Goal: Contribute content: Contribute content

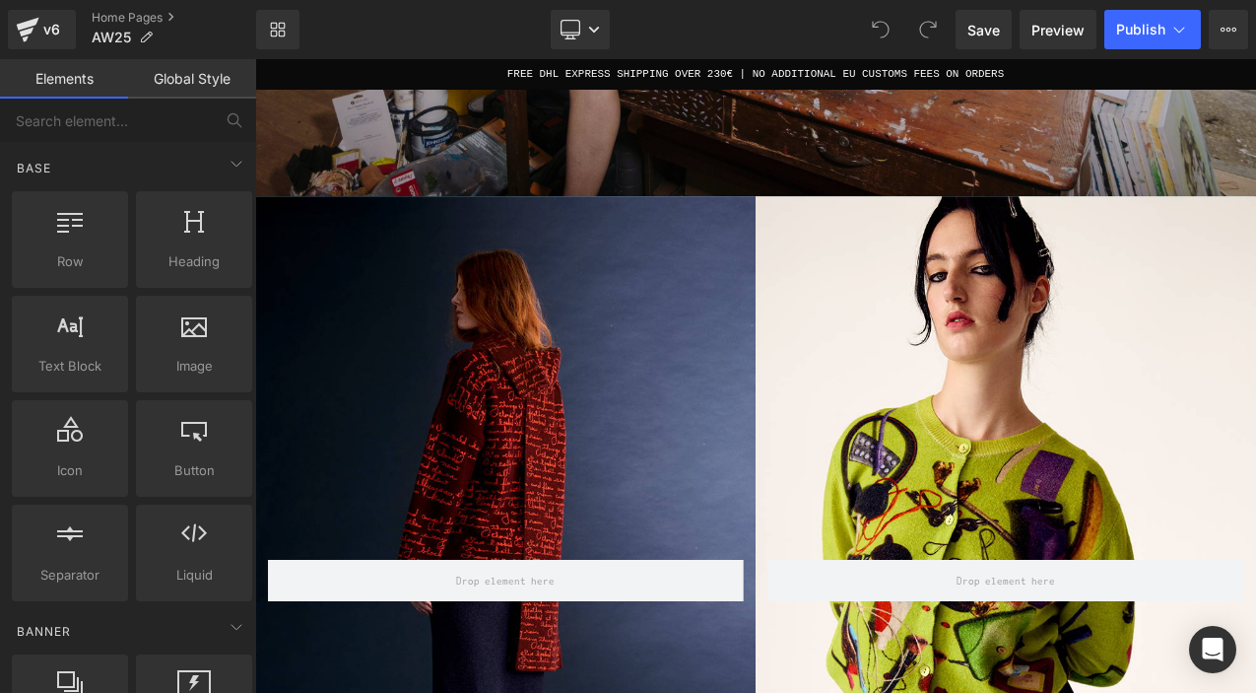
scroll to position [831, 0]
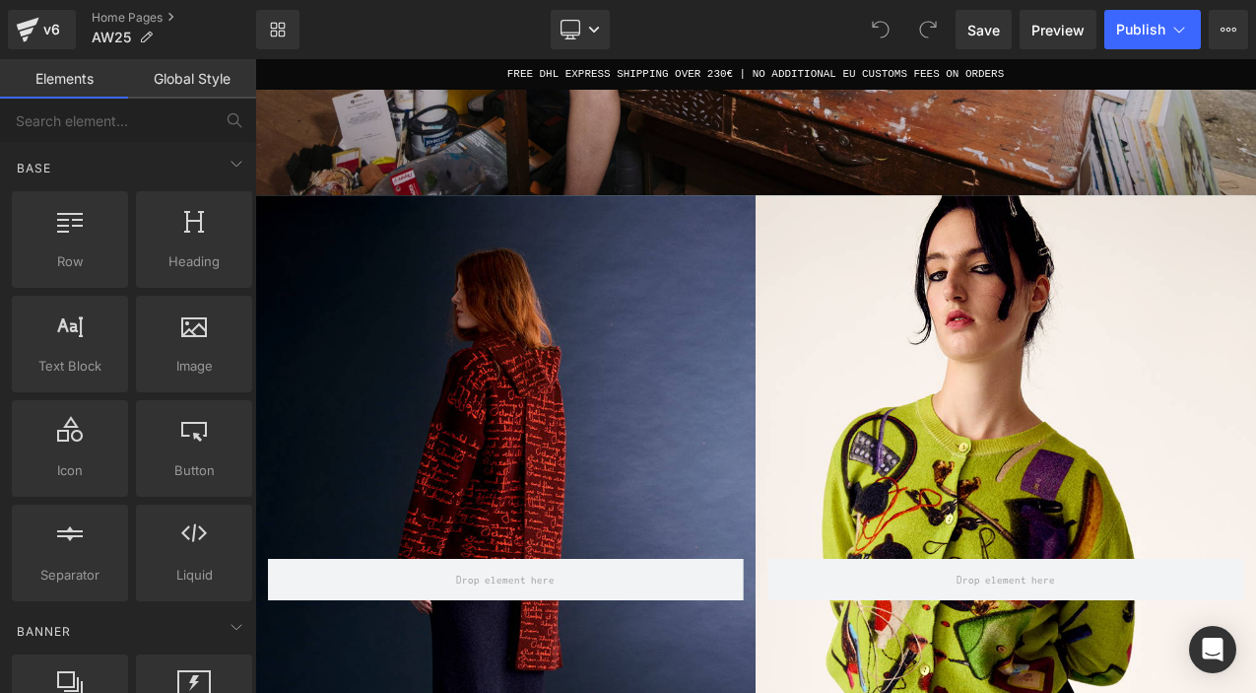
click at [618, 453] on div "Row" at bounding box center [553, 669] width 596 height 894
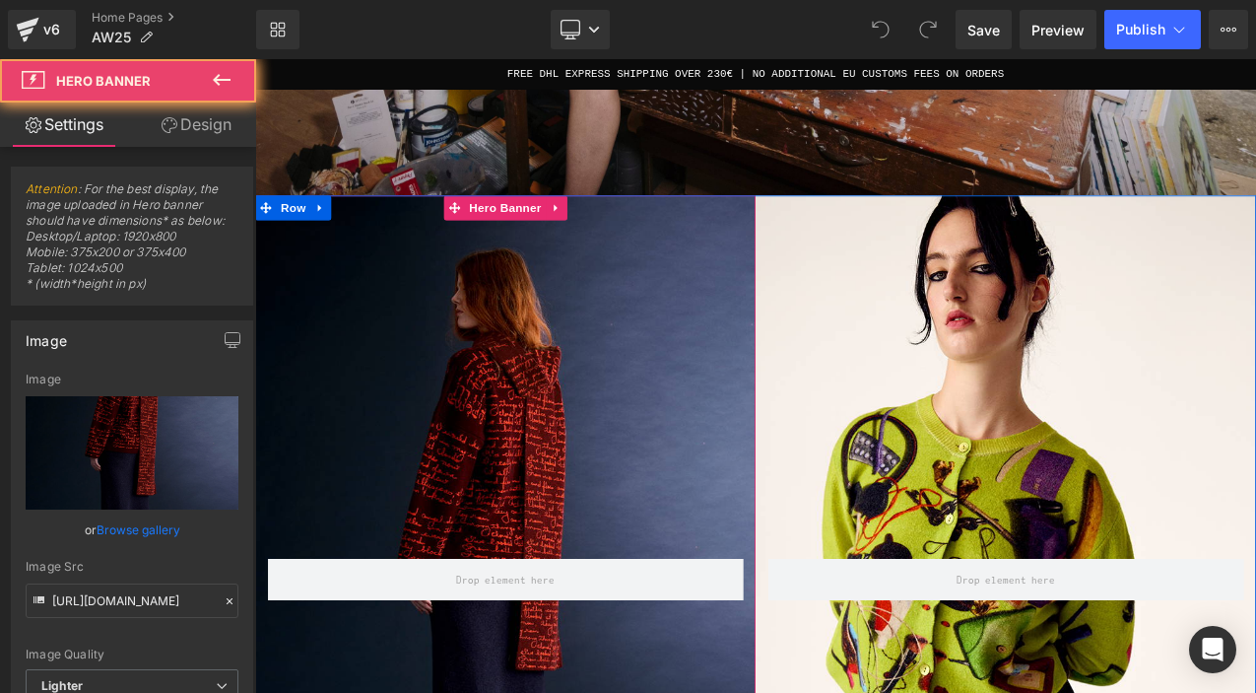
click at [700, 394] on div "Row" at bounding box center [553, 669] width 596 height 894
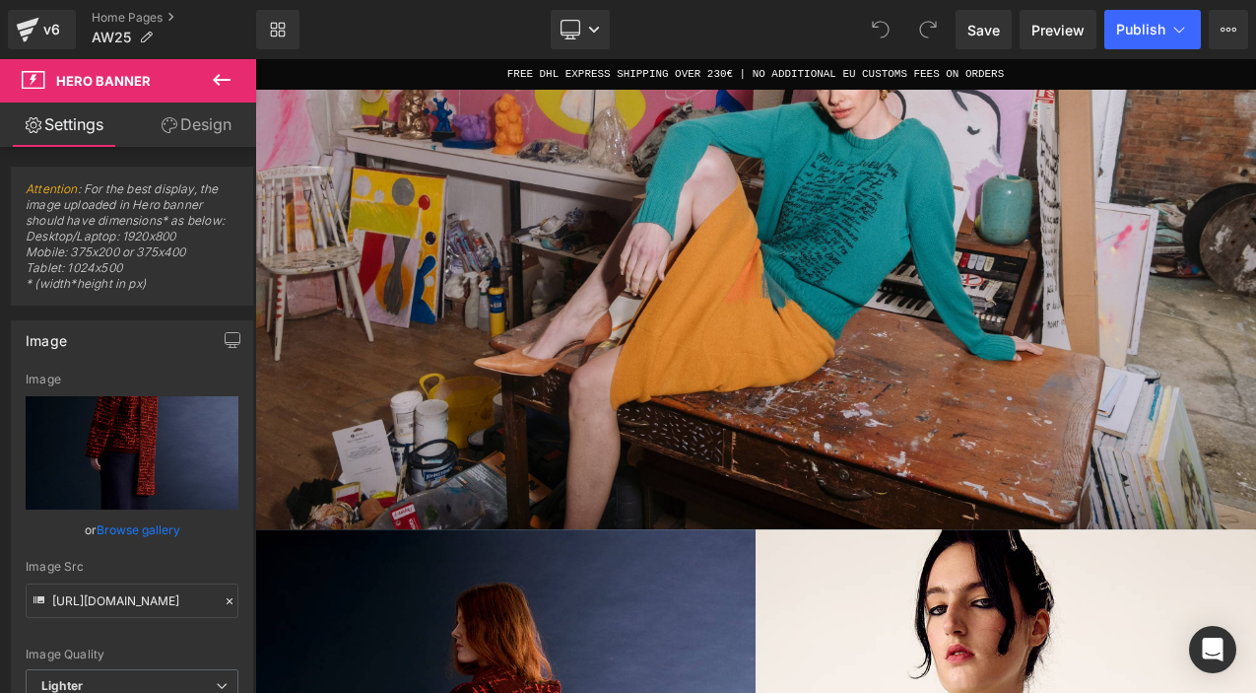
scroll to position [1027, 0]
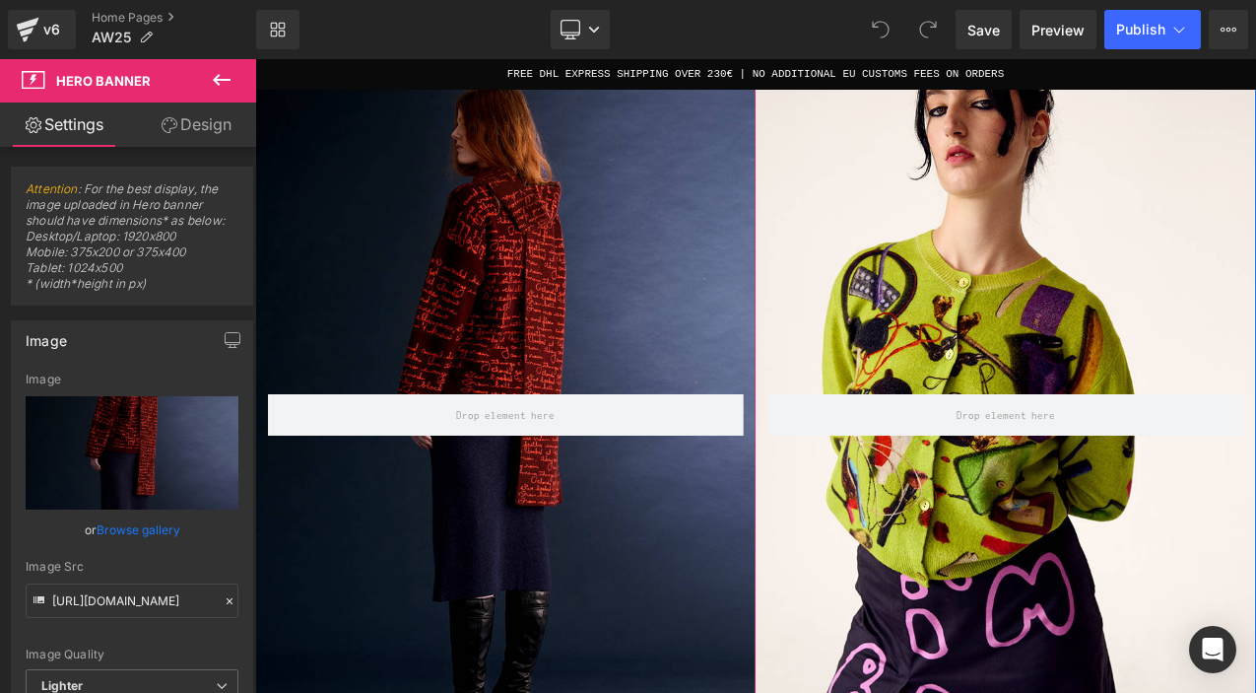
click at [607, 331] on div "Row" at bounding box center [553, 473] width 596 height 894
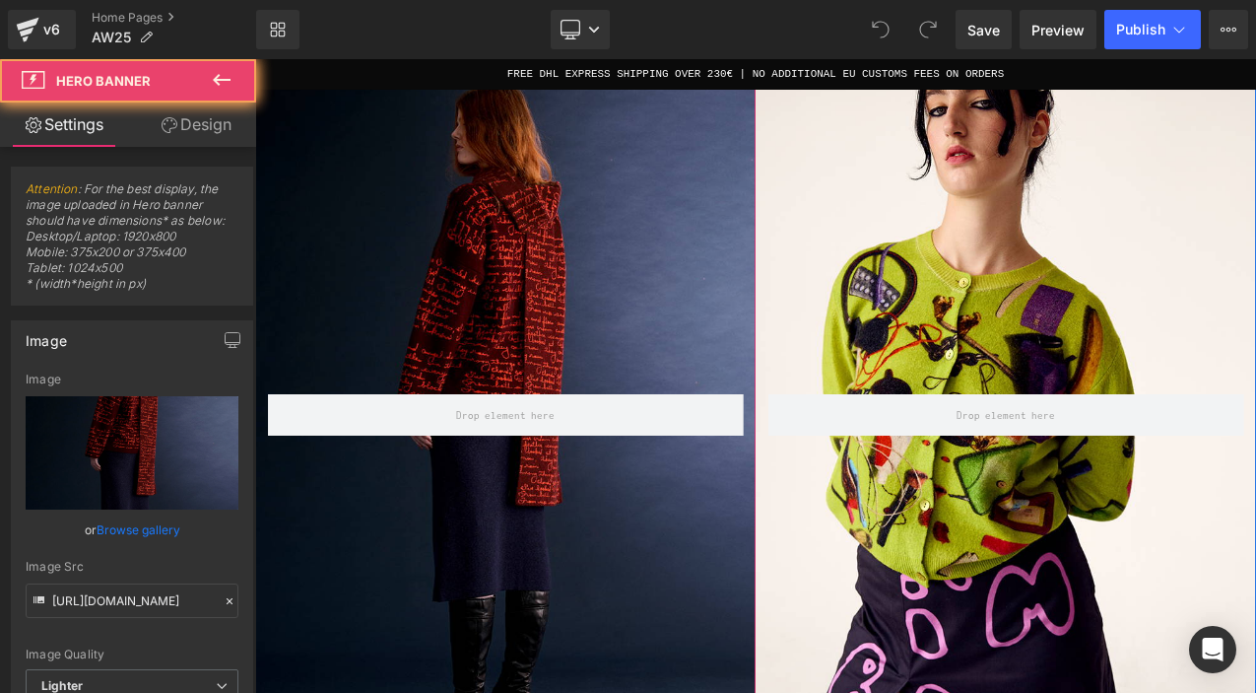
click at [606, 204] on div "Row" at bounding box center [553, 473] width 596 height 894
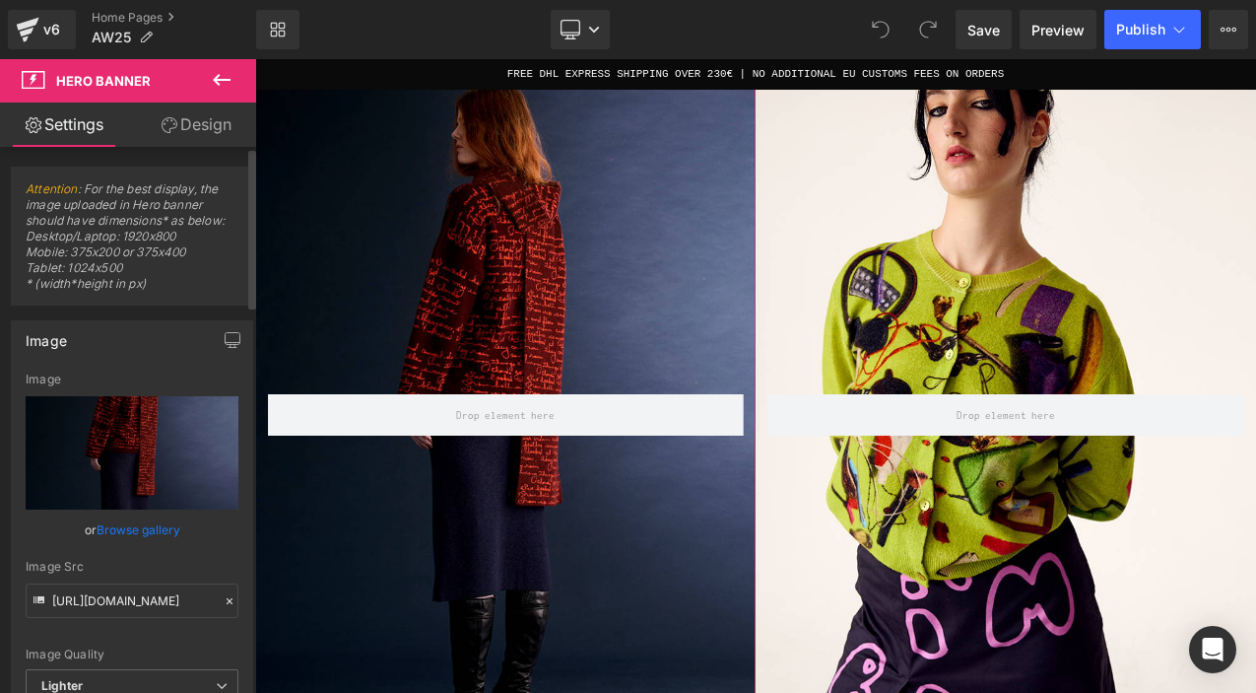
click at [139, 527] on link "Browse gallery" at bounding box center [139, 529] width 84 height 34
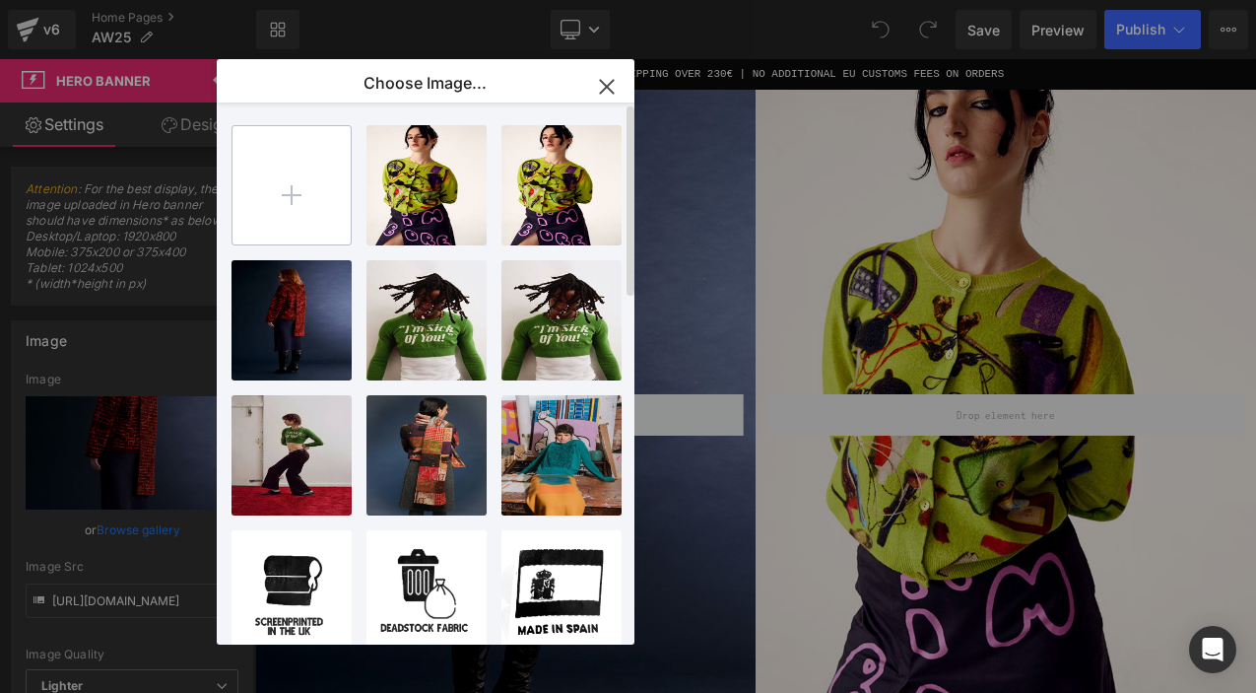
type input "C:\fakepath\HADES_JoniMitchell_Homepage_PaintKnit.jpg"
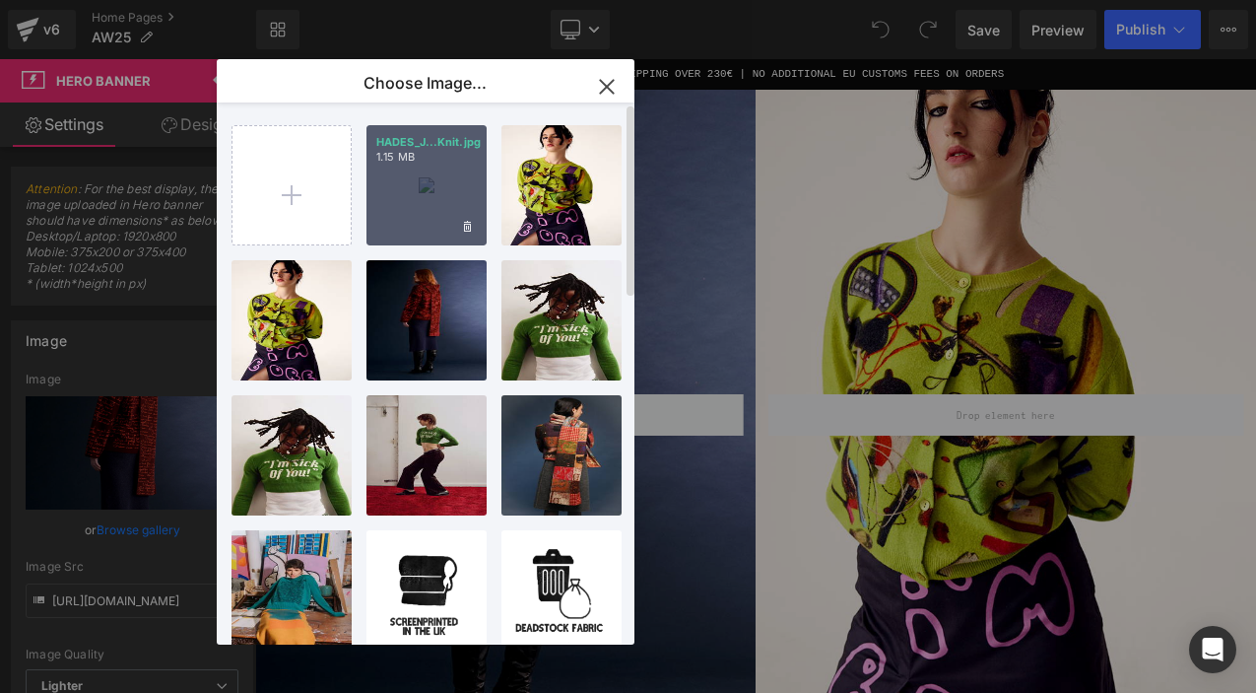
click at [435, 196] on div "HADES_J...Knit.jpg 1.15 MB" at bounding box center [427, 185] width 120 height 120
type input "[URL][DOMAIN_NAME]"
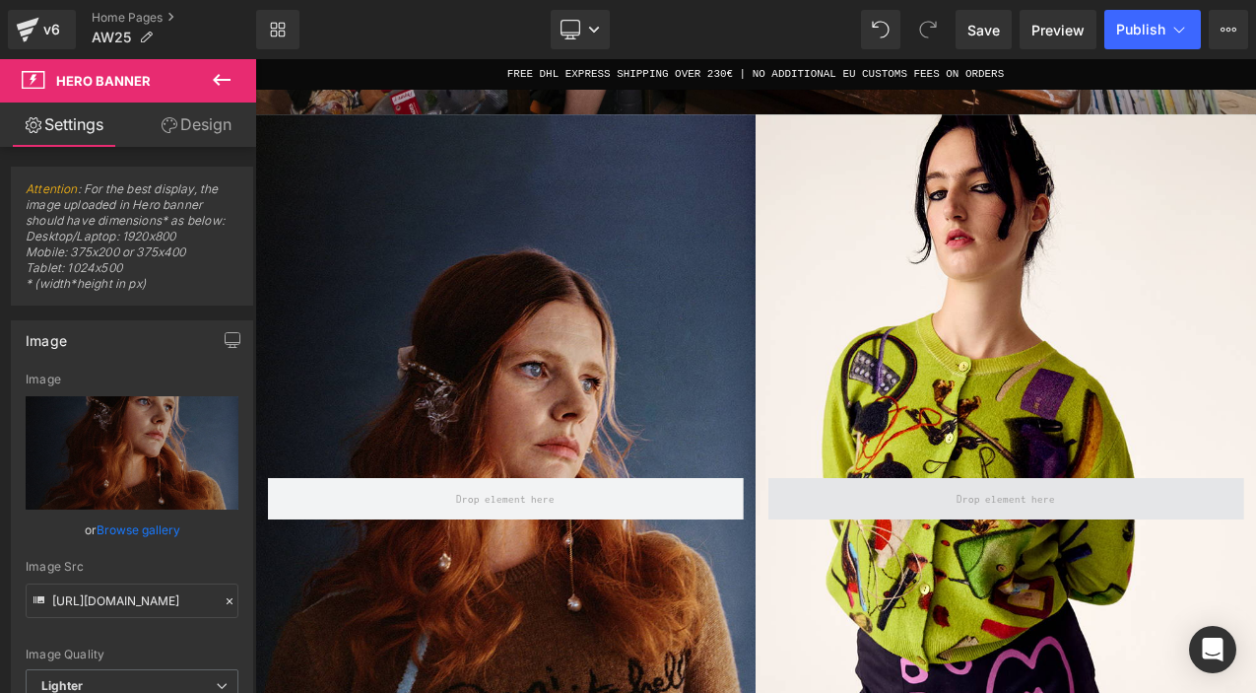
scroll to position [827, 0]
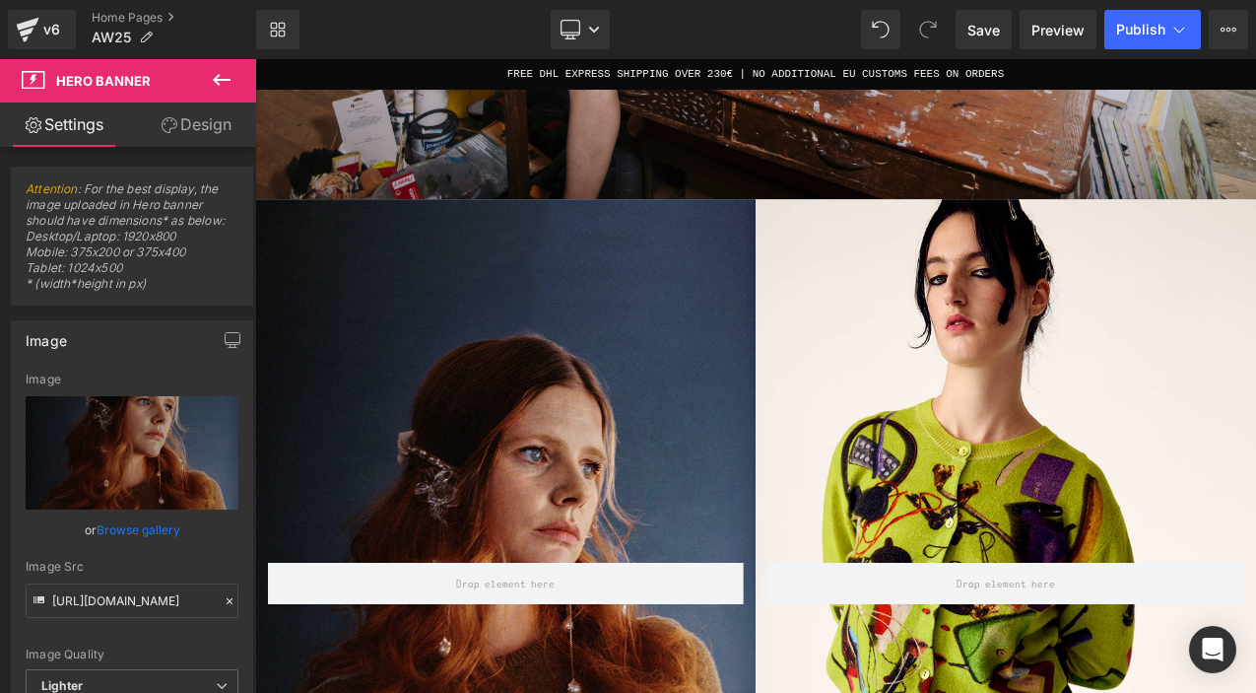
click at [1131, 379] on div "Row" at bounding box center [1149, 673] width 596 height 894
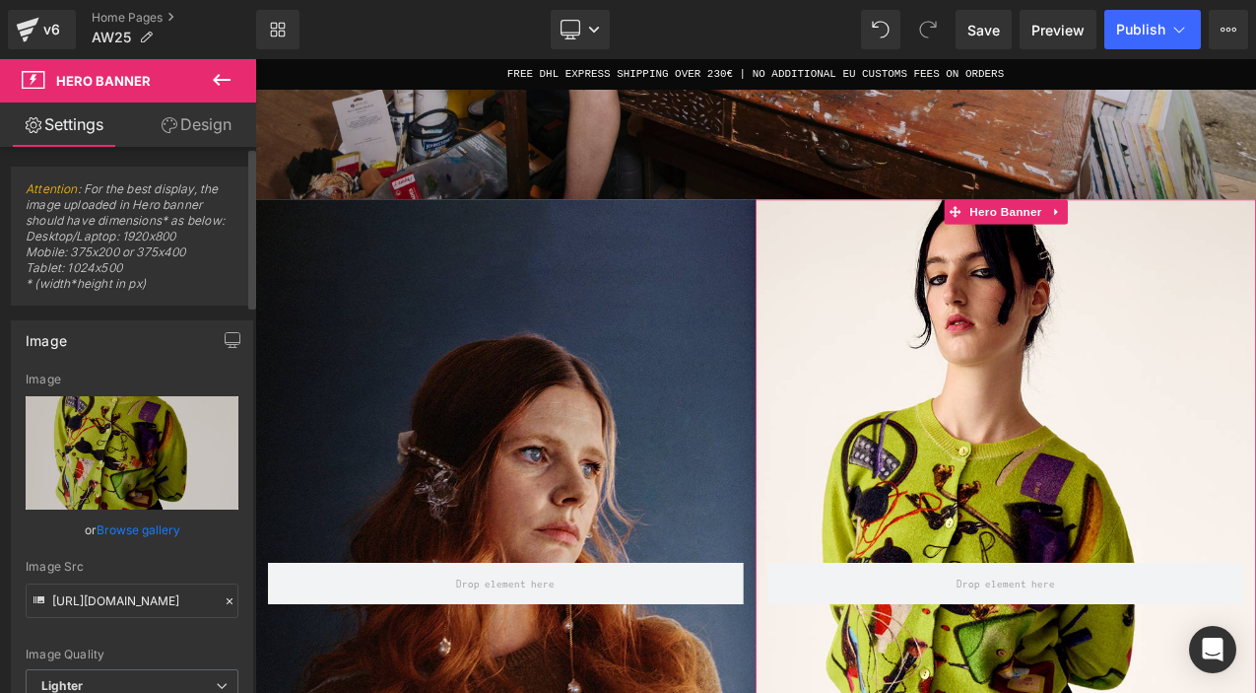
click at [149, 534] on link "Browse gallery" at bounding box center [139, 529] width 84 height 34
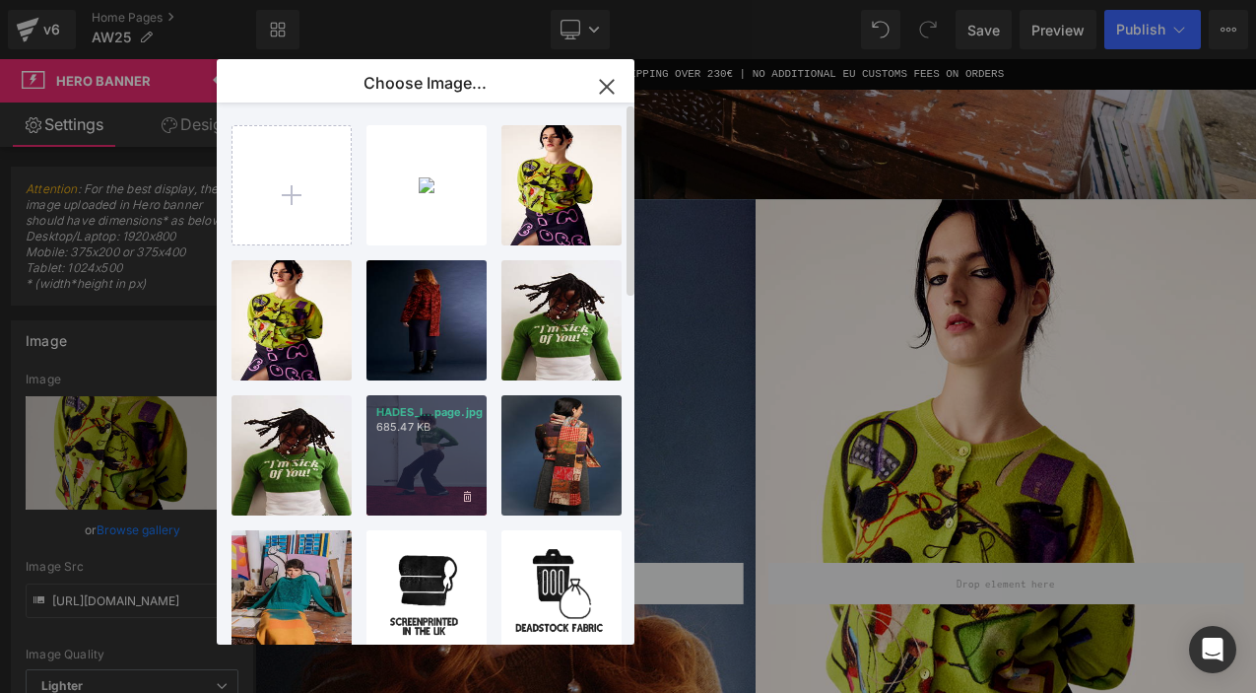
click at [440, 453] on div "HADES_I...page.jpg 685.47 KB" at bounding box center [427, 455] width 120 height 120
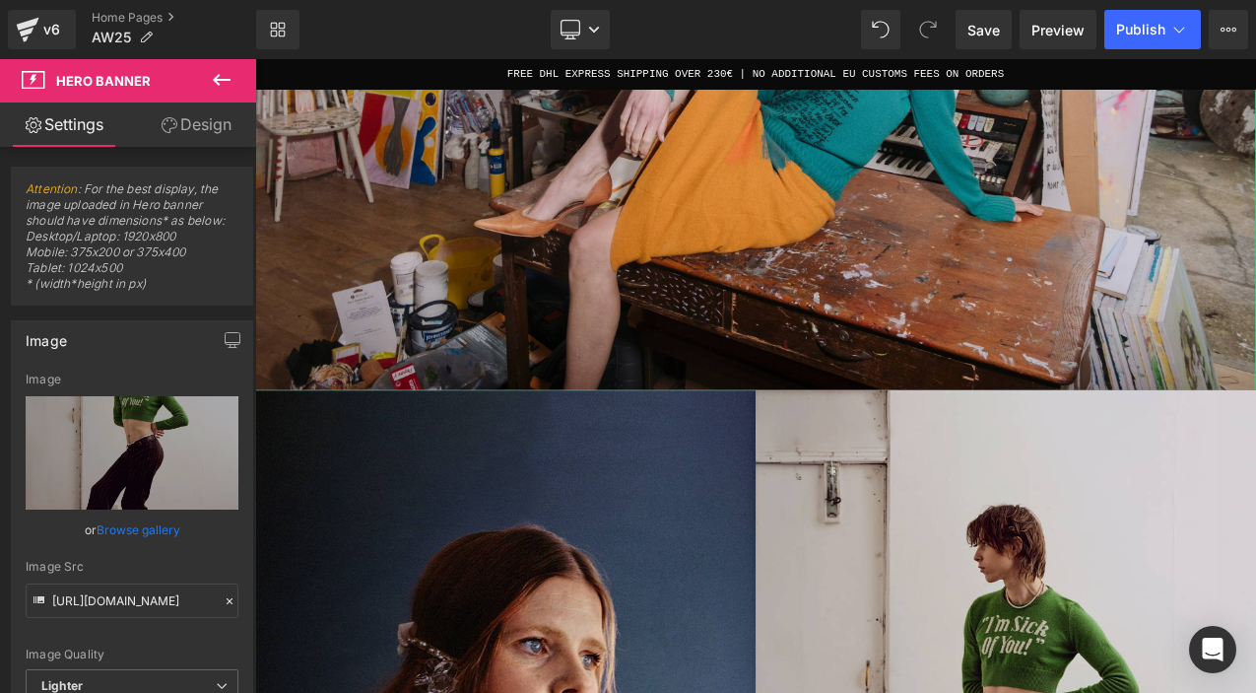
scroll to position [661, 0]
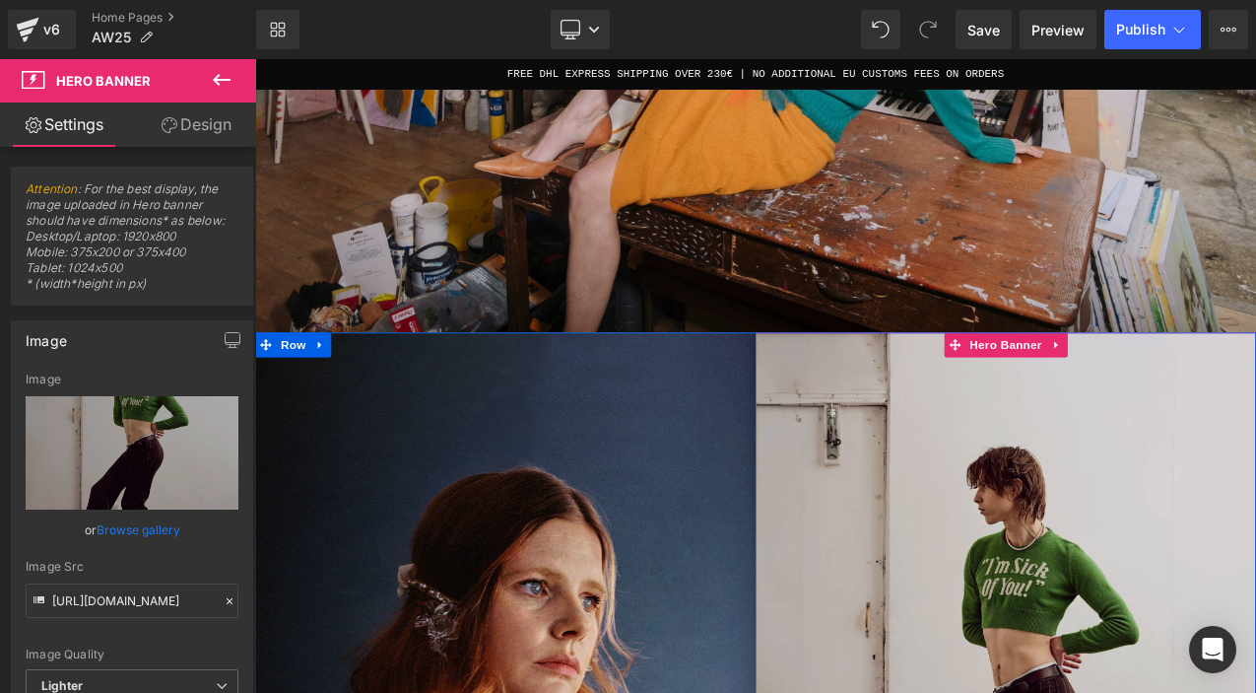
scroll to position [674, 0]
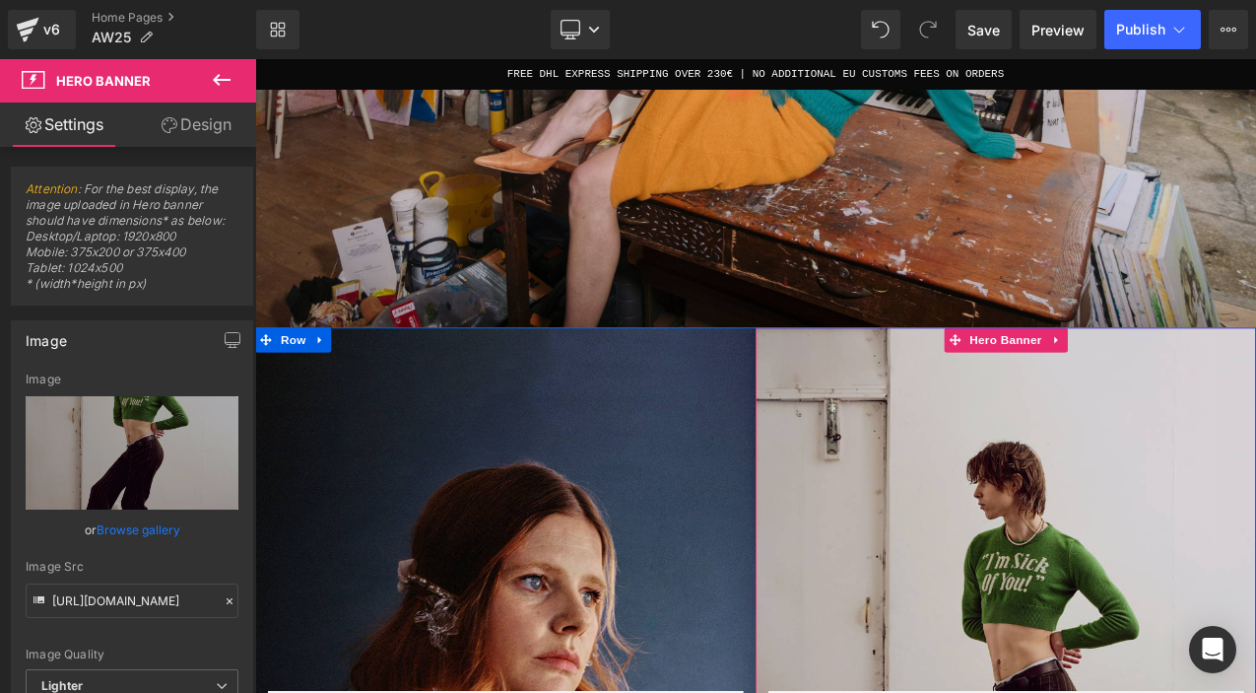
click at [158, 526] on link "Browse gallery" at bounding box center [139, 529] width 84 height 34
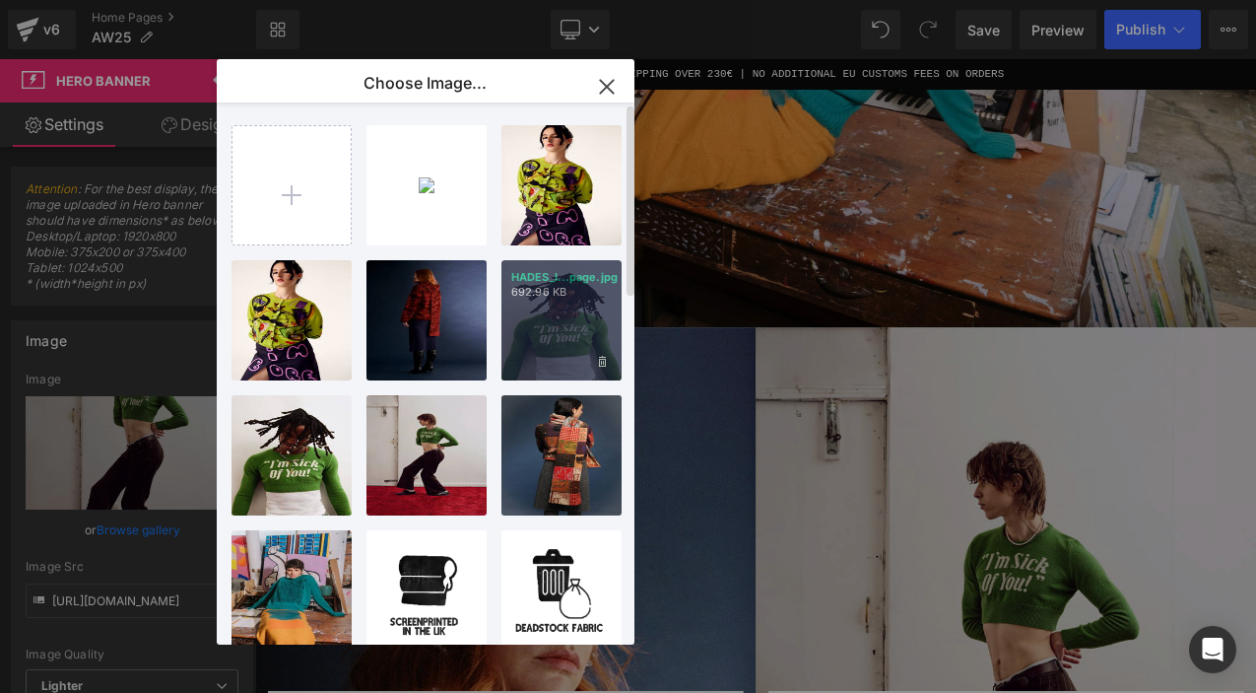
click at [560, 323] on div "HADES_I...page.jpg 692.96 KB" at bounding box center [562, 320] width 120 height 120
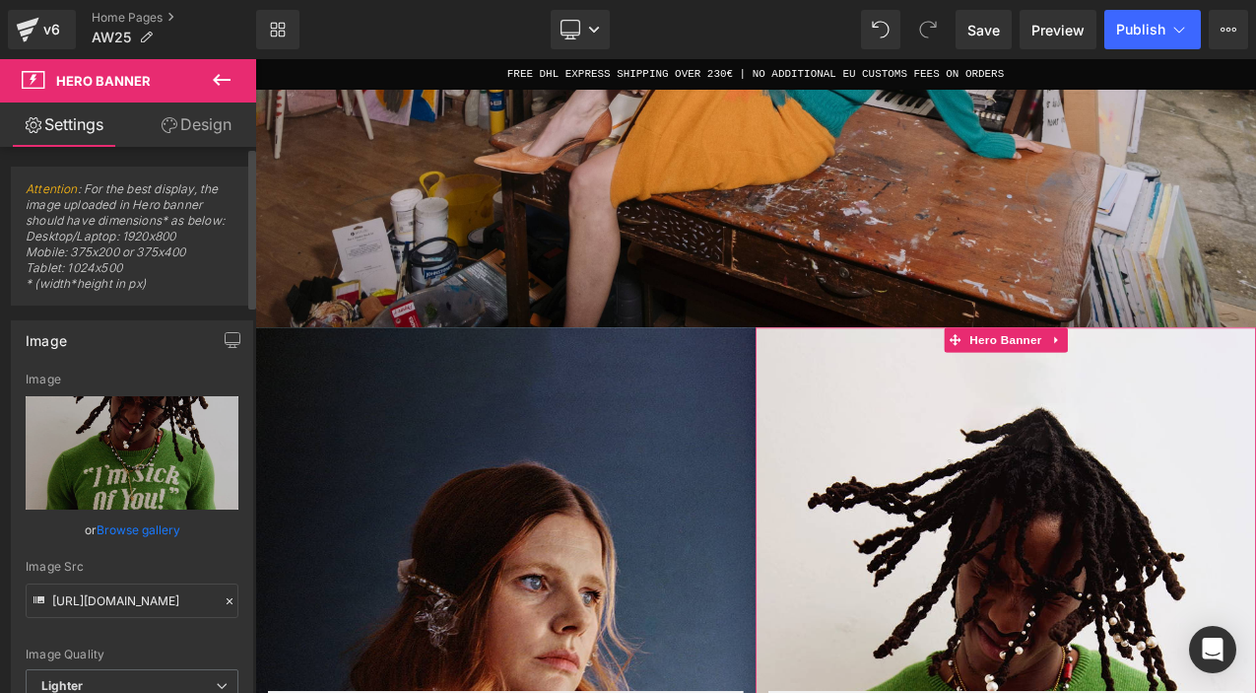
click at [128, 533] on link "Browse gallery" at bounding box center [139, 529] width 84 height 34
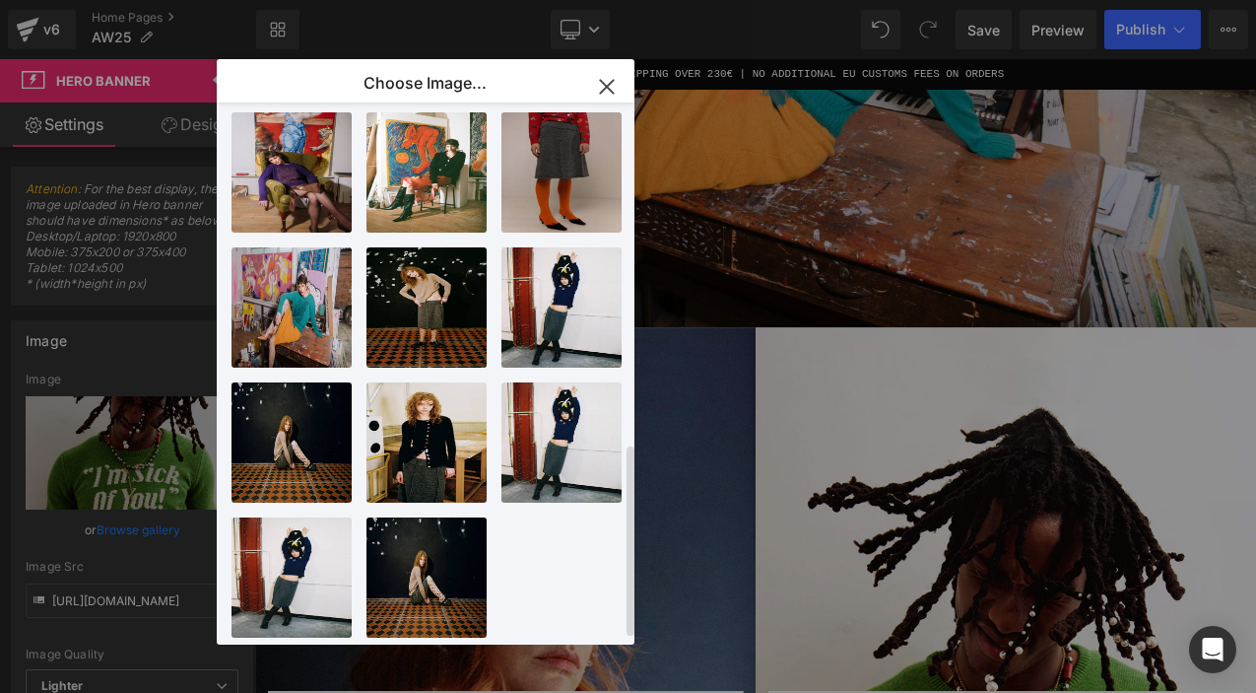
scroll to position [974, 0]
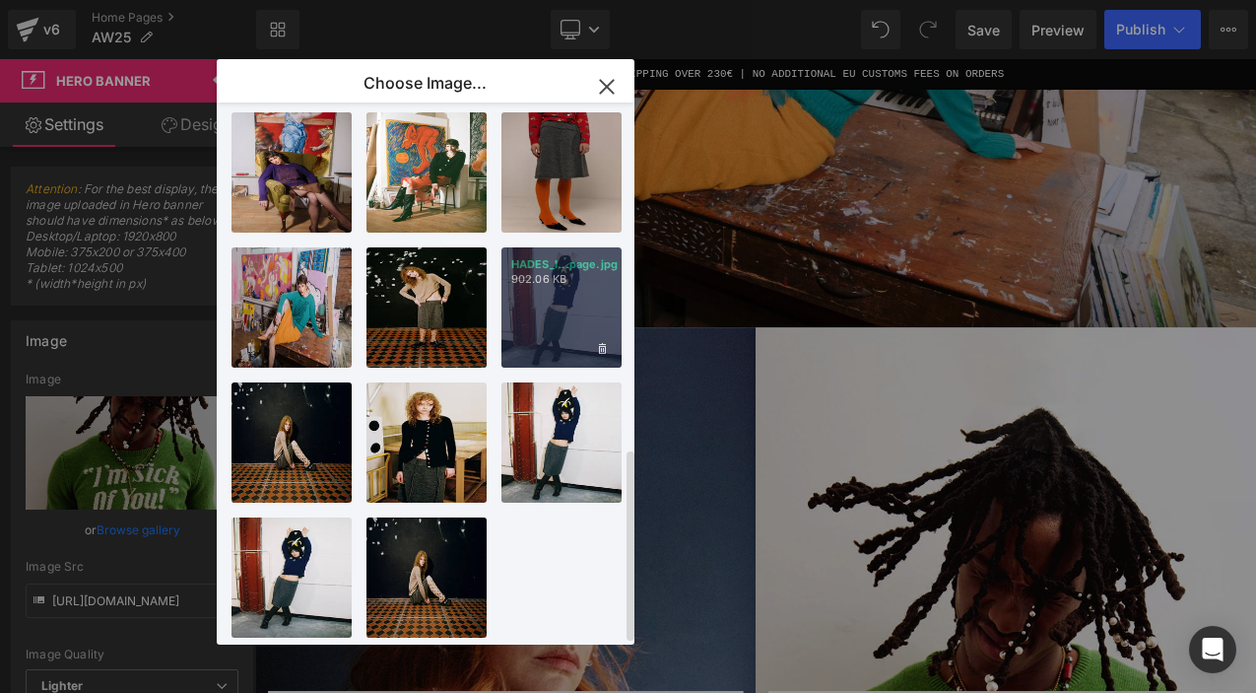
click at [575, 280] on div "HADES_I...page.jpg 902.06 KB" at bounding box center [562, 307] width 120 height 120
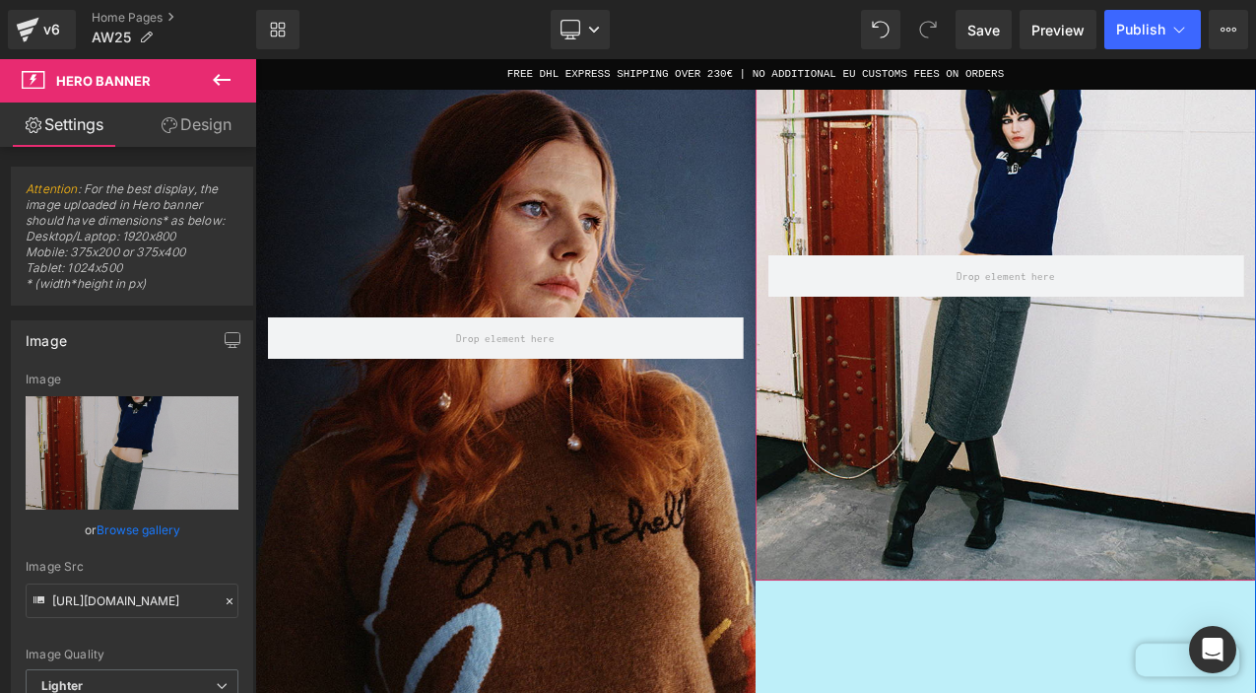
scroll to position [1117, 0]
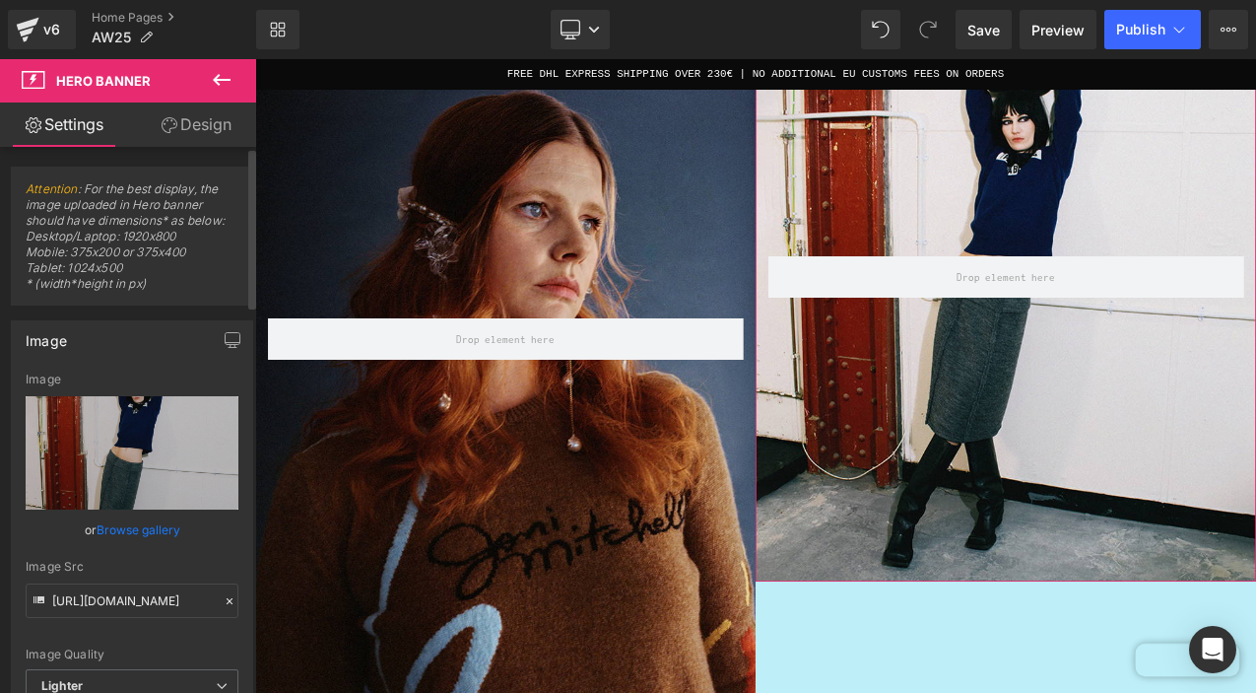
click at [163, 529] on link "Browse gallery" at bounding box center [139, 529] width 84 height 34
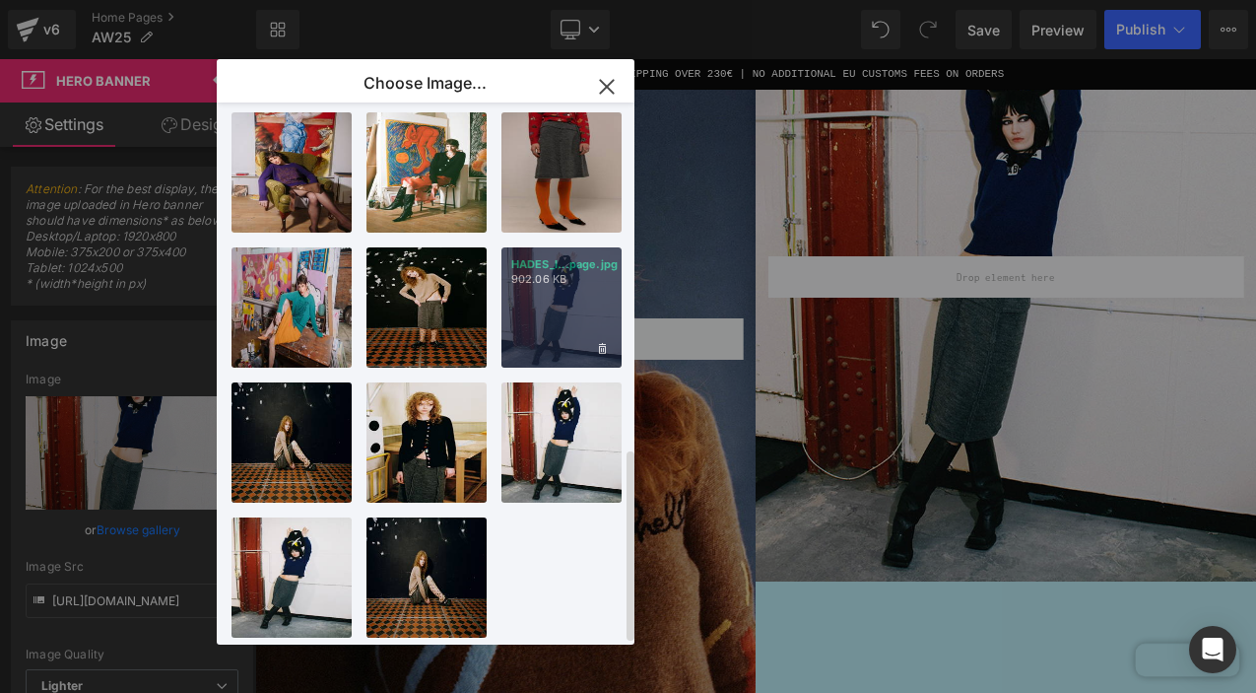
click at [522, 286] on div "HADES_I...page.jpg 902.06 KB" at bounding box center [562, 307] width 120 height 120
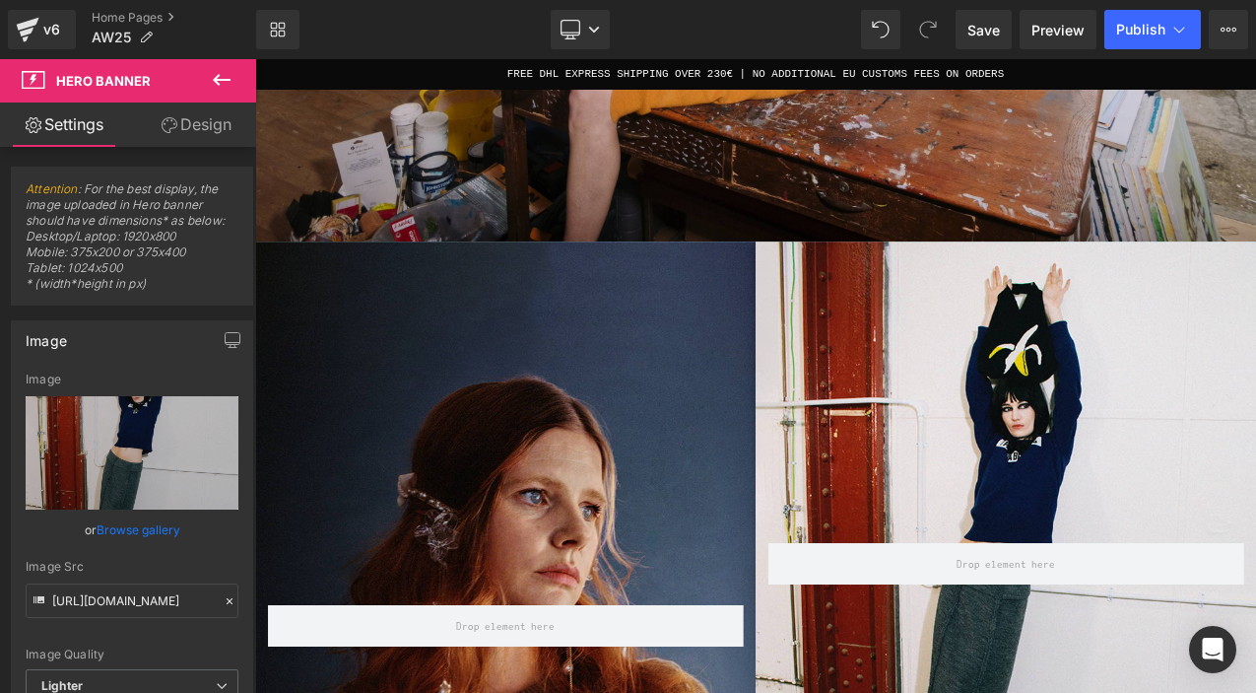
scroll to position [907, 0]
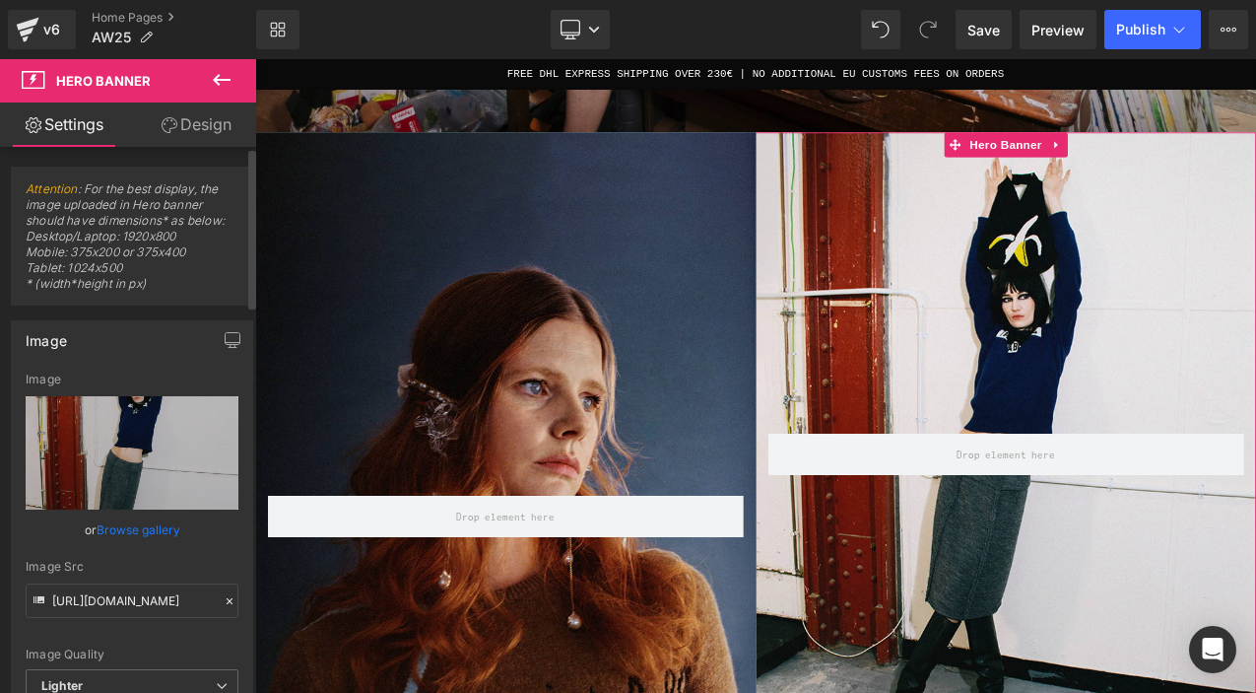
click at [158, 532] on link "Browse gallery" at bounding box center [139, 529] width 84 height 34
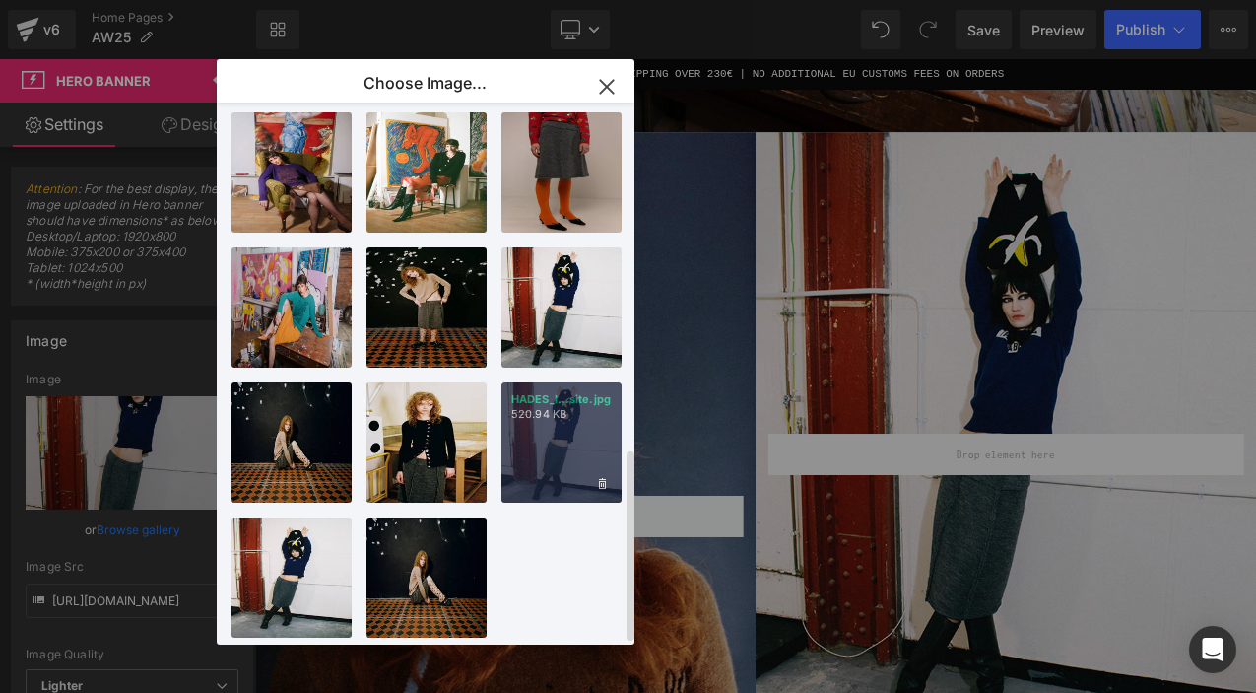
click at [555, 408] on div "HADES_I...site.jpg 520.94 KB" at bounding box center [562, 442] width 120 height 120
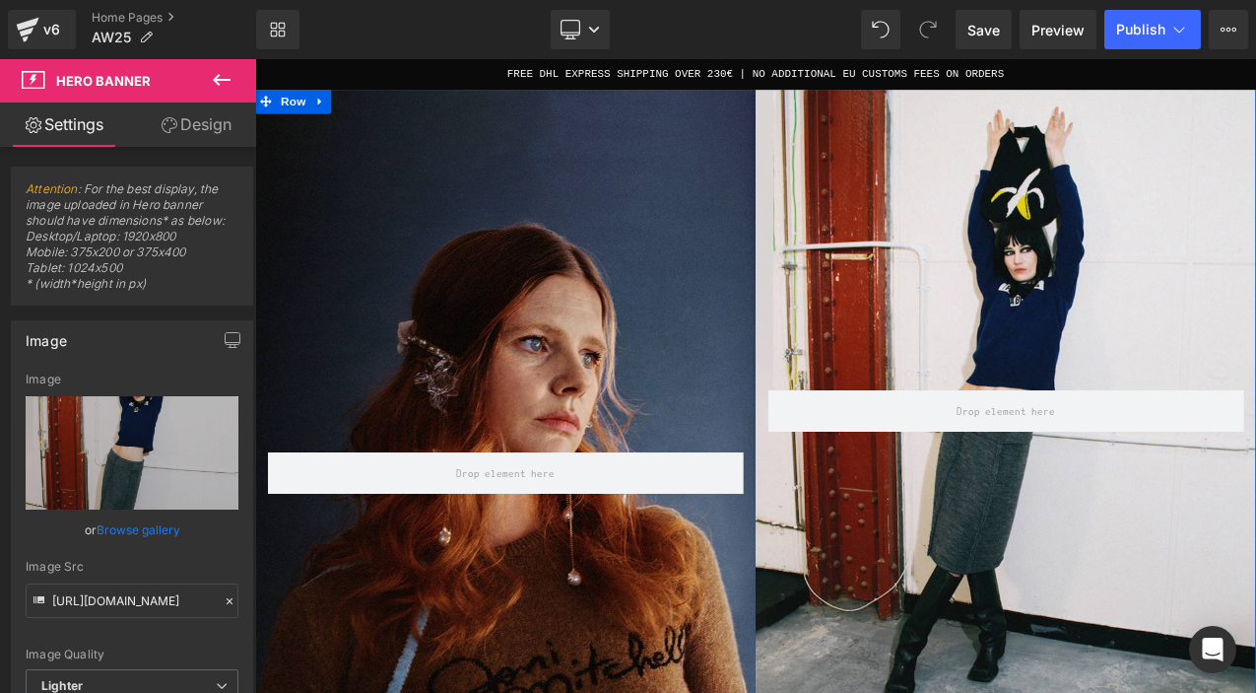
scroll to position [922, 0]
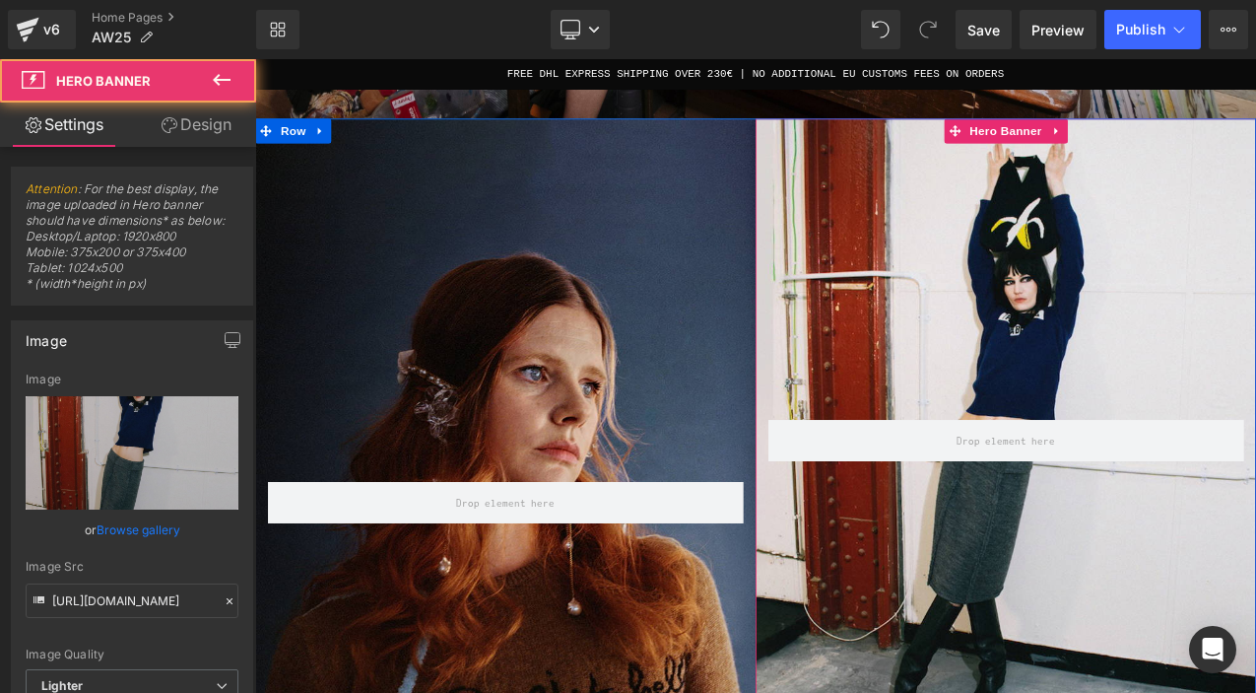
click at [1050, 355] on div "Row" at bounding box center [1149, 502] width 596 height 745
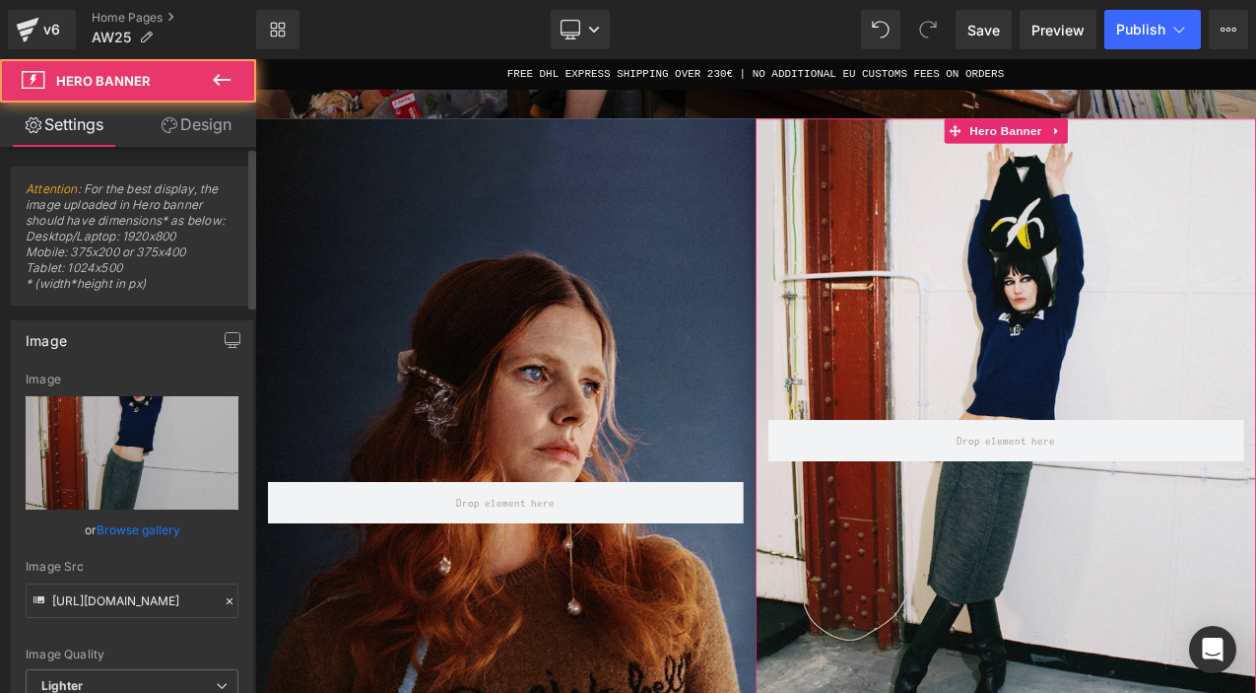
click at [141, 529] on link "Browse gallery" at bounding box center [139, 529] width 84 height 34
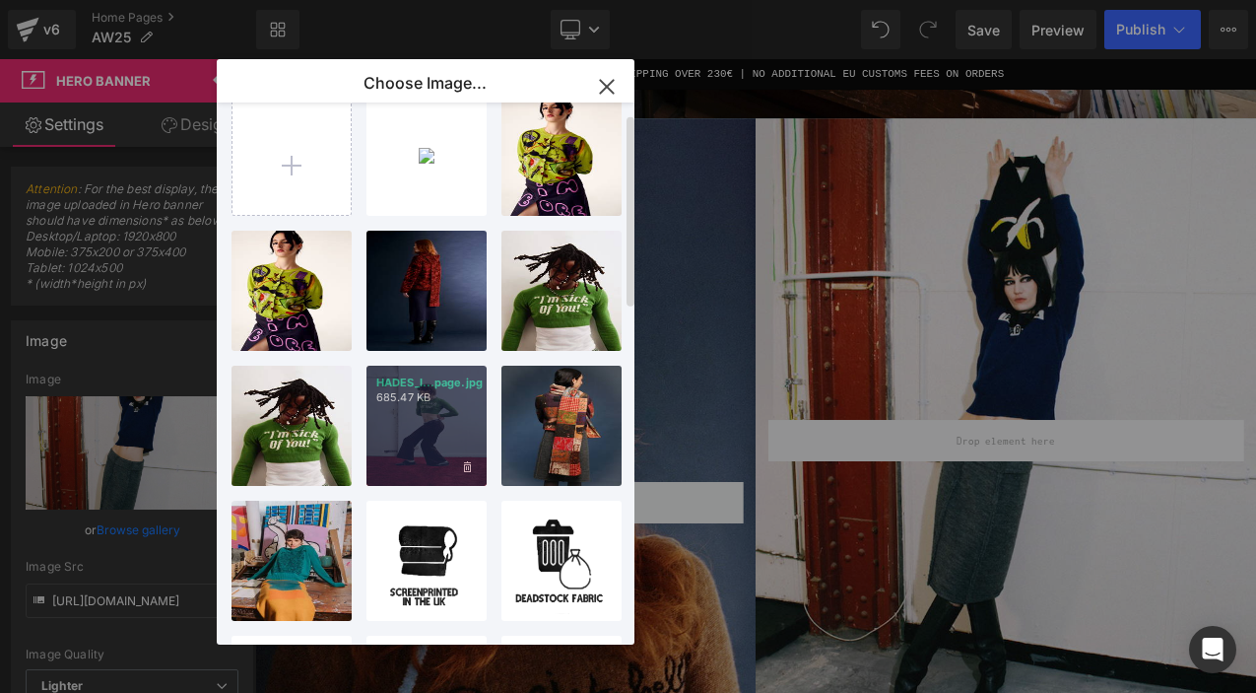
scroll to position [0, 0]
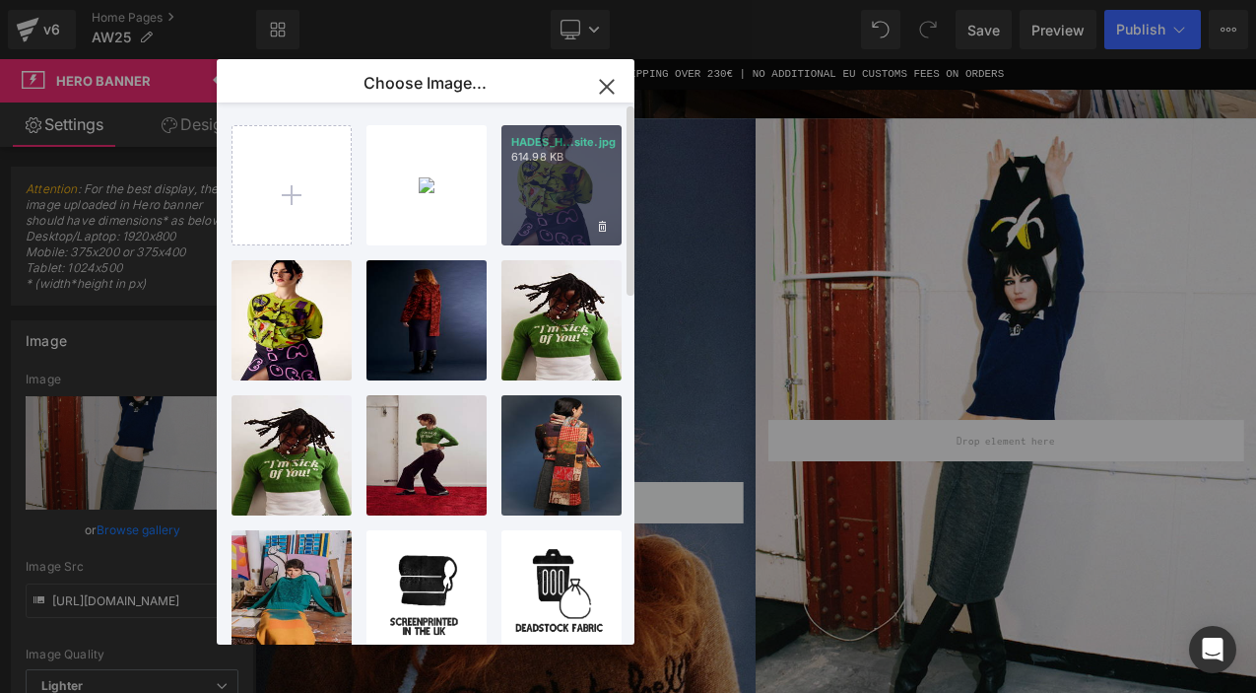
click at [559, 168] on div "HADES_H...site.jpg 614.98 KB" at bounding box center [562, 185] width 120 height 120
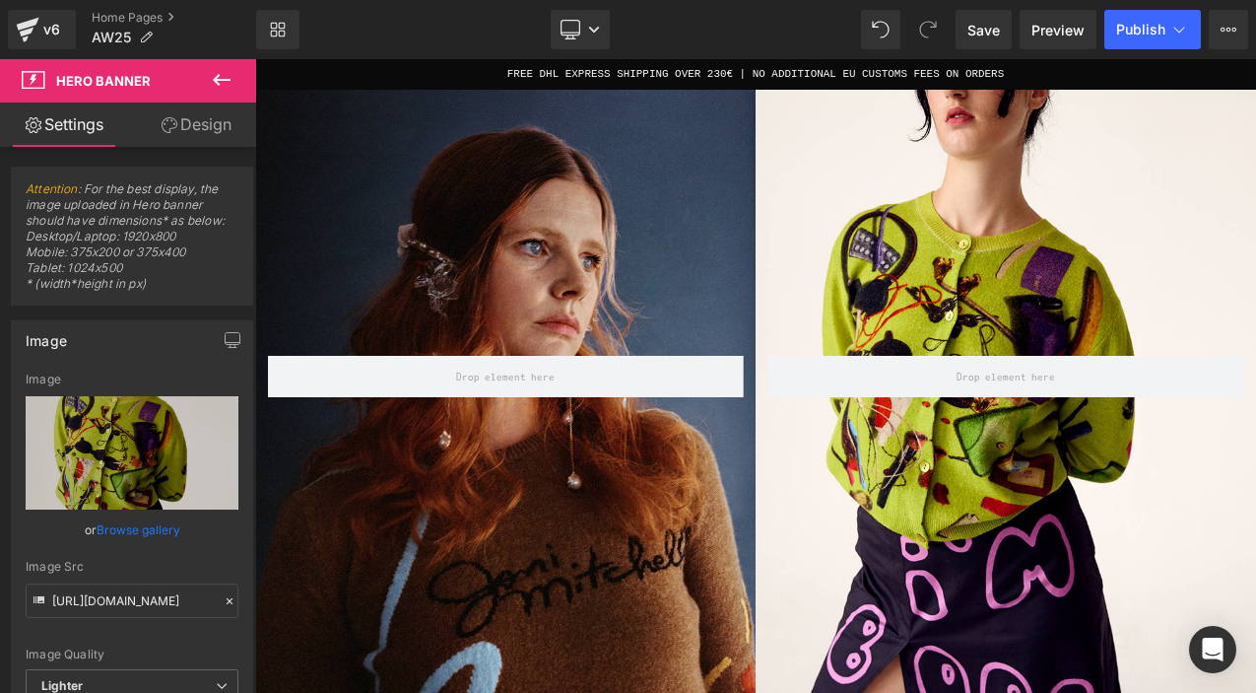
scroll to position [1062, 0]
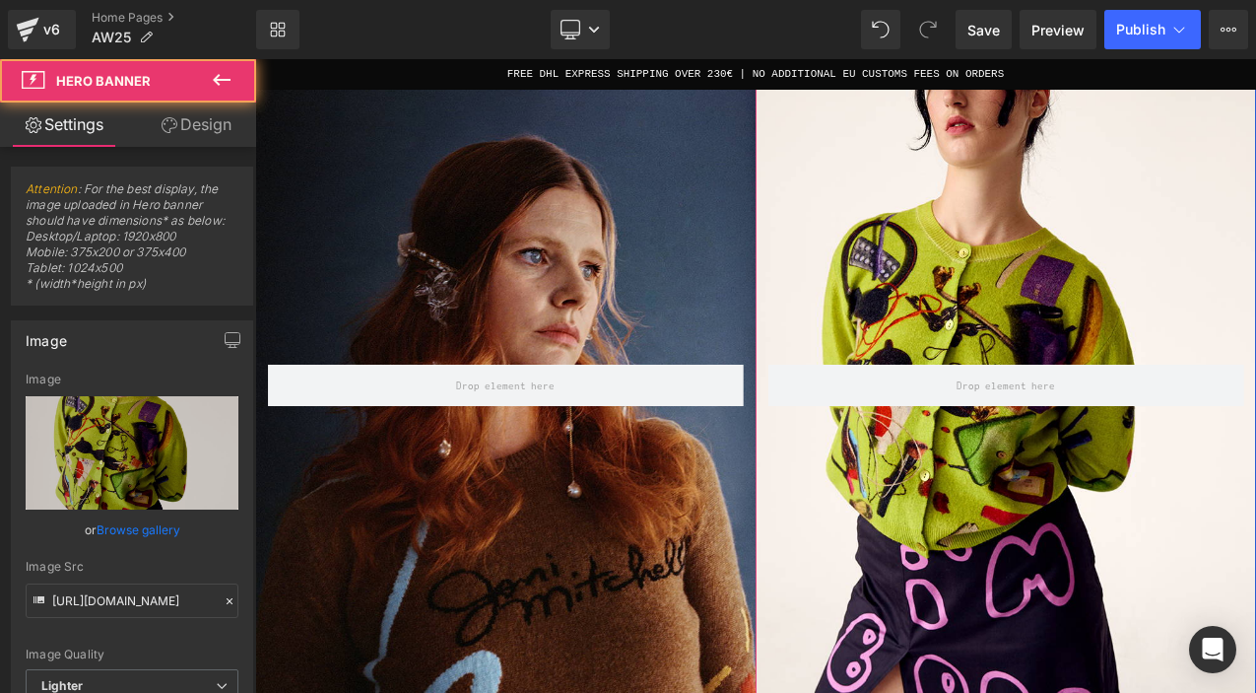
click at [1219, 299] on div "Row" at bounding box center [1149, 437] width 596 height 894
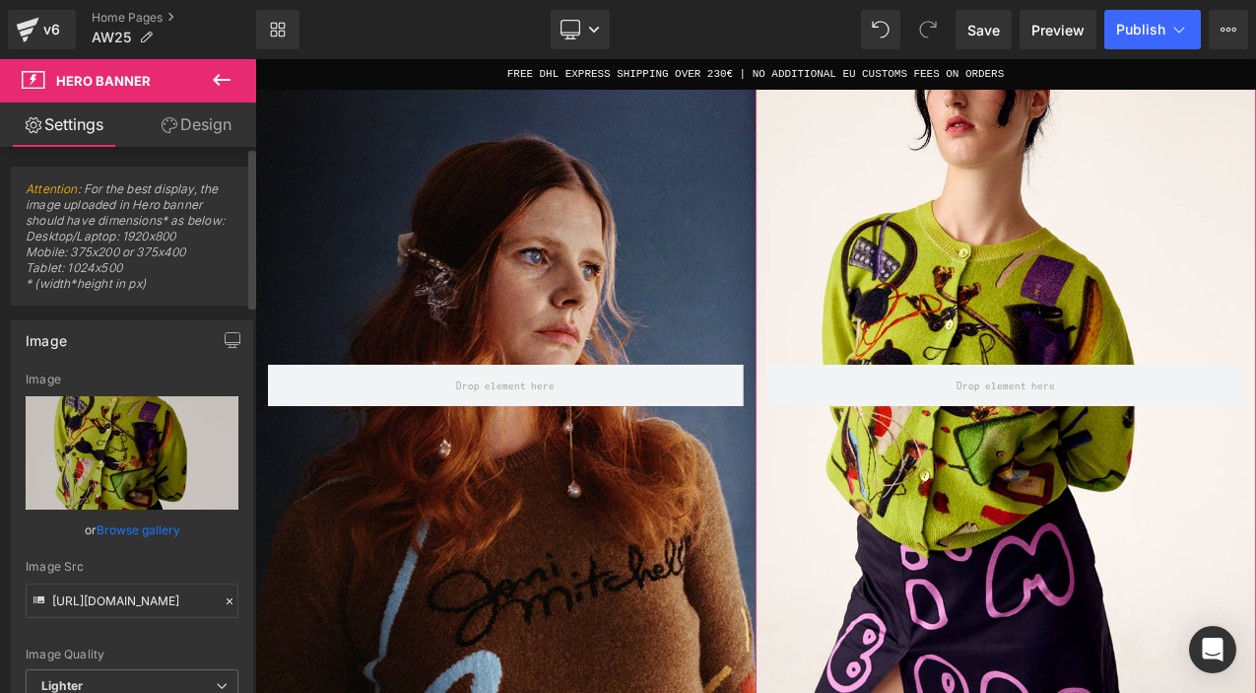
click at [141, 524] on link "Browse gallery" at bounding box center [139, 529] width 84 height 34
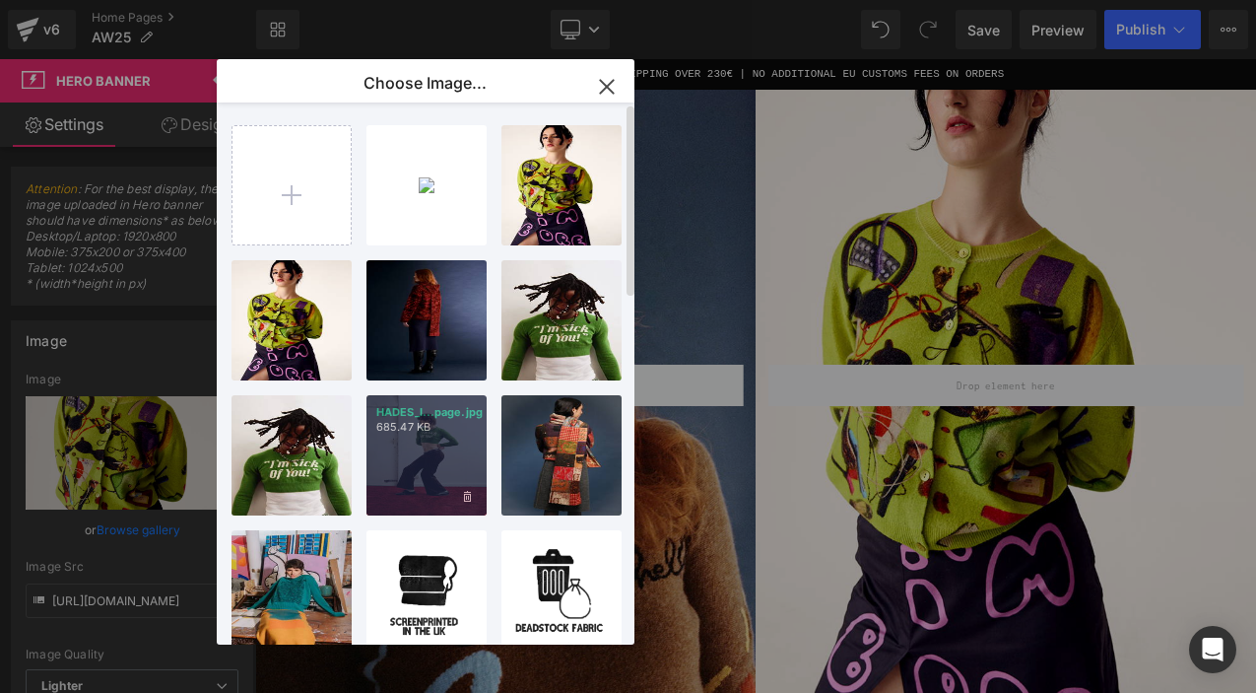
click at [432, 427] on p "685.47 KB" at bounding box center [426, 427] width 101 height 15
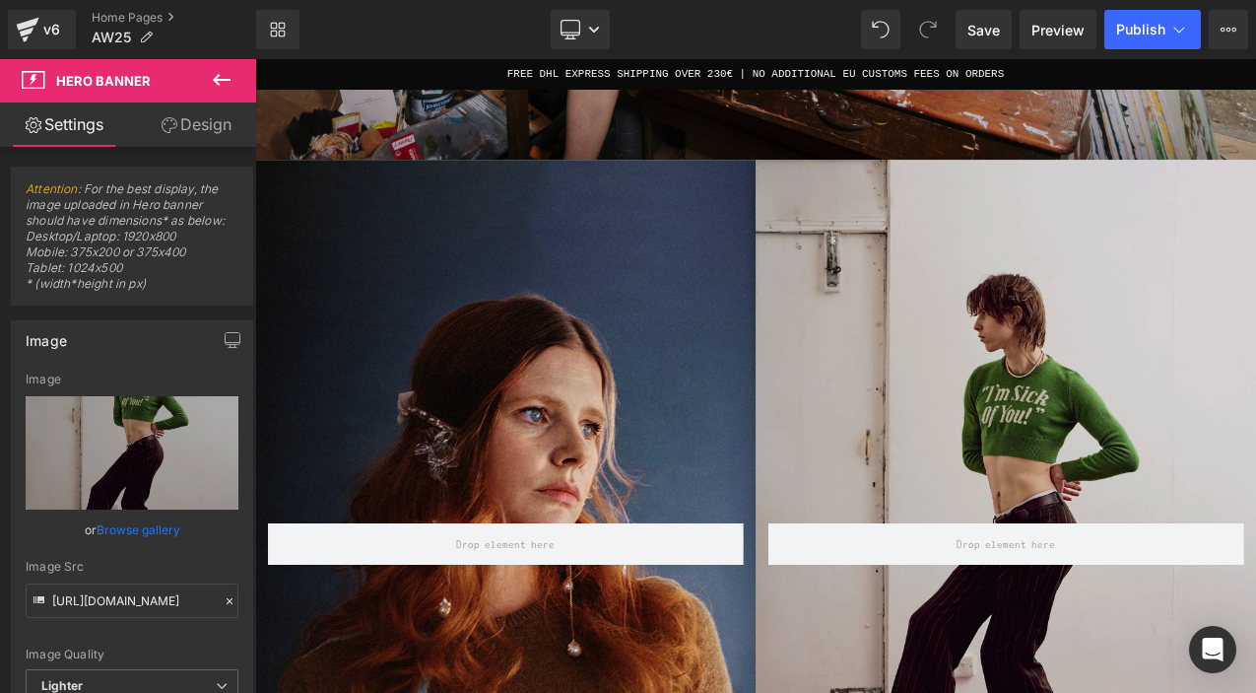
scroll to position [1002, 0]
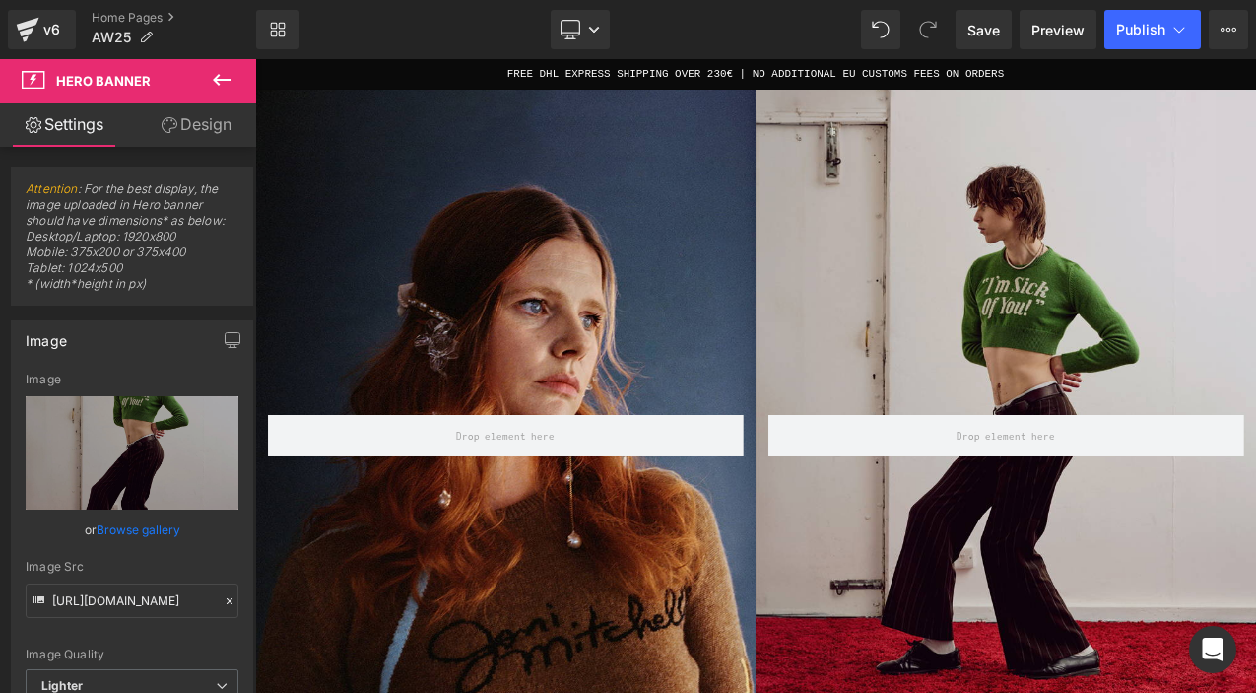
click at [1119, 295] on div "Row" at bounding box center [1149, 497] width 596 height 894
click at [123, 527] on link "Browse gallery" at bounding box center [139, 529] width 84 height 34
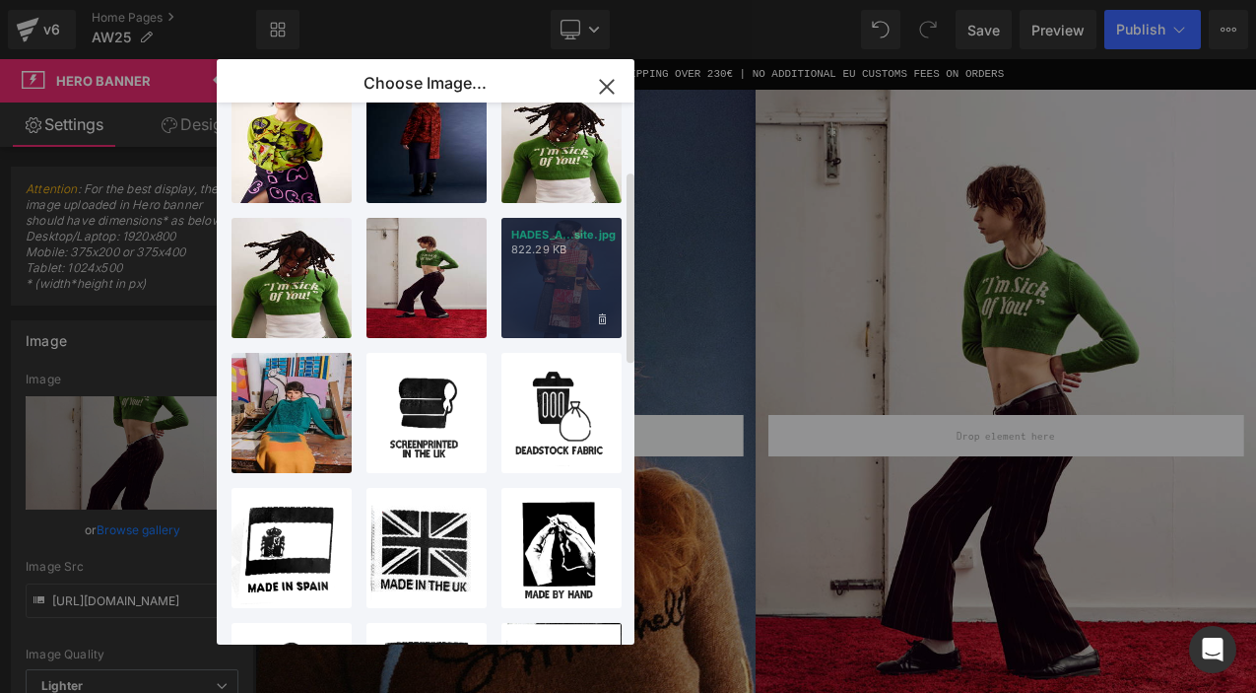
scroll to position [190, 0]
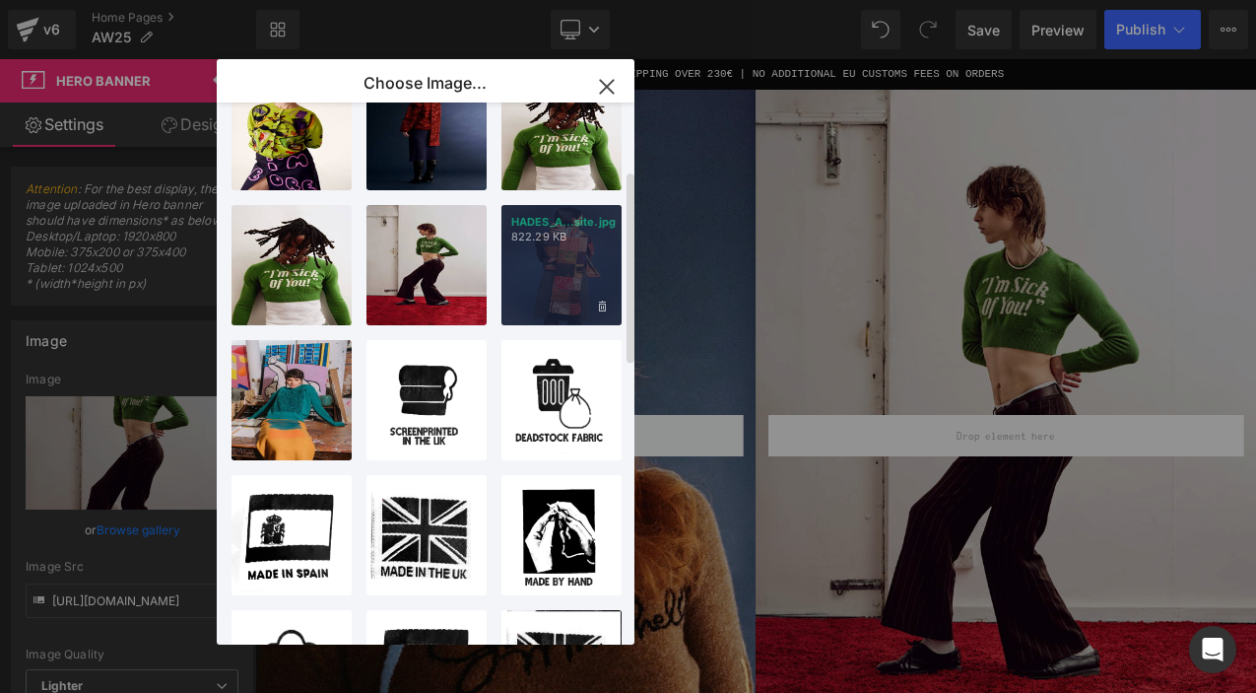
click at [575, 232] on p "822.29 KB" at bounding box center [561, 237] width 101 height 15
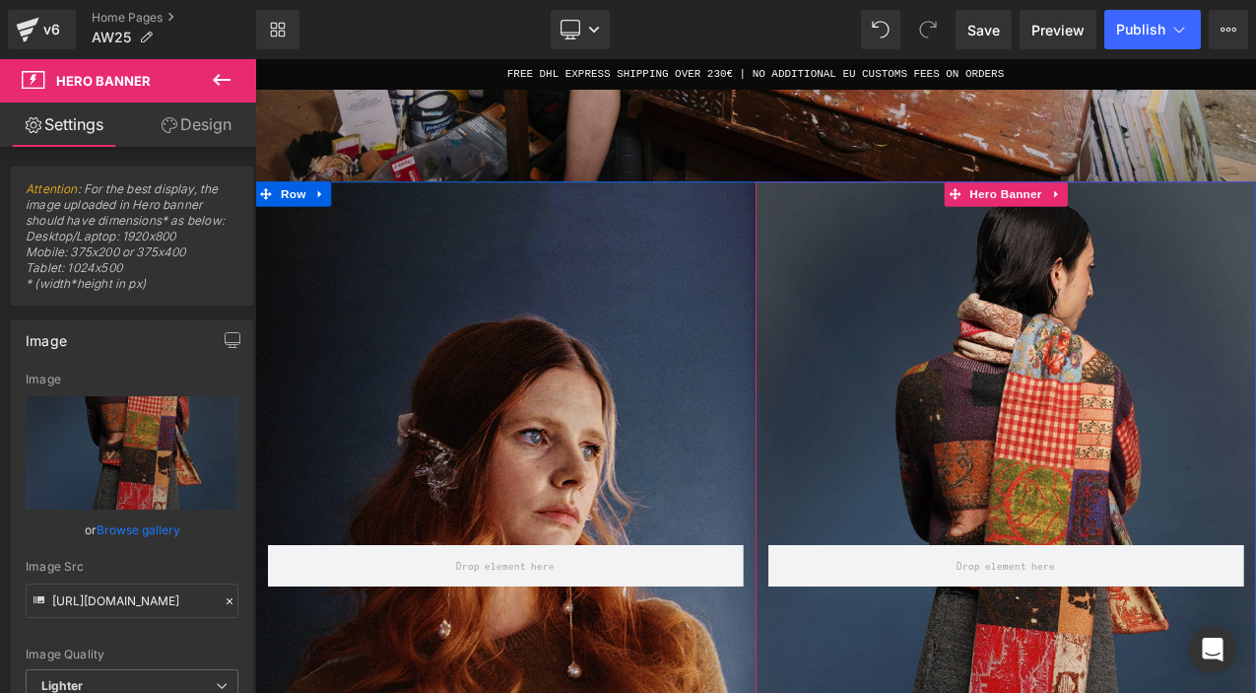
scroll to position [846, 0]
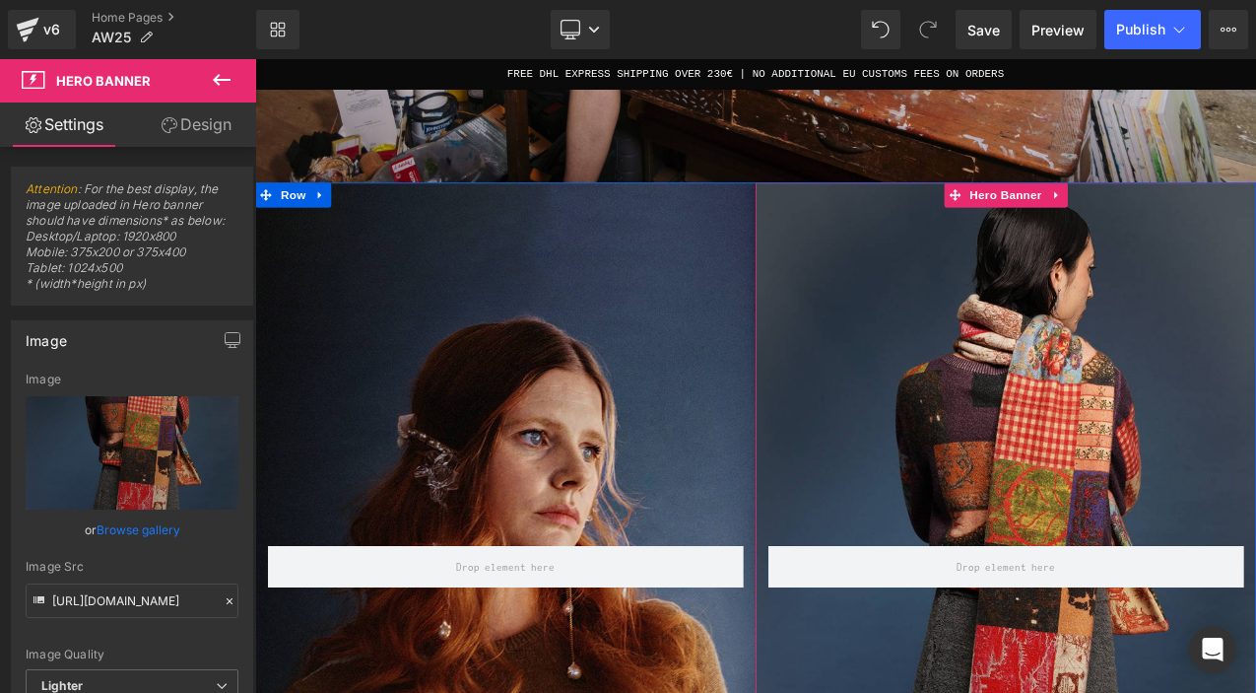
click at [1101, 310] on div "Row" at bounding box center [1149, 653] width 596 height 894
click at [154, 528] on link "Browse gallery" at bounding box center [139, 529] width 84 height 34
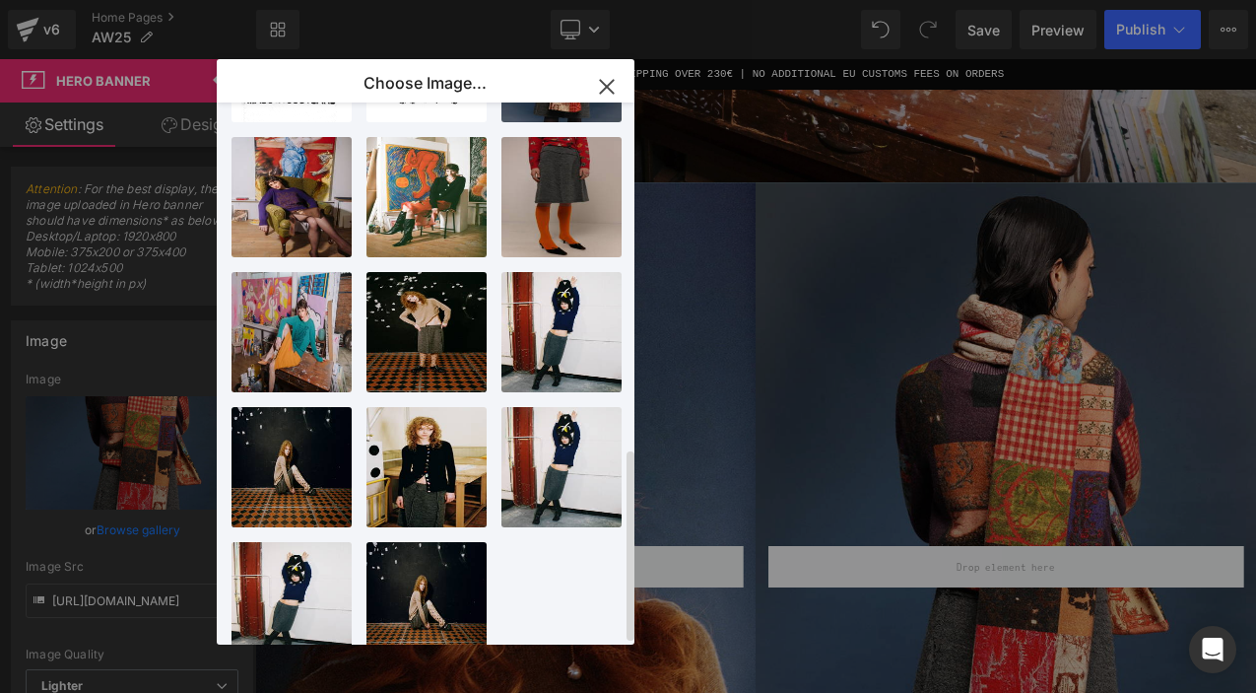
scroll to position [974, 0]
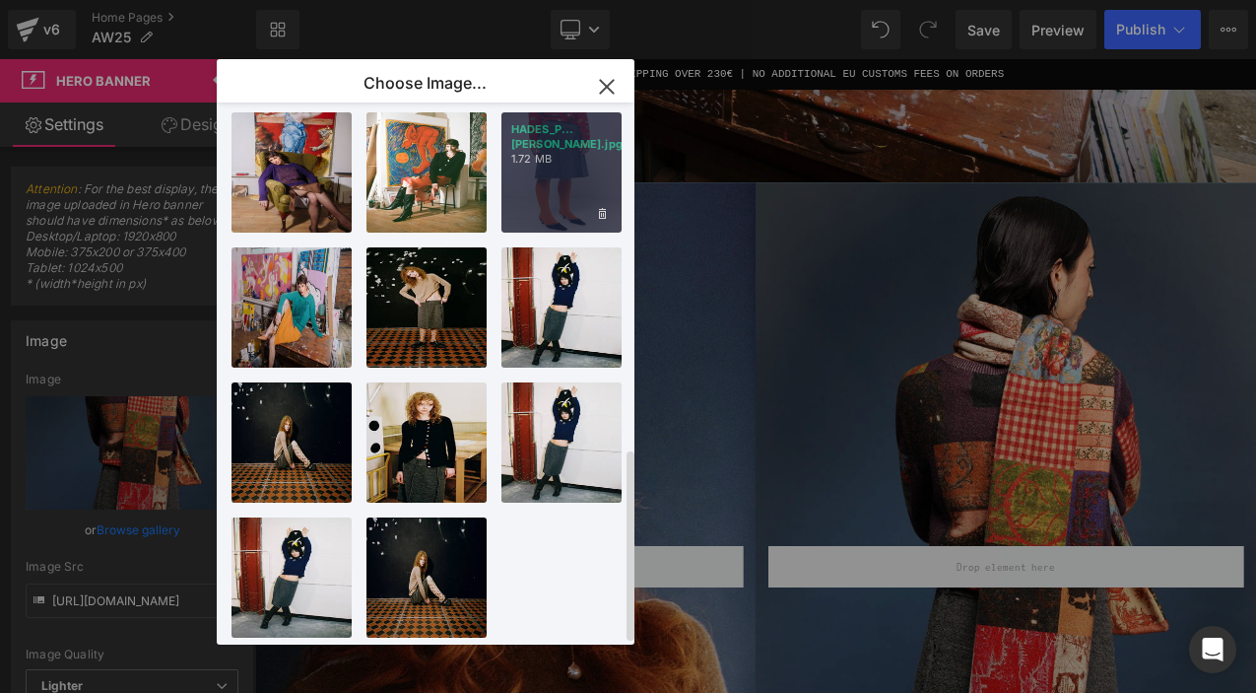
click at [551, 160] on div "HADES_P...[PERSON_NAME].jpg 1.72 MB" at bounding box center [562, 172] width 120 height 120
type input "[URL][DOMAIN_NAME]"
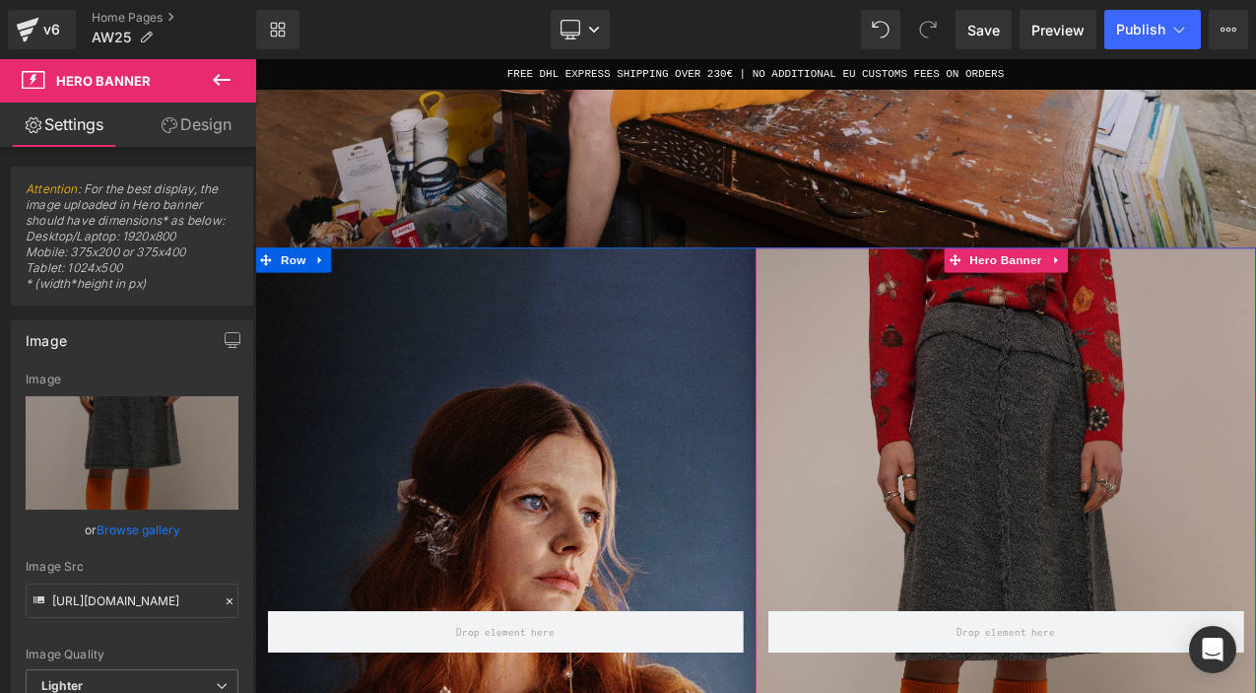
scroll to position [775, 0]
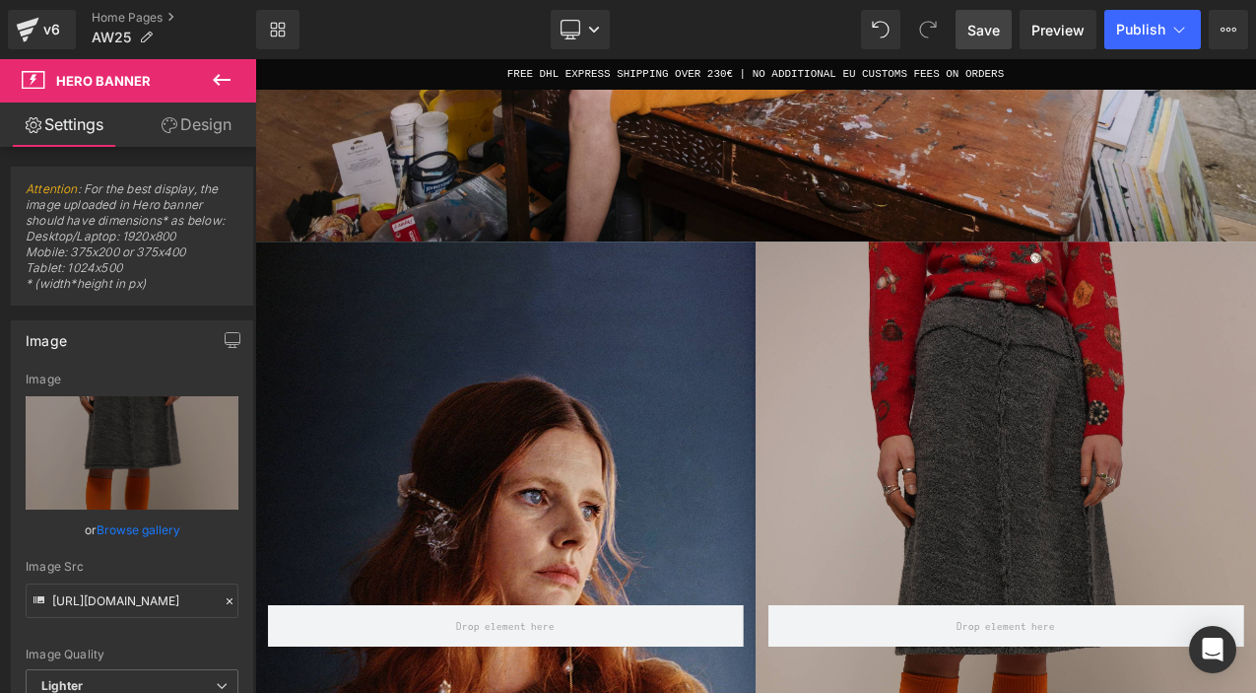
click at [981, 34] on span "Save" at bounding box center [984, 30] width 33 height 21
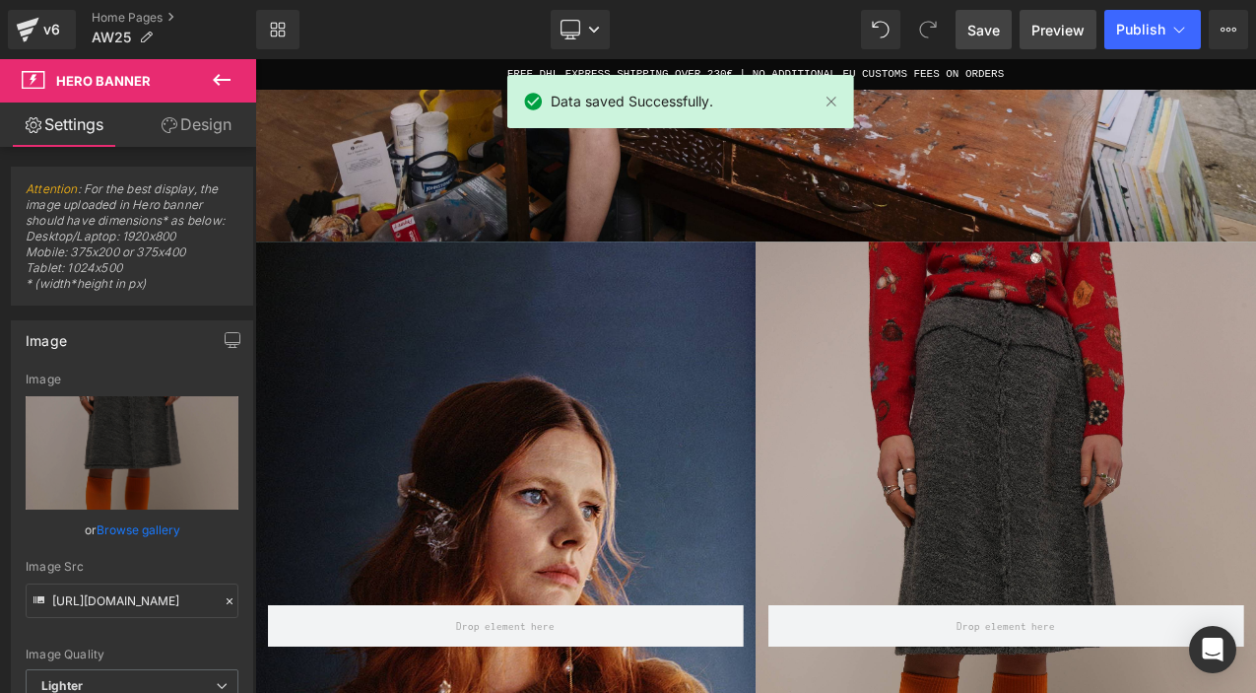
click at [1053, 39] on link "Preview" at bounding box center [1058, 29] width 77 height 39
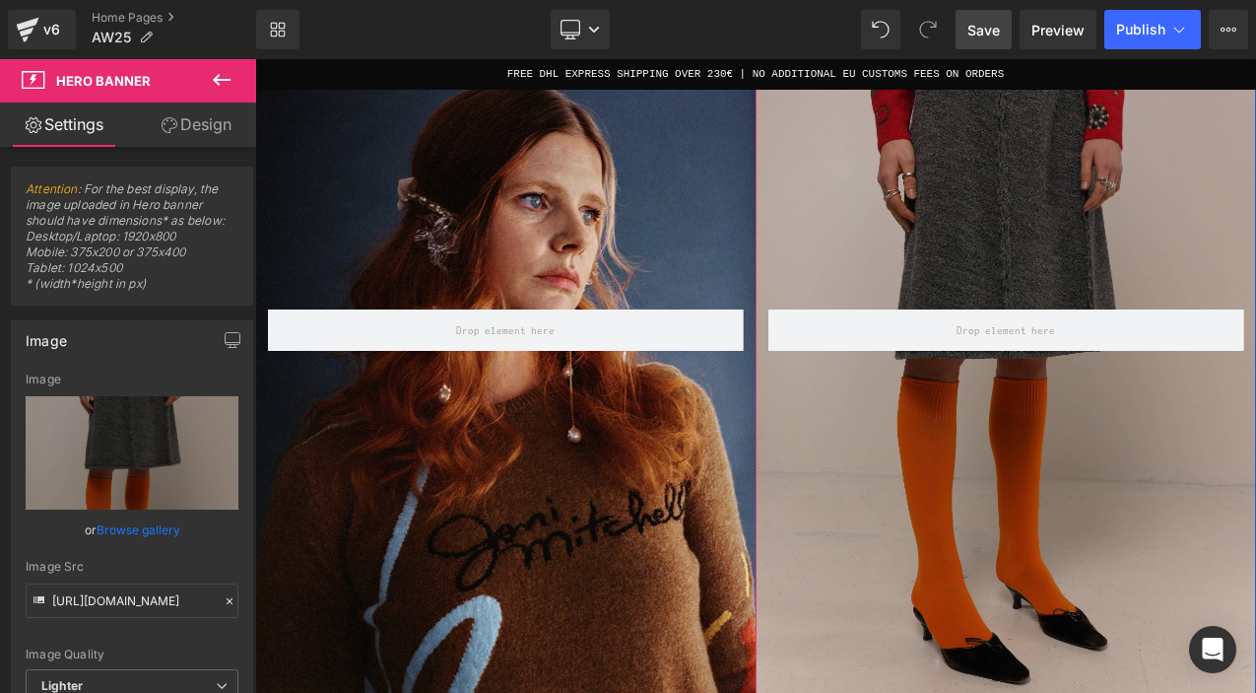
scroll to position [1156, 0]
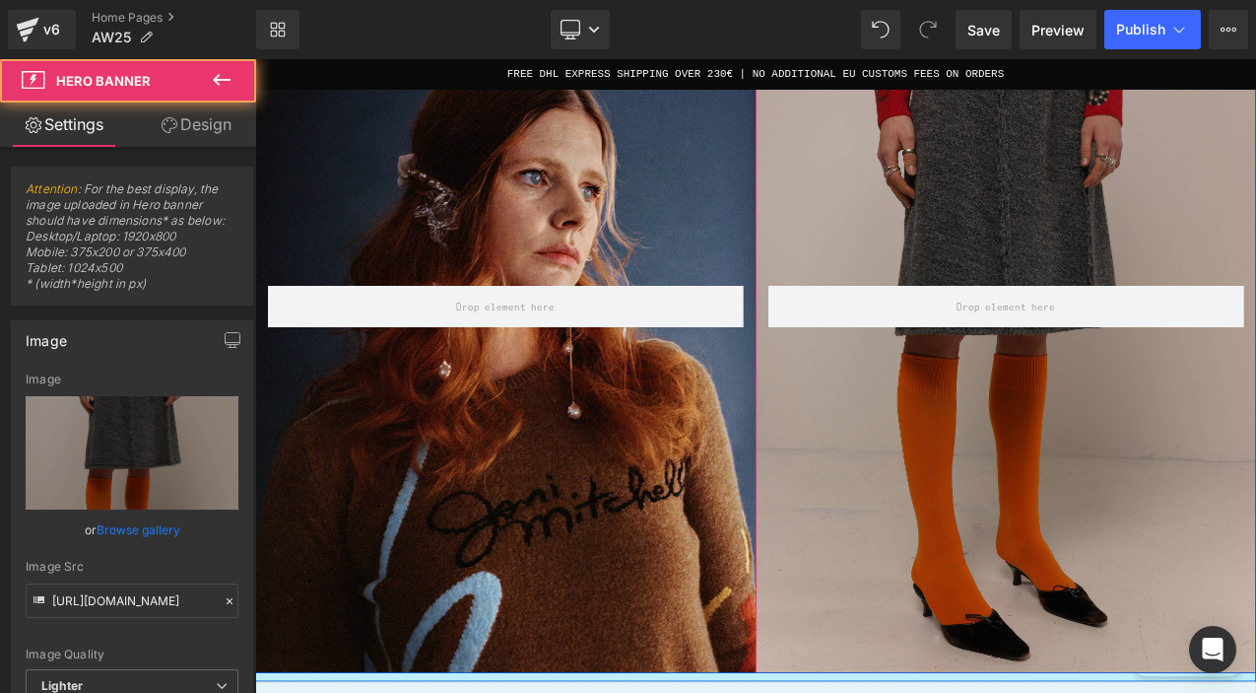
click at [1052, 464] on div "Row" at bounding box center [1149, 344] width 596 height 894
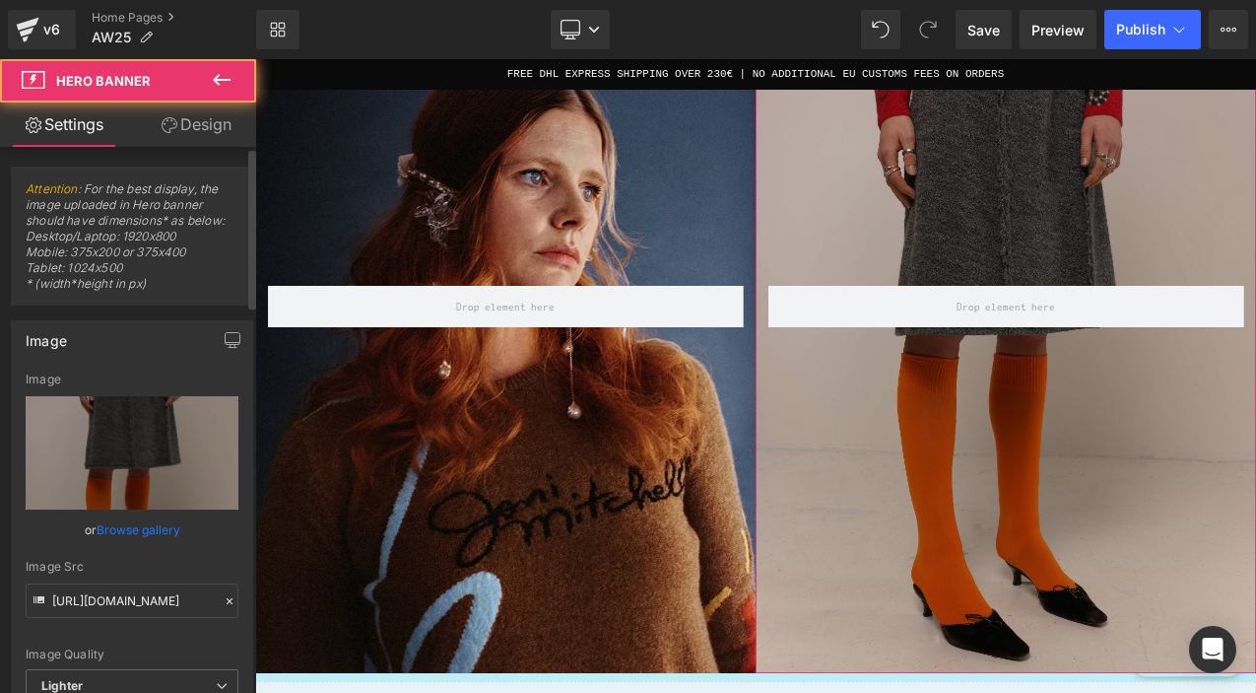
click at [149, 530] on link "Browse gallery" at bounding box center [139, 529] width 84 height 34
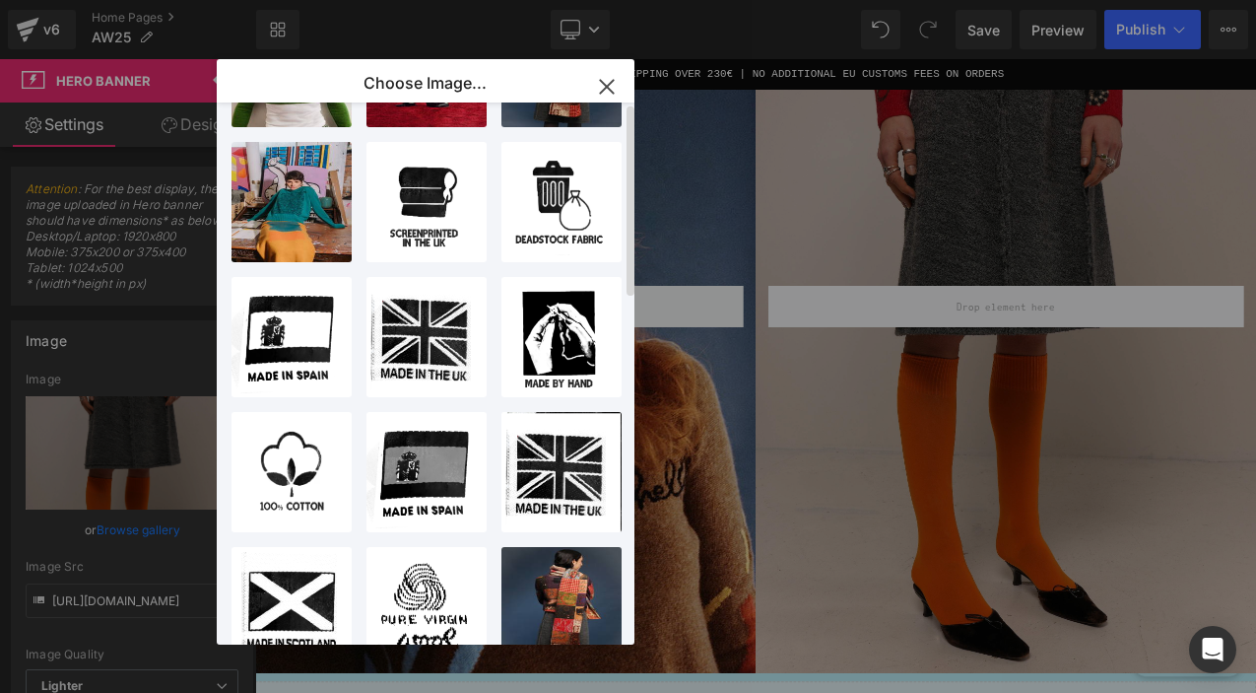
scroll to position [0, 0]
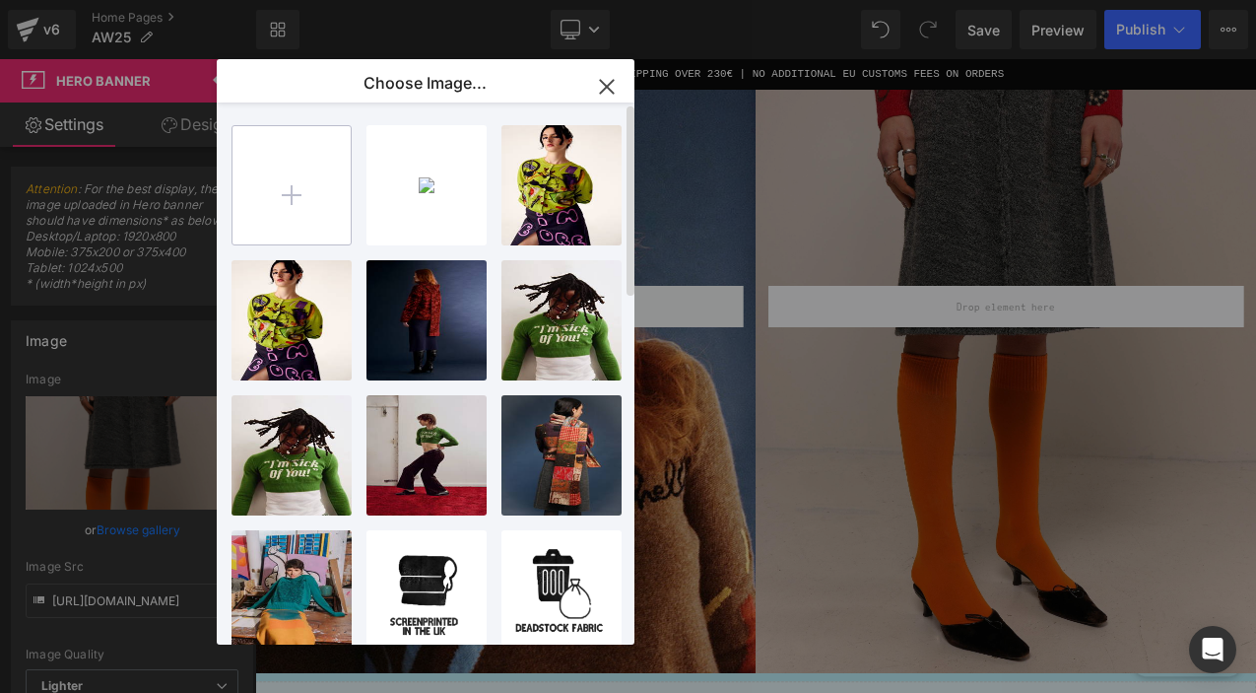
type input "C:\fakepath\Hades-Invite-Tile-White.jpg"
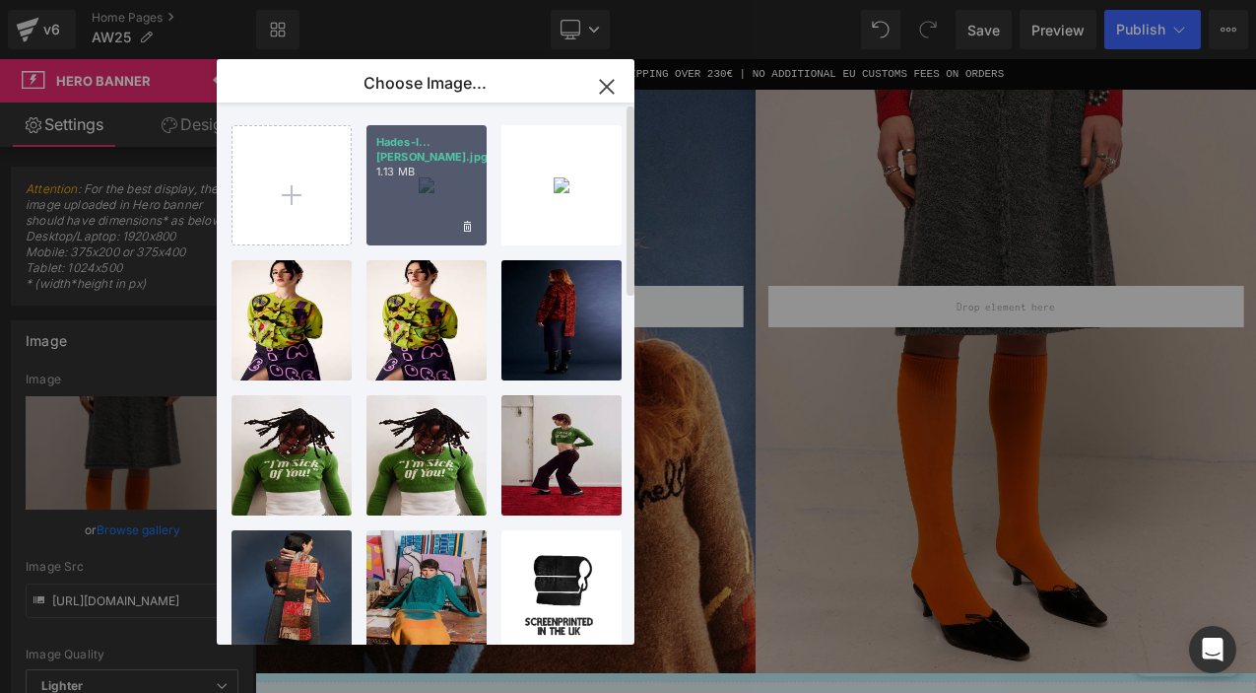
click at [451, 184] on div "Hades-I...[PERSON_NAME].jpg 1.13 MB" at bounding box center [427, 185] width 120 height 120
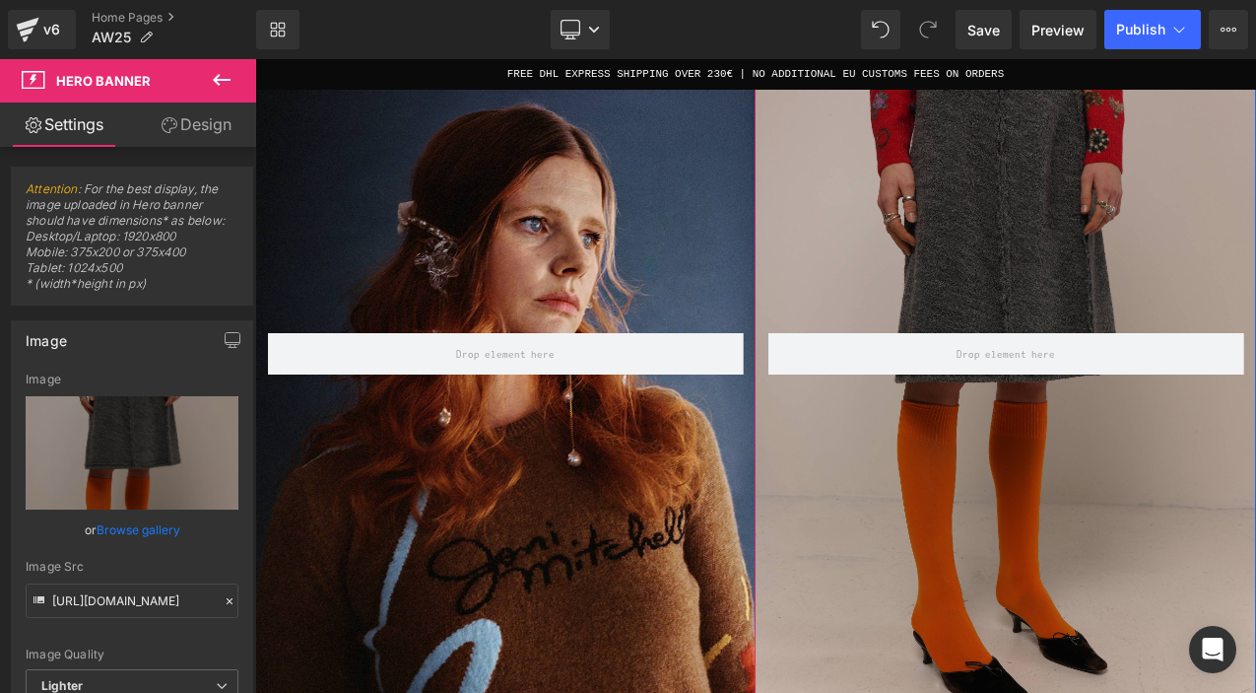
scroll to position [1095, 0]
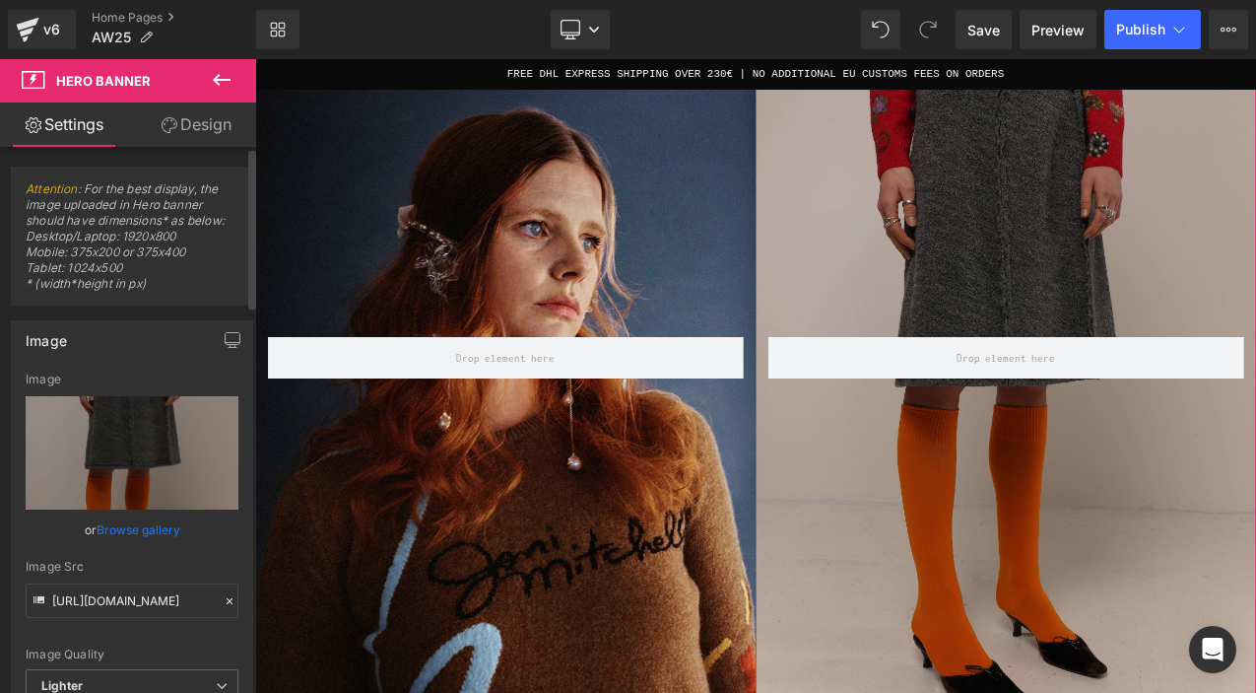
click at [156, 532] on link "Browse gallery" at bounding box center [139, 529] width 84 height 34
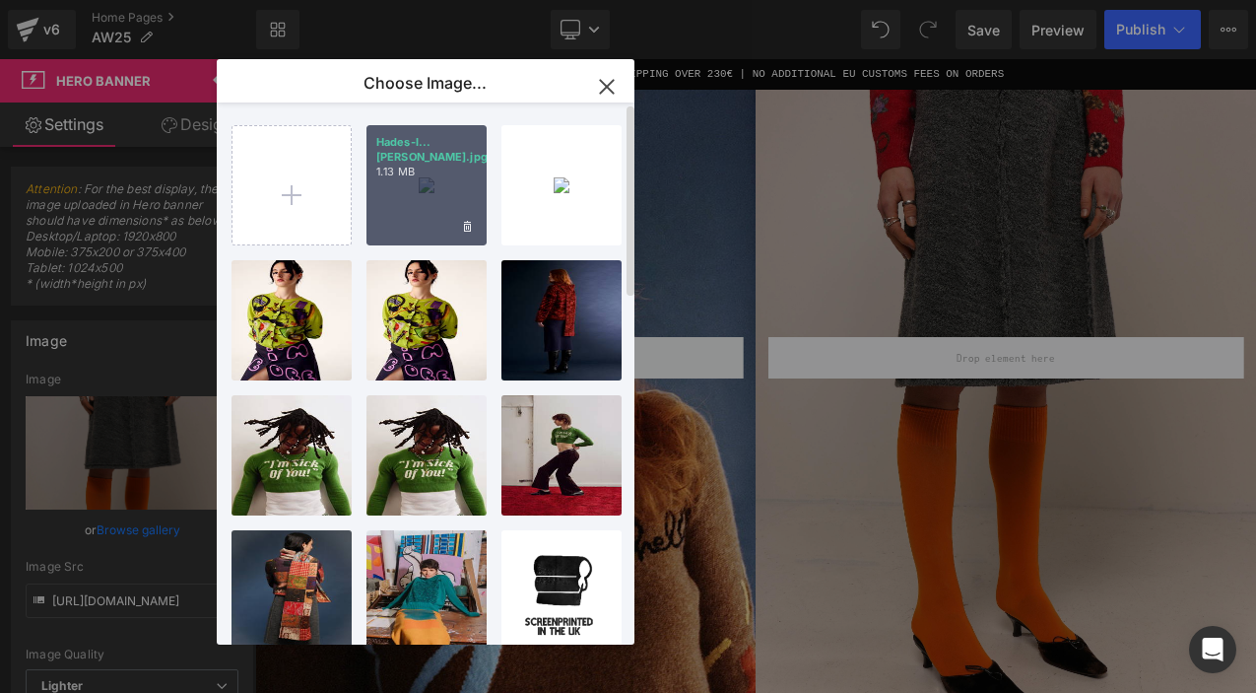
click at [446, 171] on div "Hades-I...[PERSON_NAME].jpg 1.13 MB" at bounding box center [427, 185] width 120 height 120
type input "[URL][DOMAIN_NAME]"
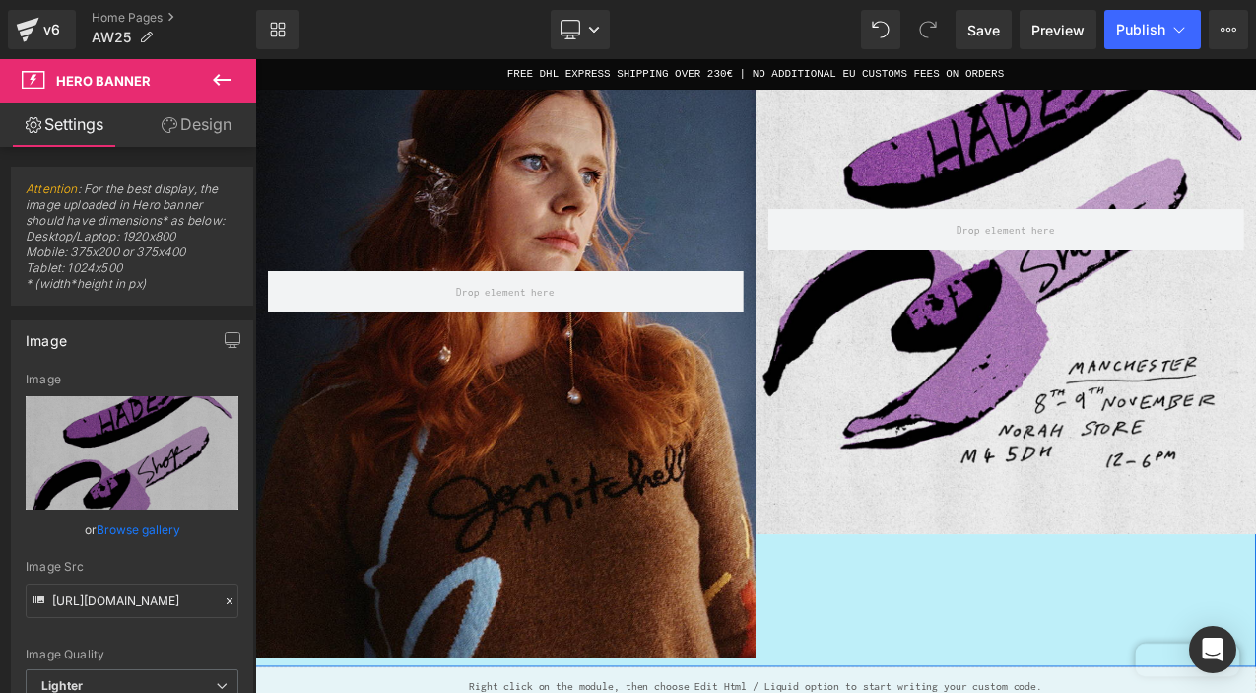
scroll to position [1154, 0]
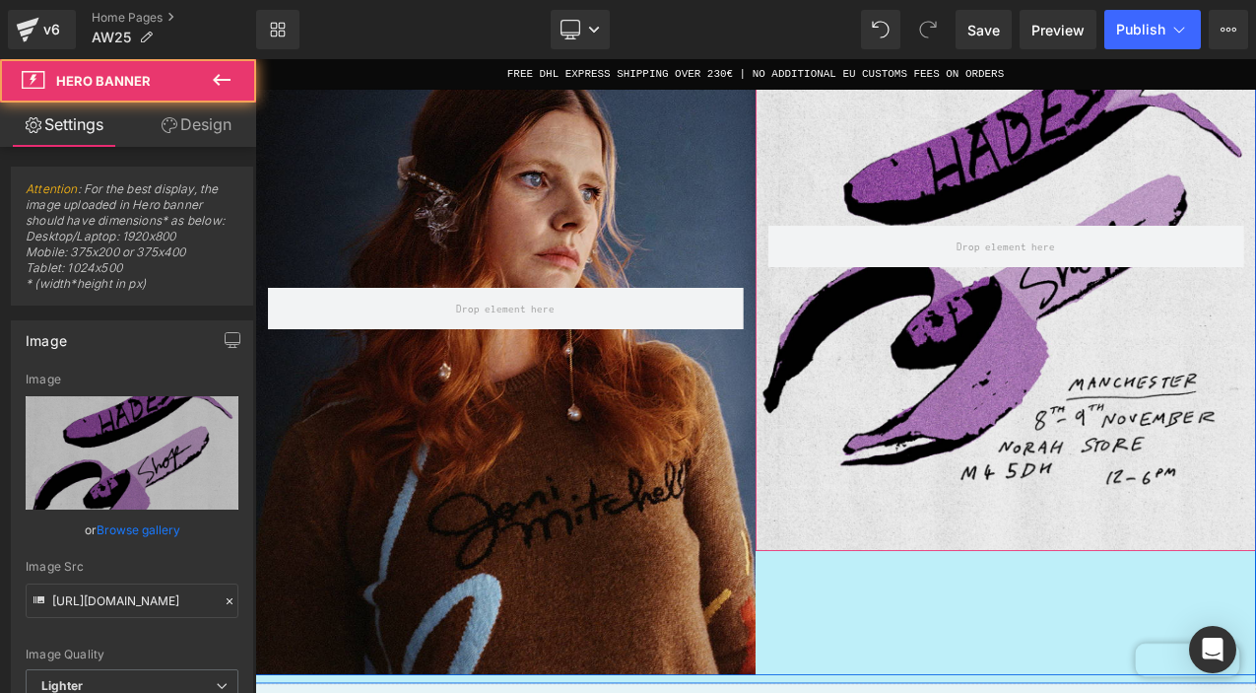
click at [1003, 451] on div "Row" at bounding box center [1149, 271] width 596 height 745
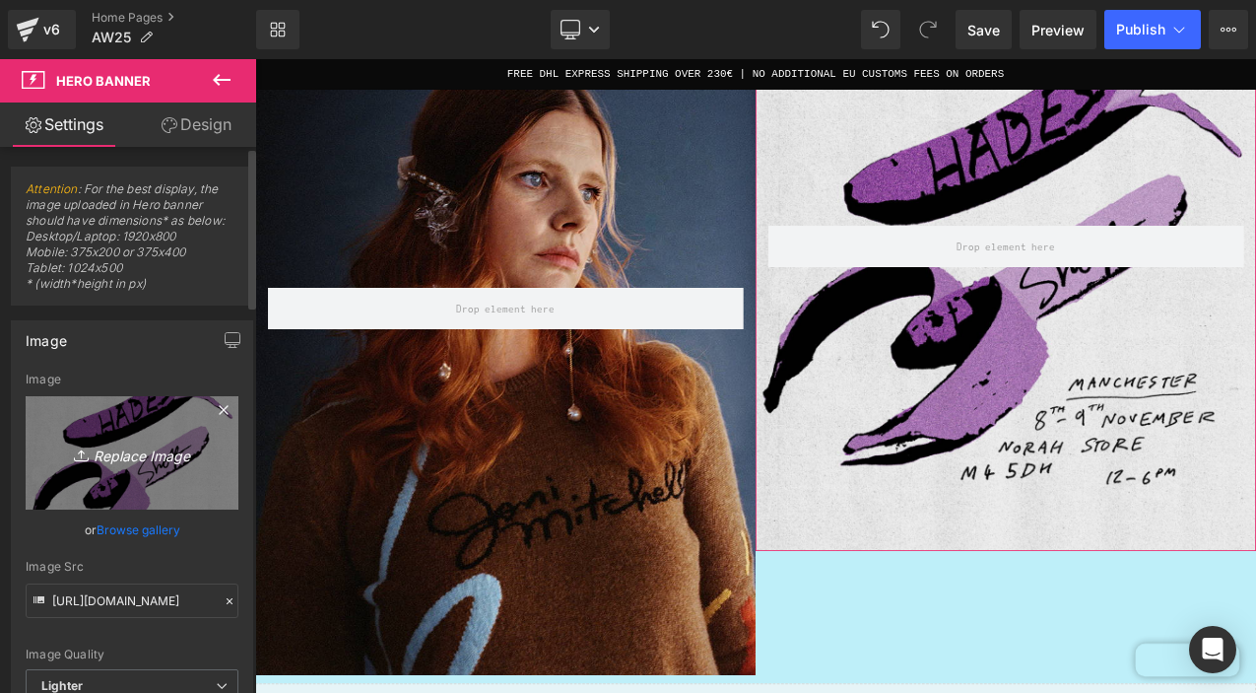
click at [151, 444] on icon "Replace Image" at bounding box center [132, 452] width 158 height 25
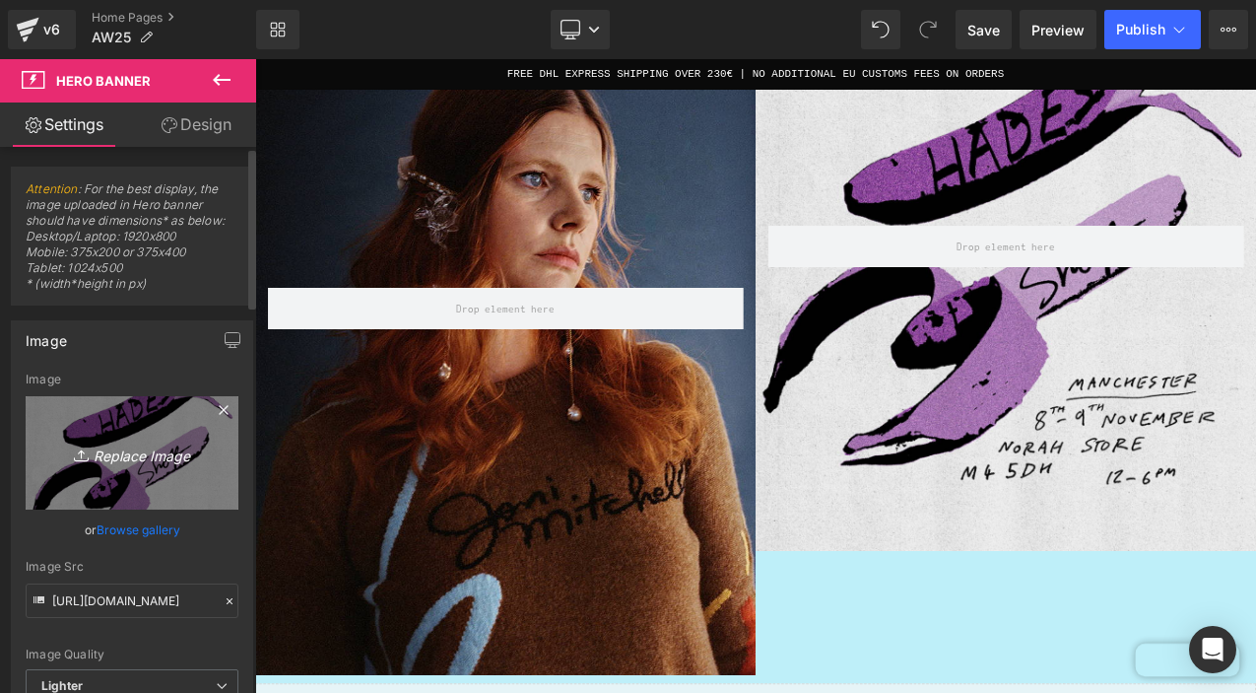
type input "C:\fakepath\shopInvite_Homepage.jpg"
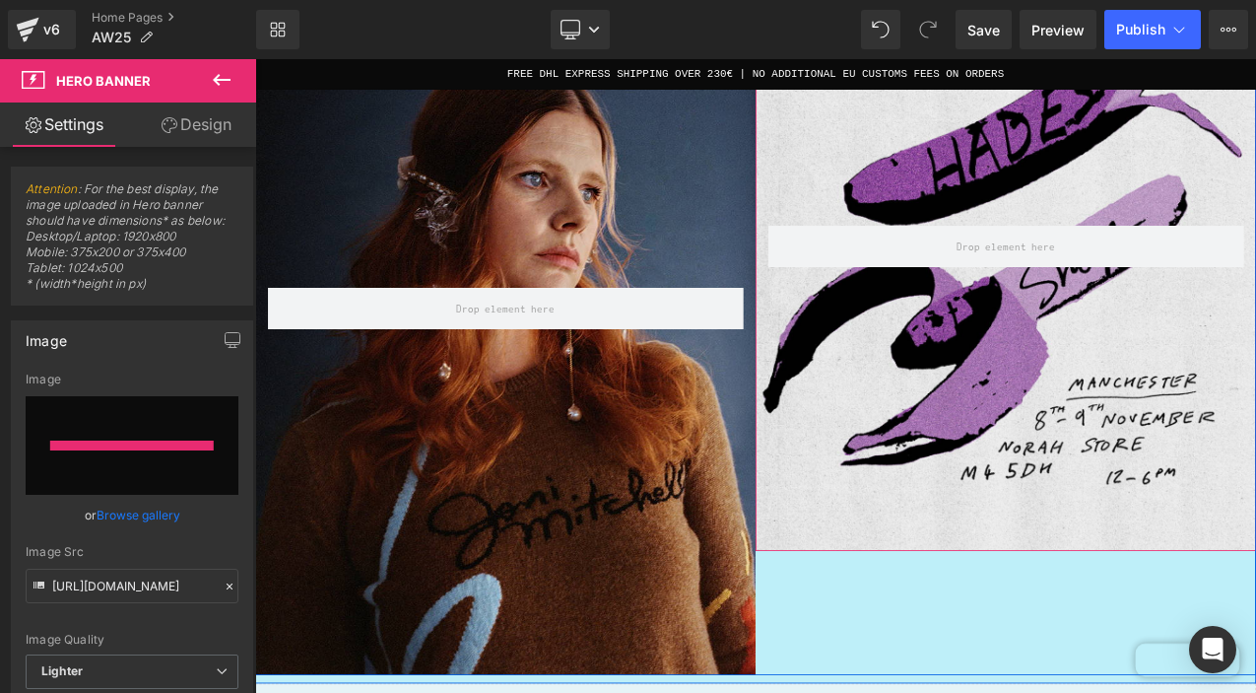
type input "[URL][DOMAIN_NAME]"
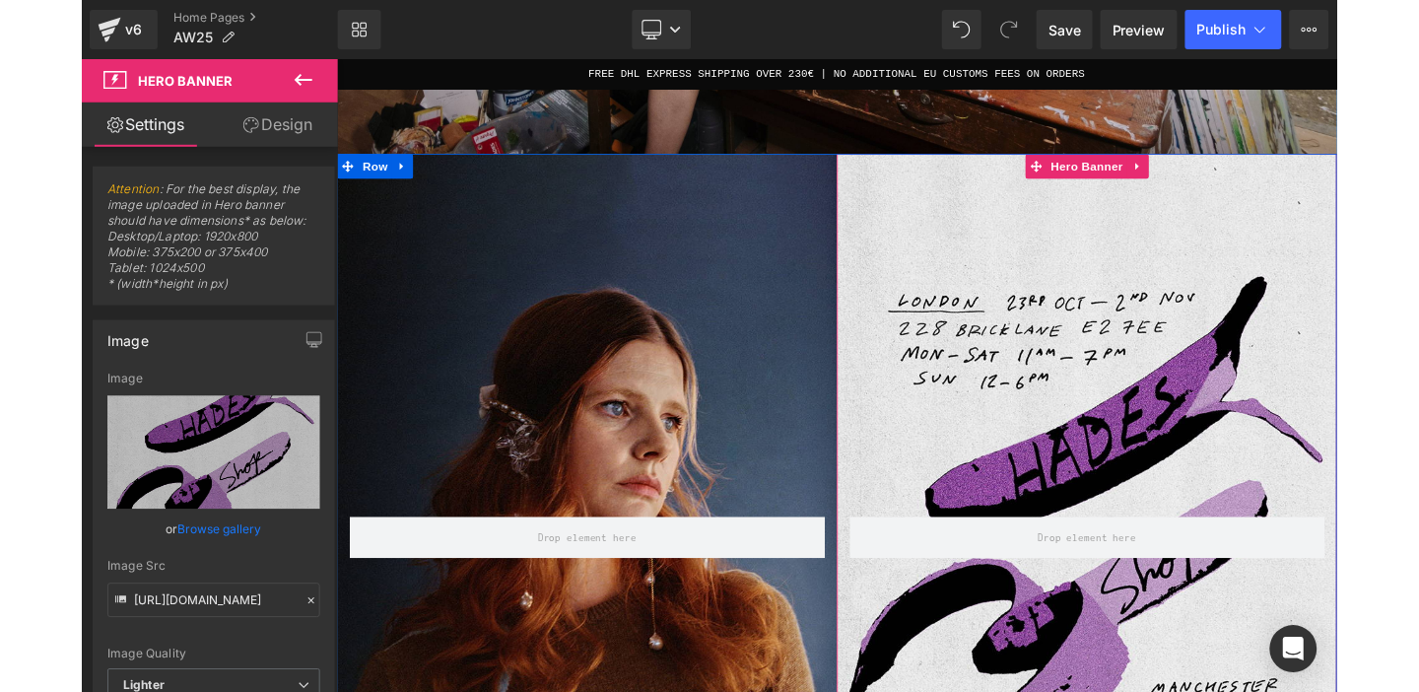
scroll to position [835, 0]
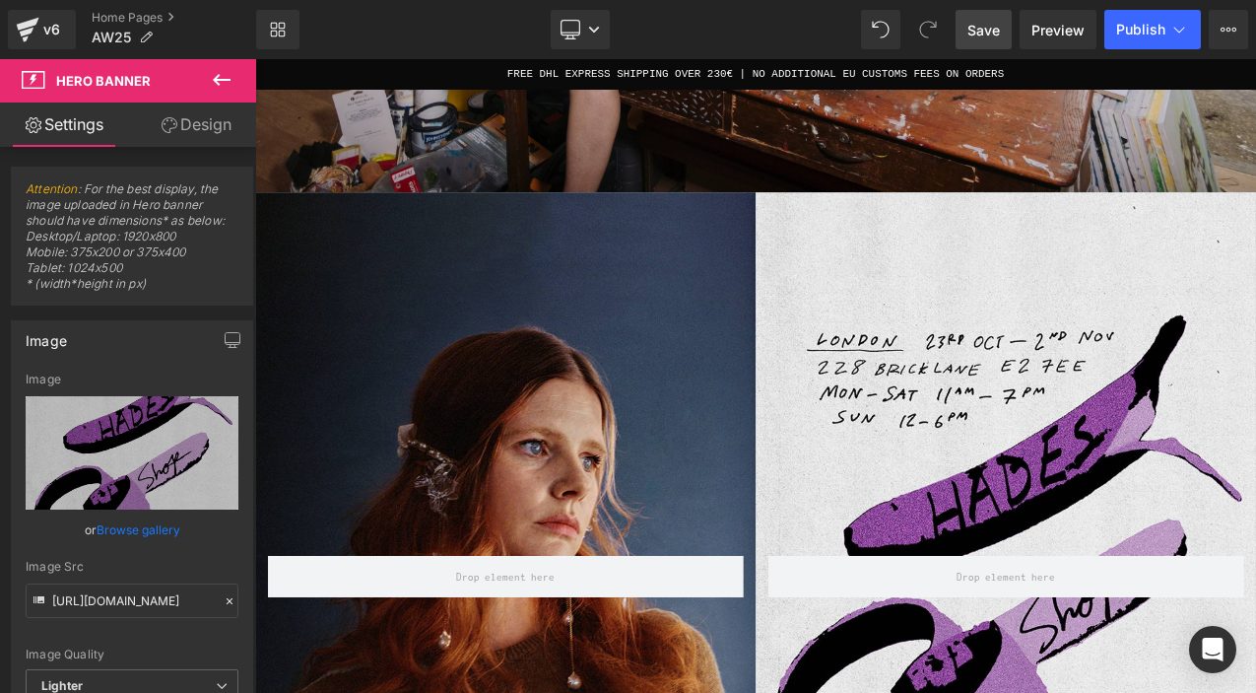
click at [990, 33] on span "Save" at bounding box center [984, 30] width 33 height 21
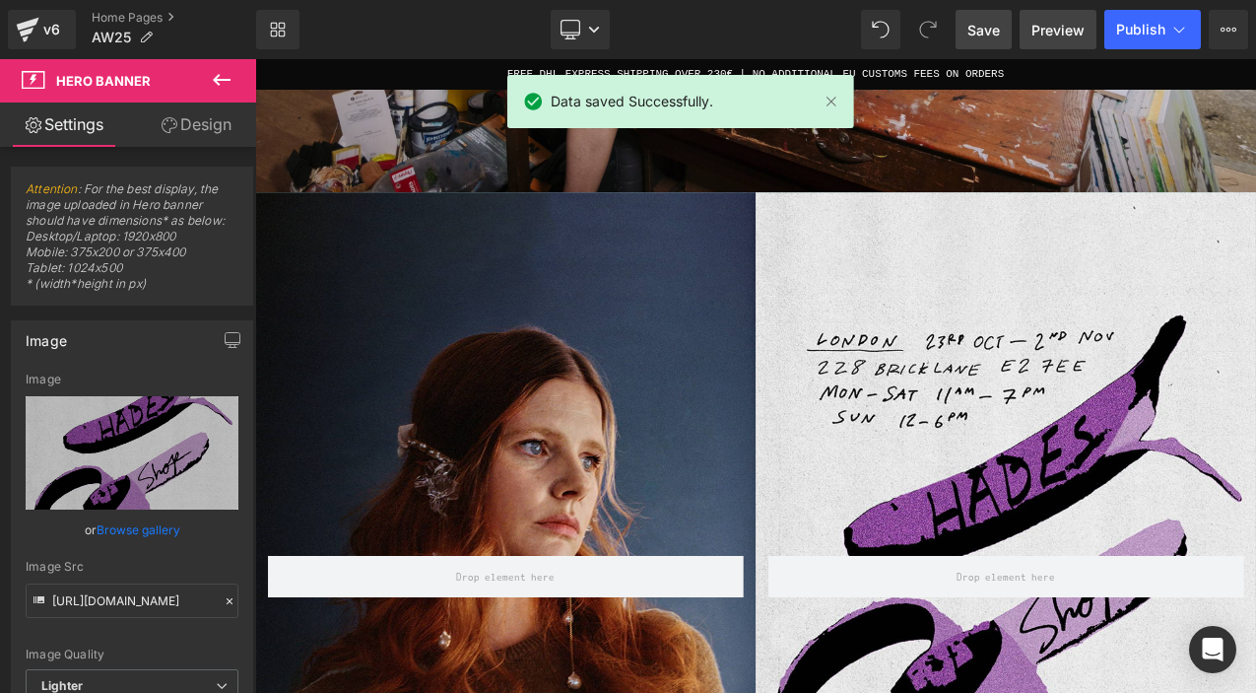
click at [1073, 33] on span "Preview" at bounding box center [1058, 30] width 53 height 21
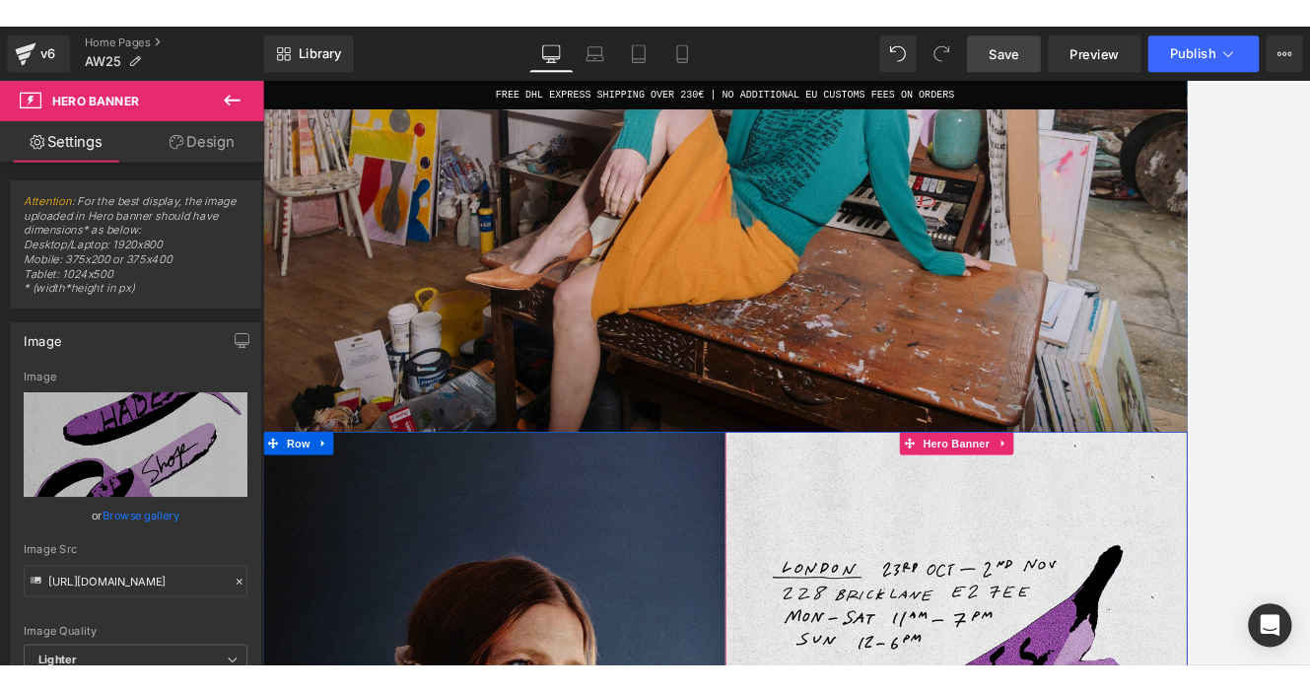
scroll to position [757, 0]
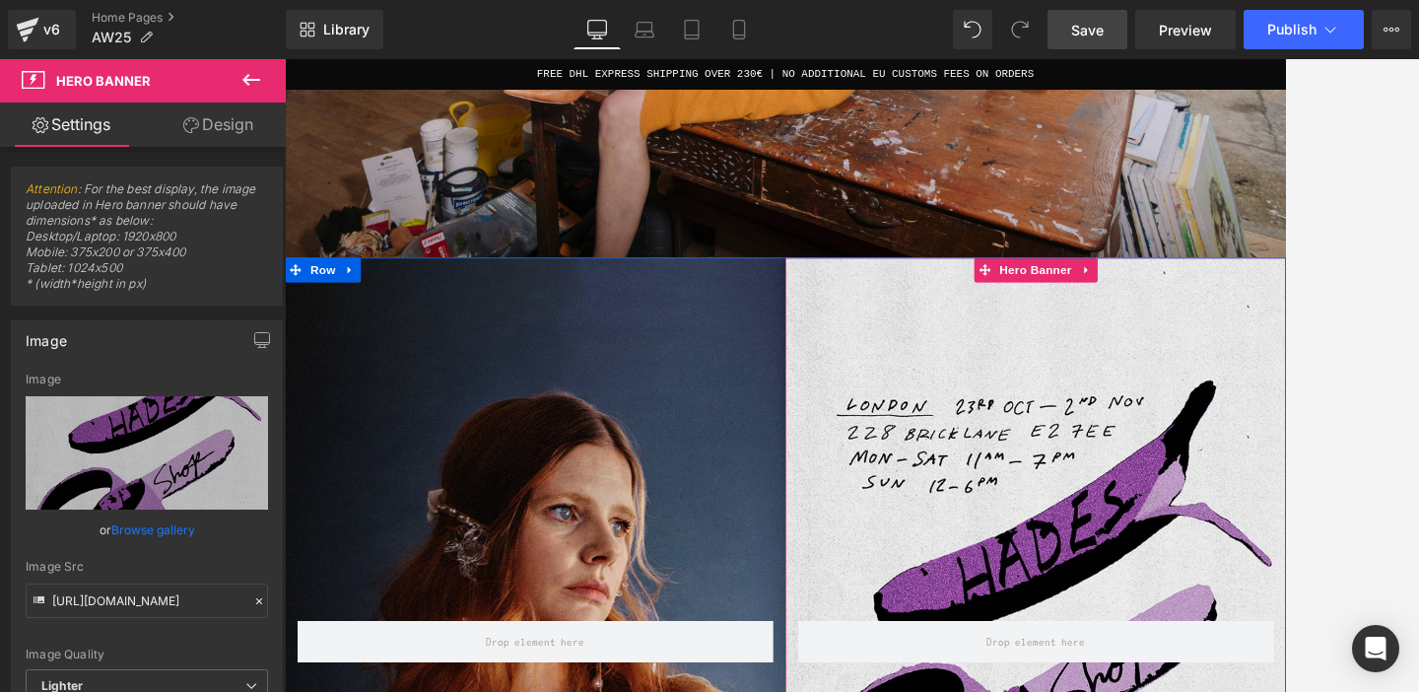
click at [168, 532] on link "Browse gallery" at bounding box center [153, 529] width 84 height 34
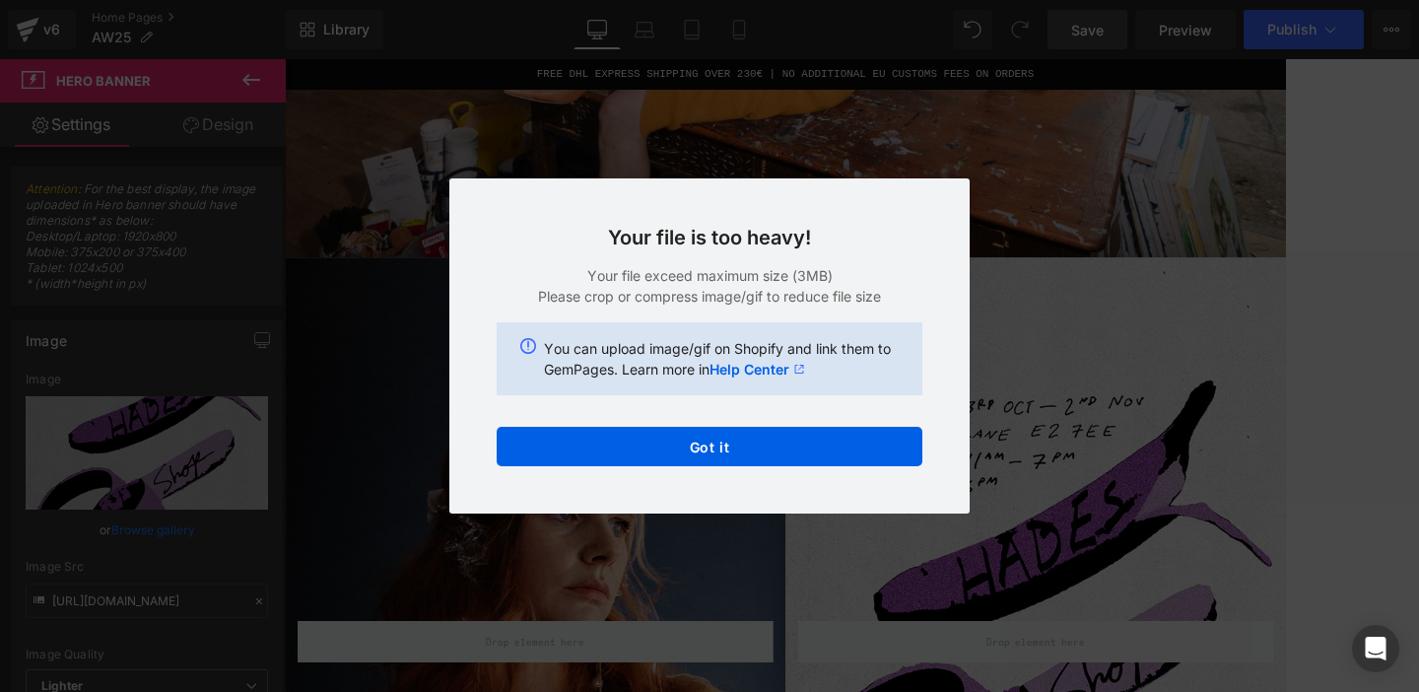
click at [780, 0] on div "Text Color Highlight Color #333333 Choose Image... Back to Library Insert Hades…" at bounding box center [709, 0] width 1419 height 0
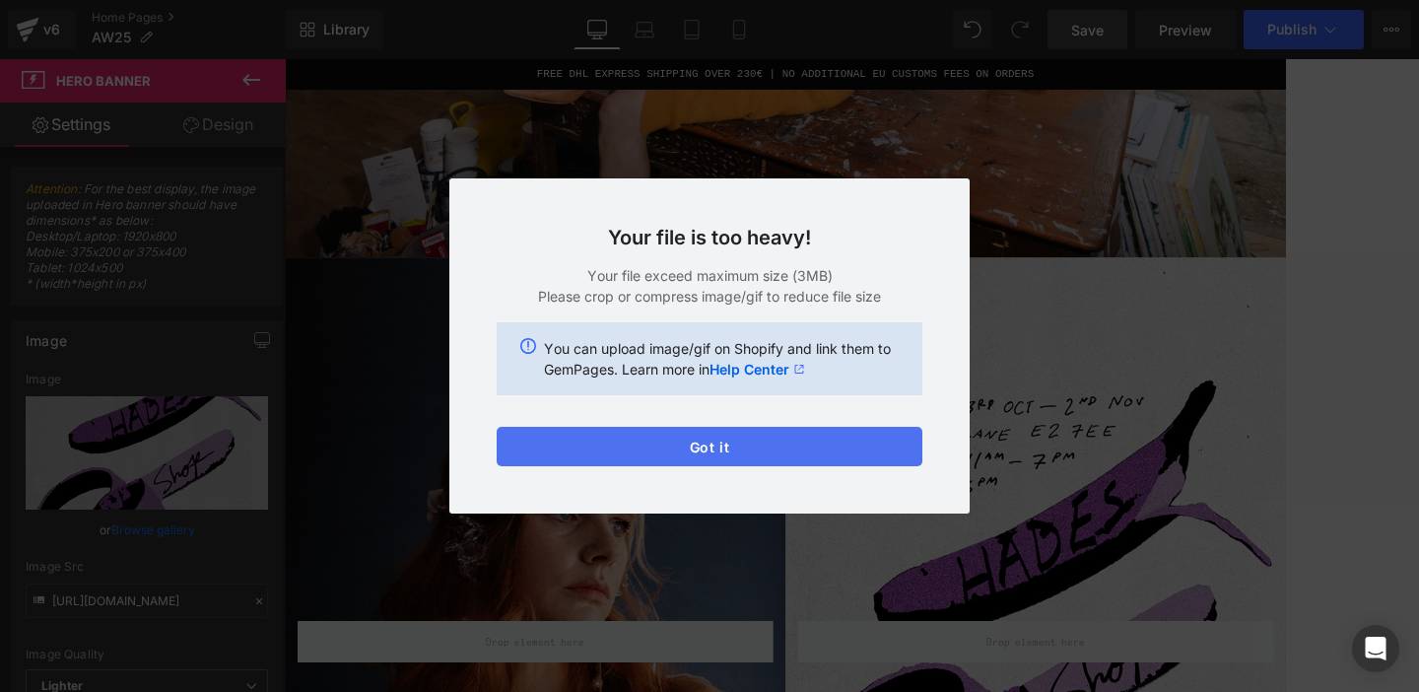
drag, startPoint x: 762, startPoint y: 450, endPoint x: 569, endPoint y: 466, distance: 193.8
click at [762, 450] on button "Got it" at bounding box center [710, 446] width 426 height 39
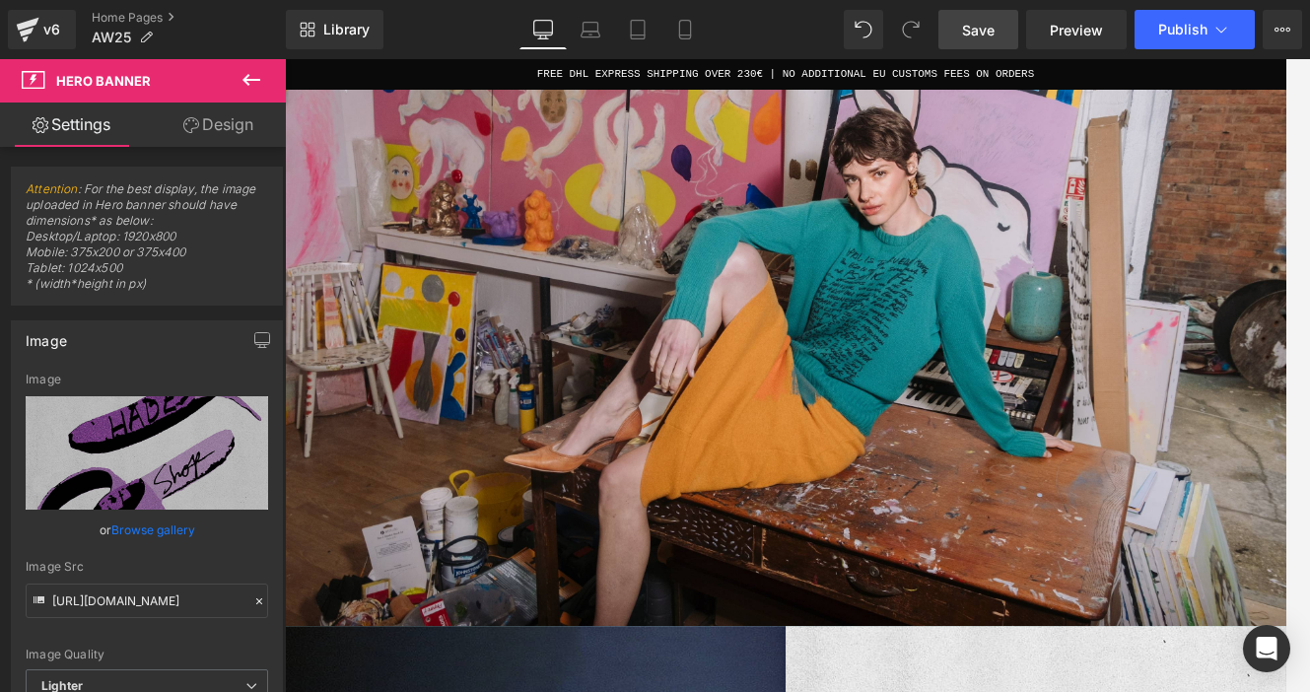
scroll to position [236, 0]
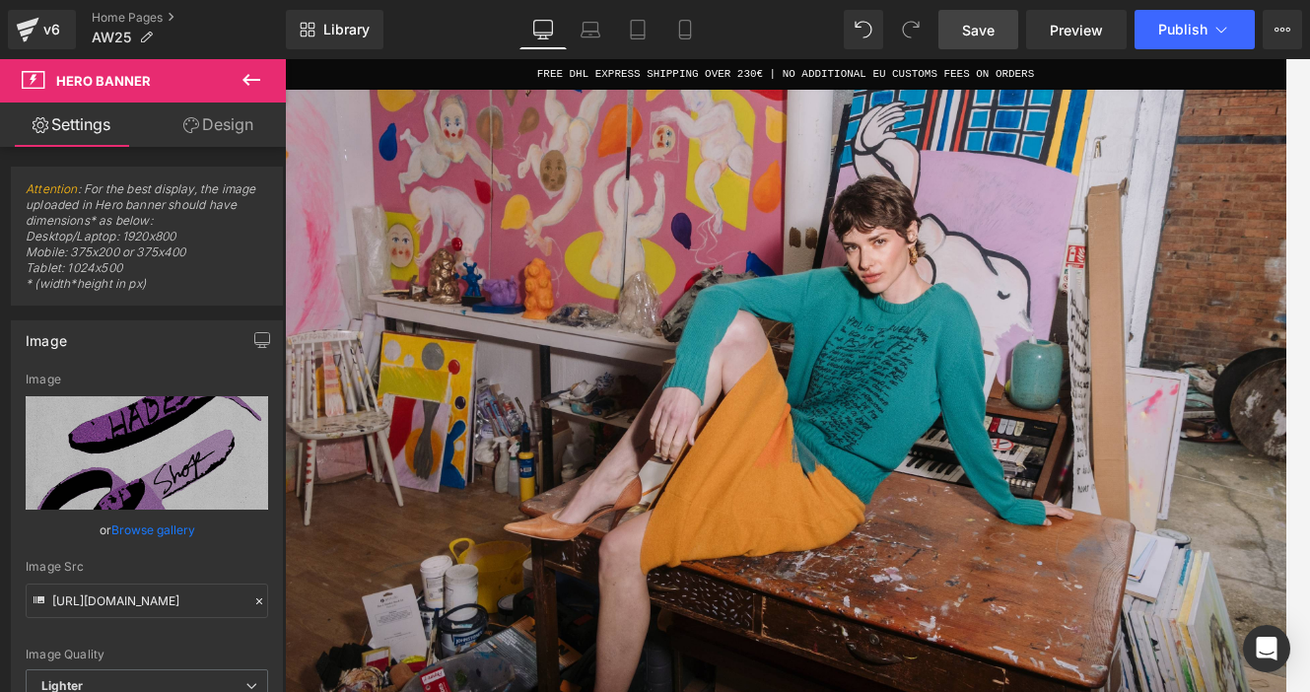
click at [984, 21] on span "Save" at bounding box center [978, 30] width 33 height 21
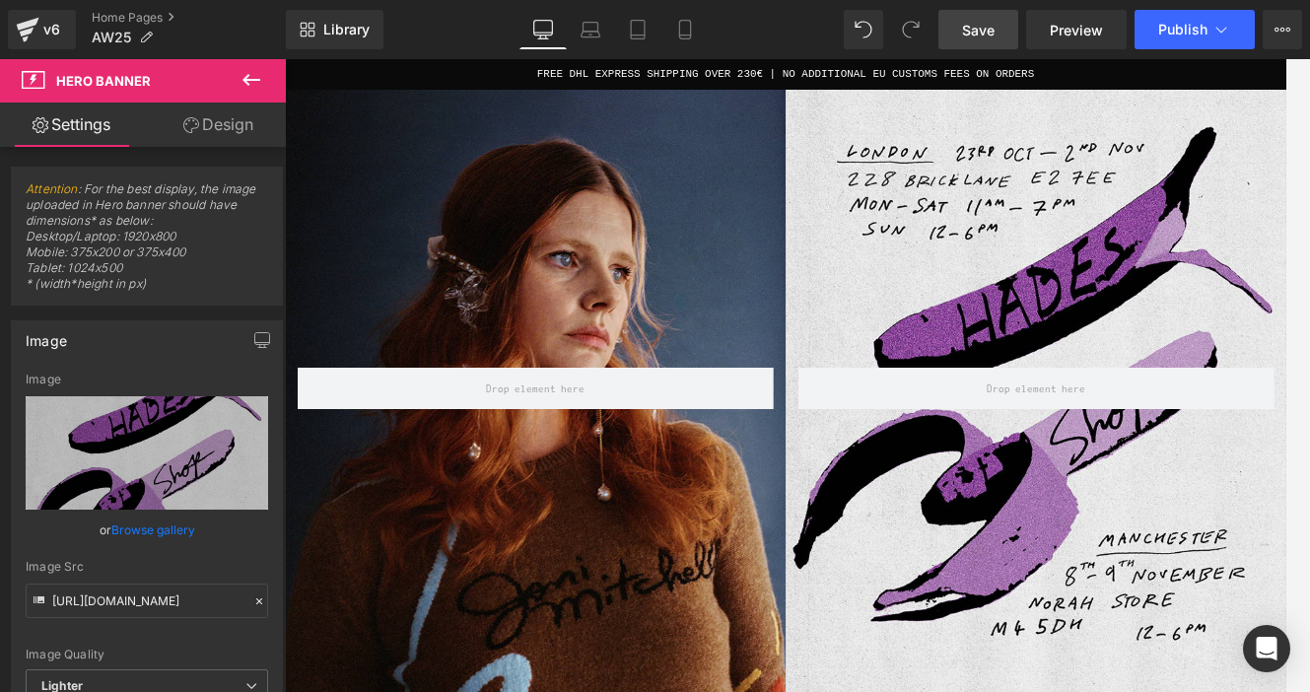
scroll to position [1280, 0]
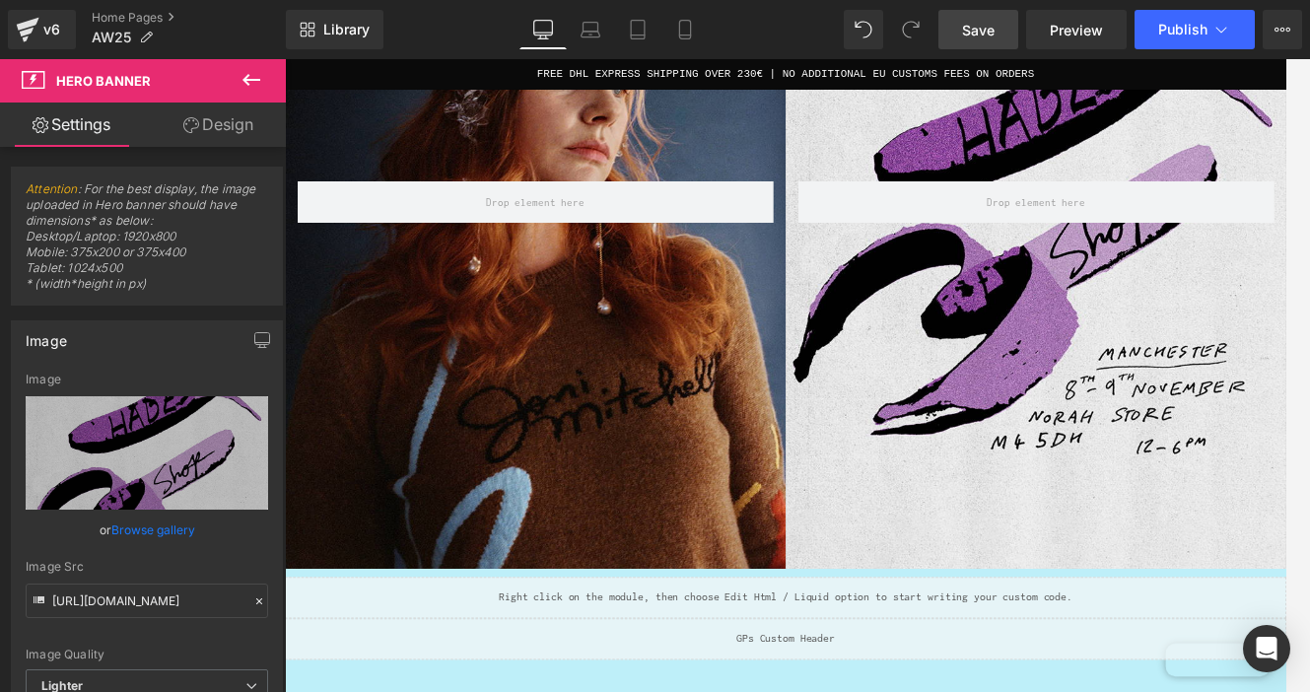
click at [1074, 341] on div "Row" at bounding box center [1179, 219] width 596 height 894
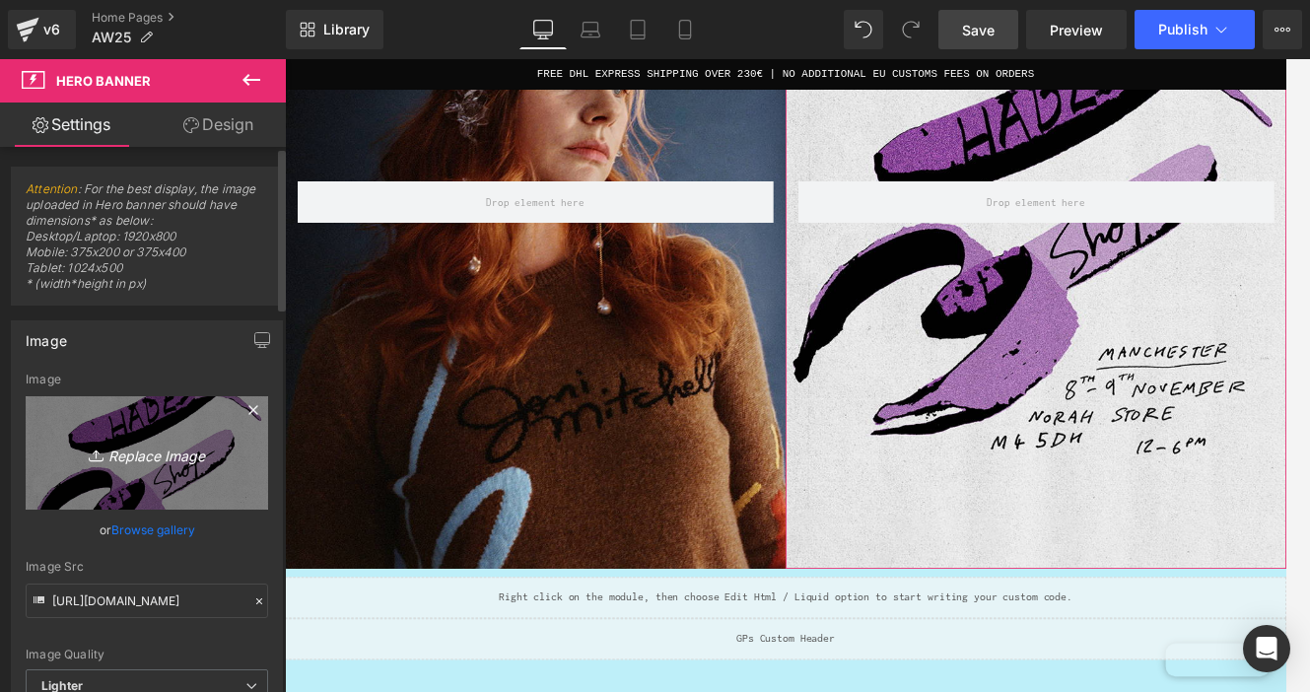
click at [168, 457] on icon "Replace Image" at bounding box center [147, 452] width 158 height 25
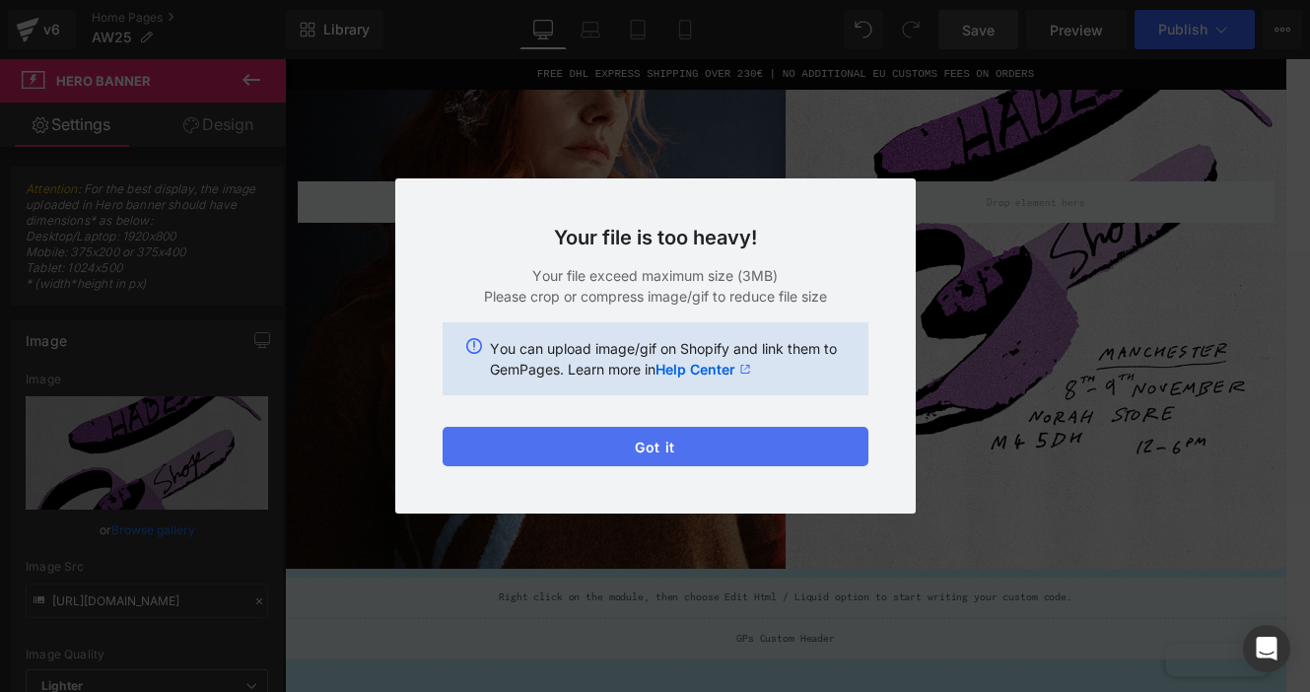
click at [676, 445] on button "Got it" at bounding box center [655, 446] width 426 height 39
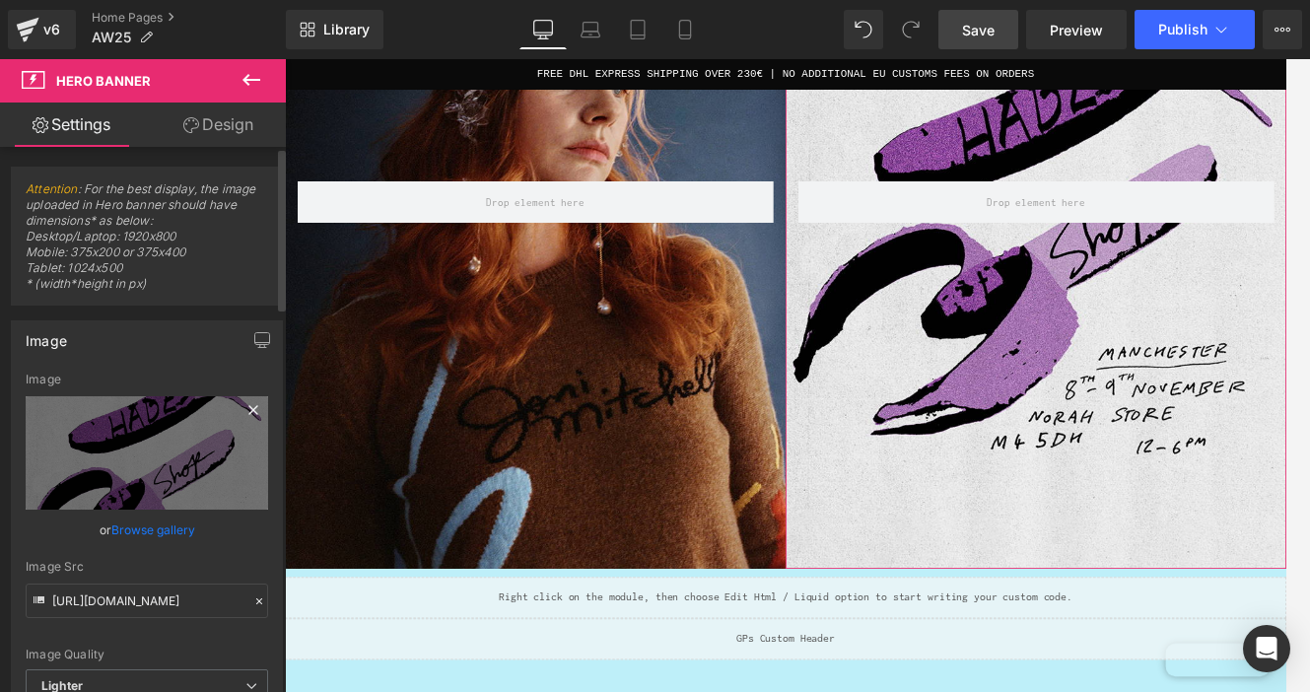
click at [125, 383] on div "Image" at bounding box center [147, 379] width 242 height 14
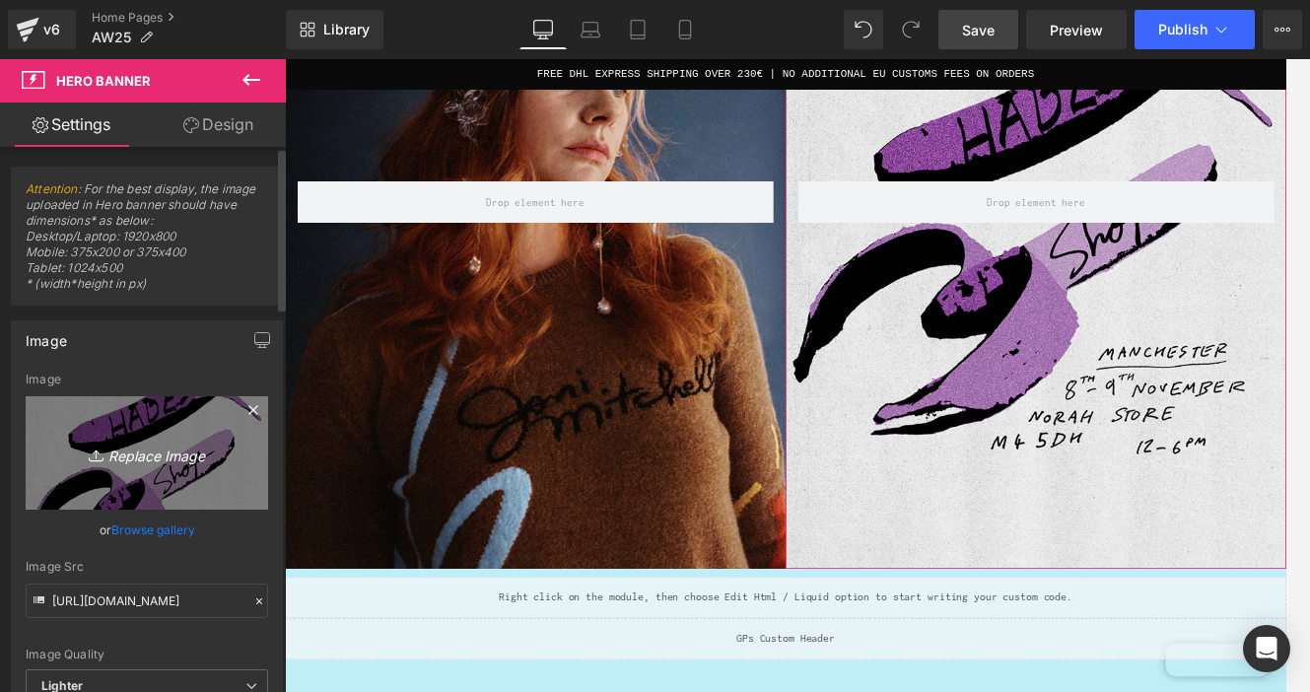
click at [149, 446] on icon "Replace Image" at bounding box center [147, 452] width 158 height 25
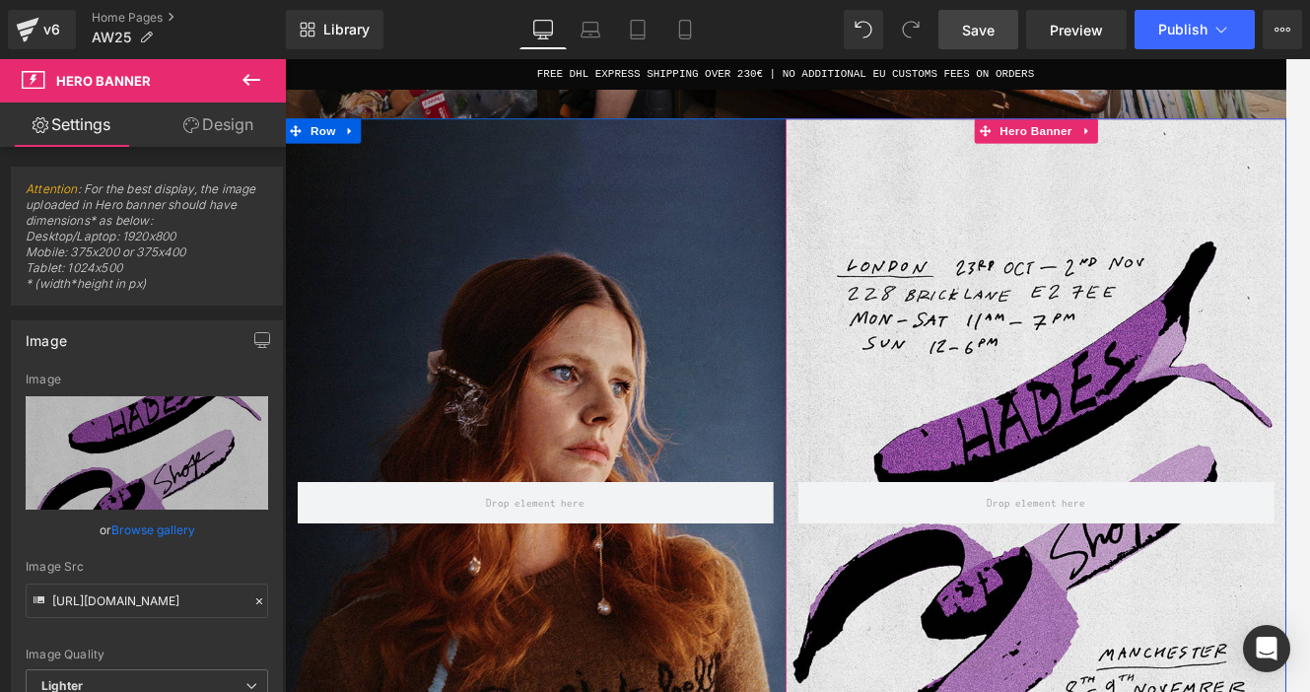
scroll to position [908, 0]
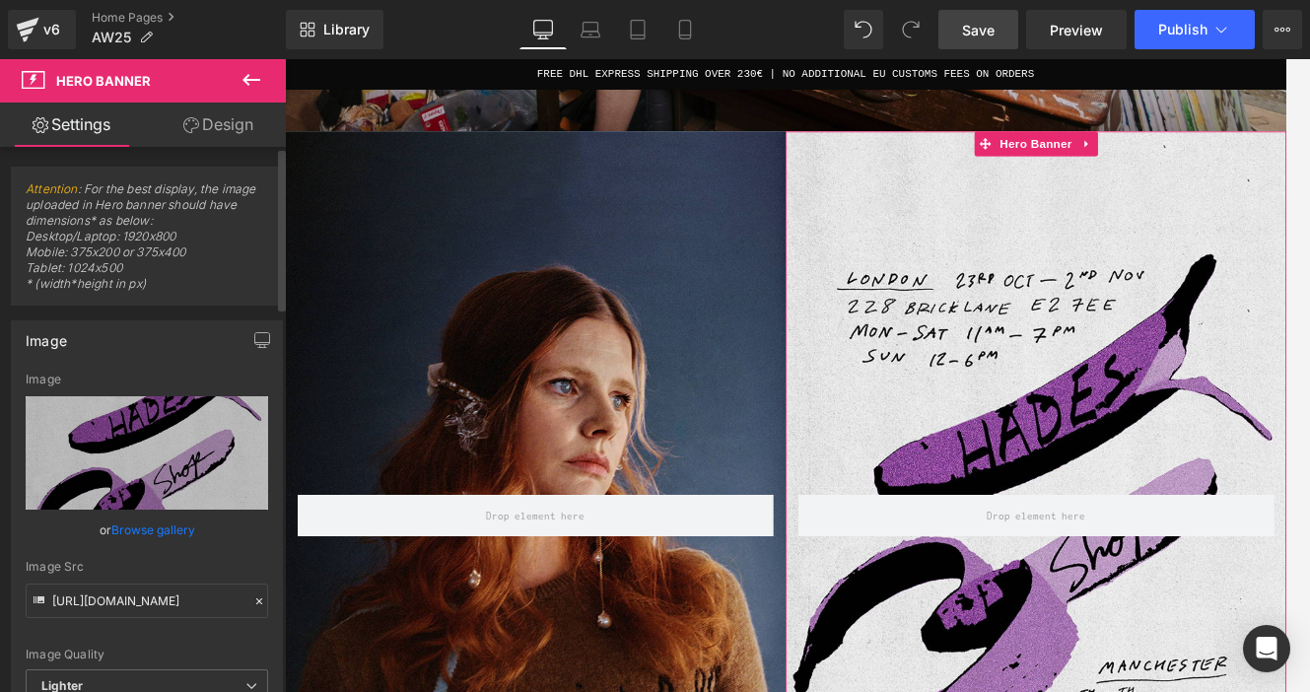
click at [162, 528] on link "Browse gallery" at bounding box center [153, 529] width 84 height 34
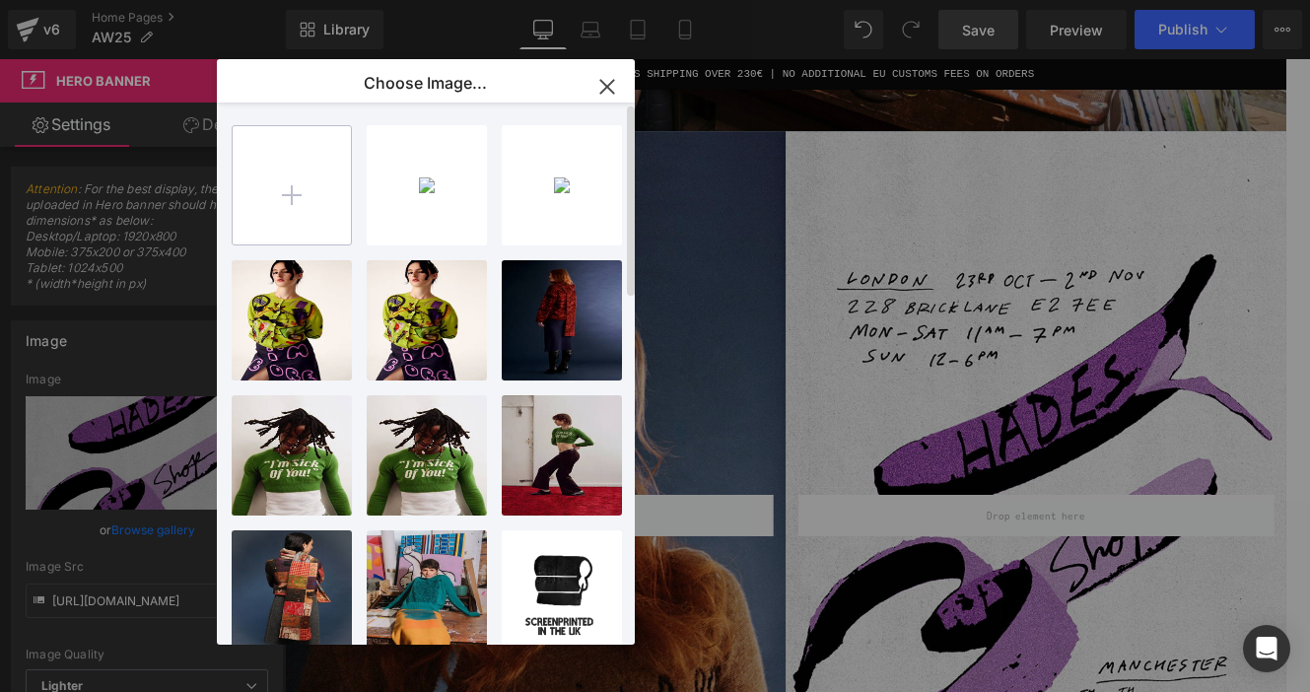
click at [324, 171] on input "file" at bounding box center [292, 185] width 118 height 118
type input "C:\fakepath\HADES_ShopInvite_Homepage.gif"
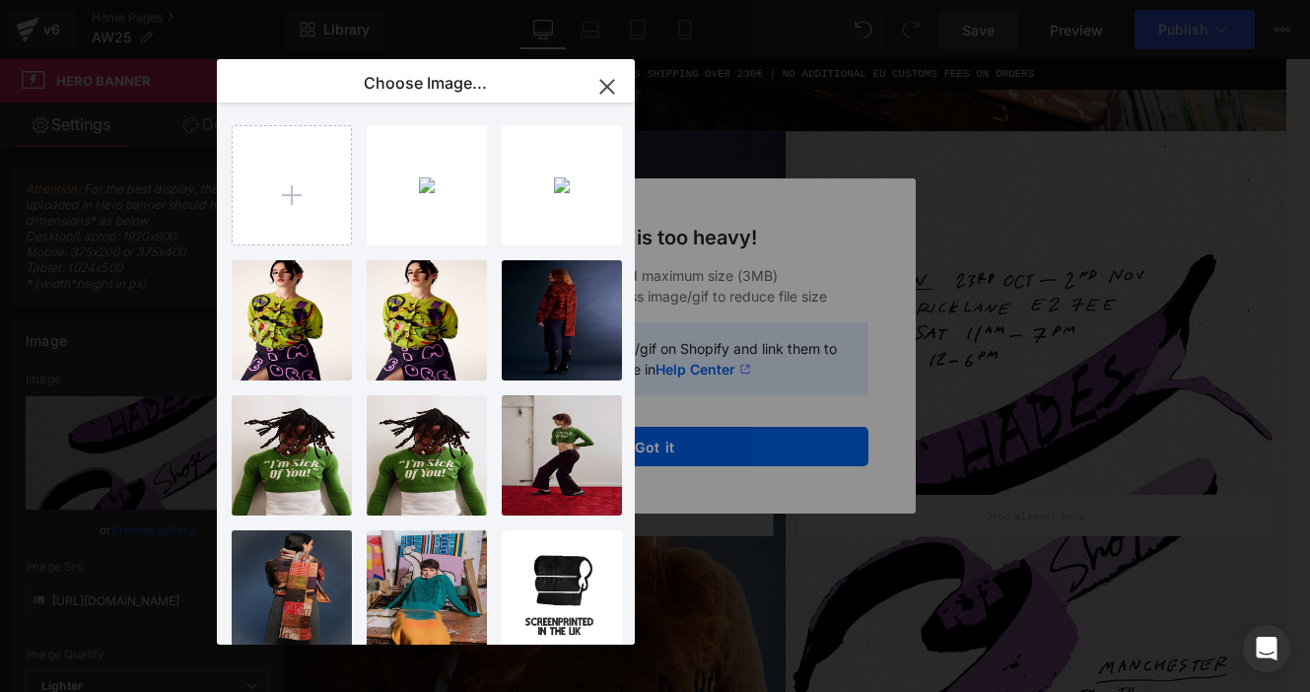
click at [805, 0] on div "Text Color Highlight Color #333333 Choose Image... Back to Library Insert Hades…" at bounding box center [655, 0] width 1310 height 0
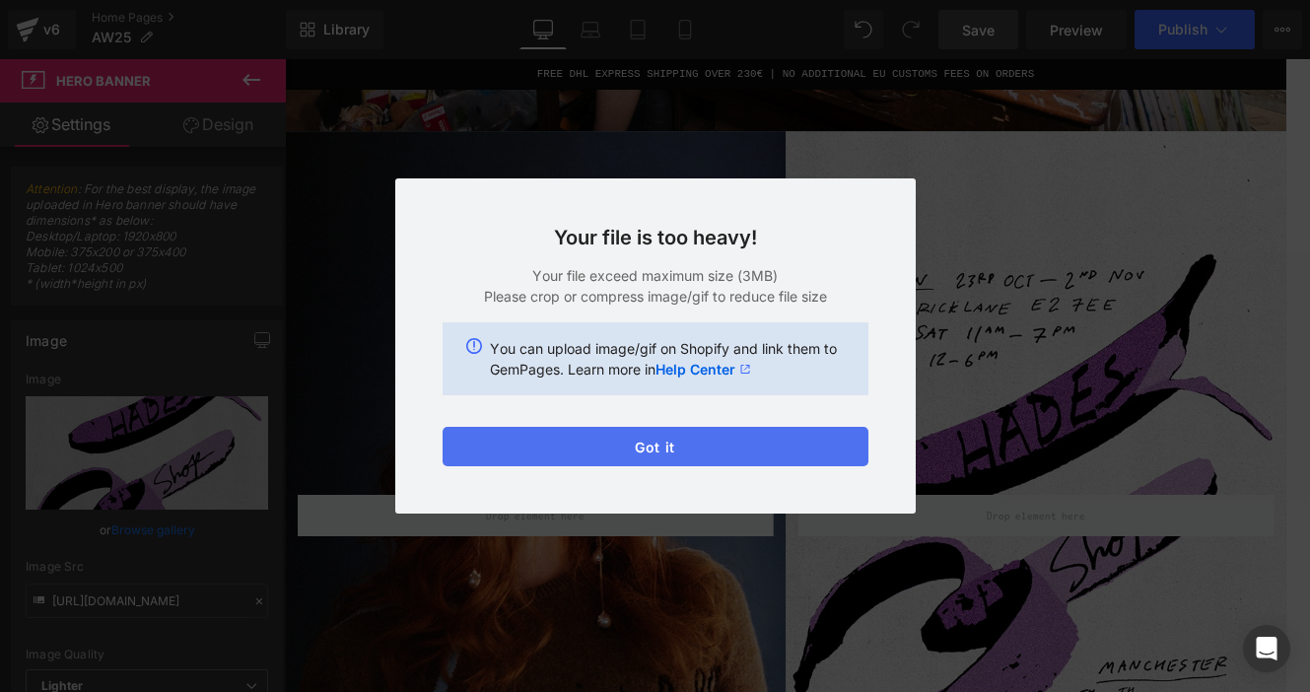
click at [646, 438] on button "Got it" at bounding box center [655, 446] width 426 height 39
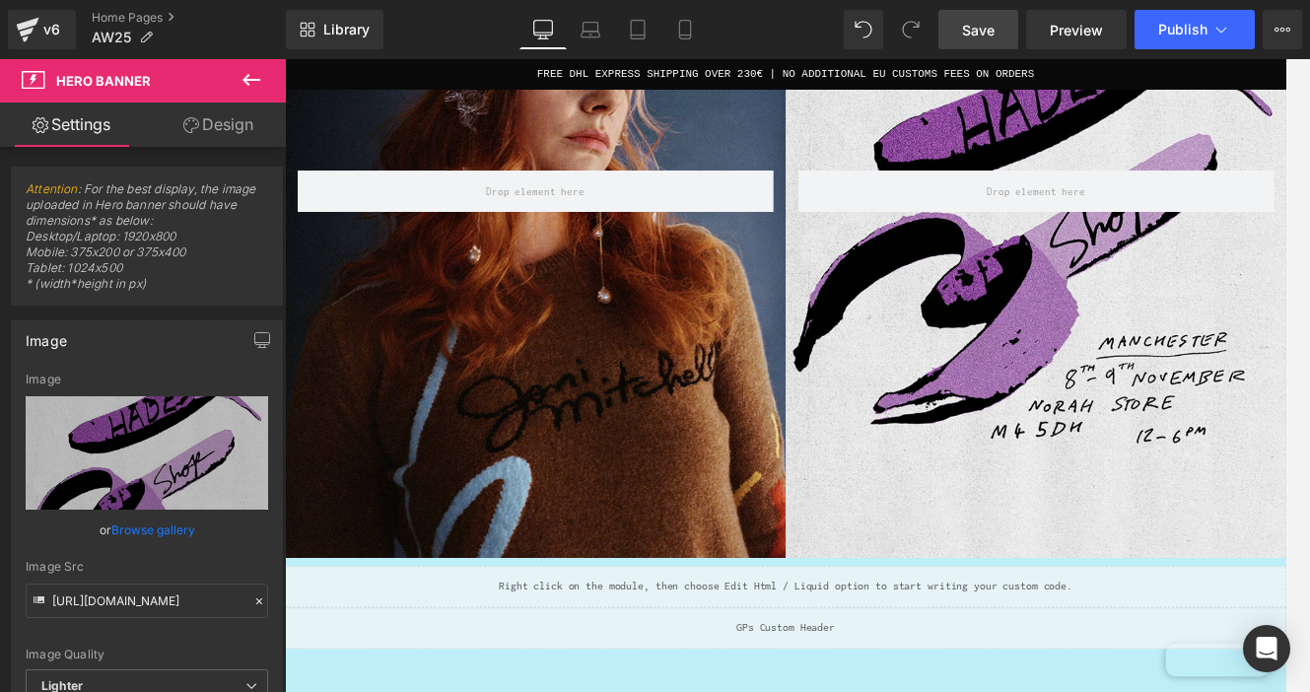
scroll to position [907, 0]
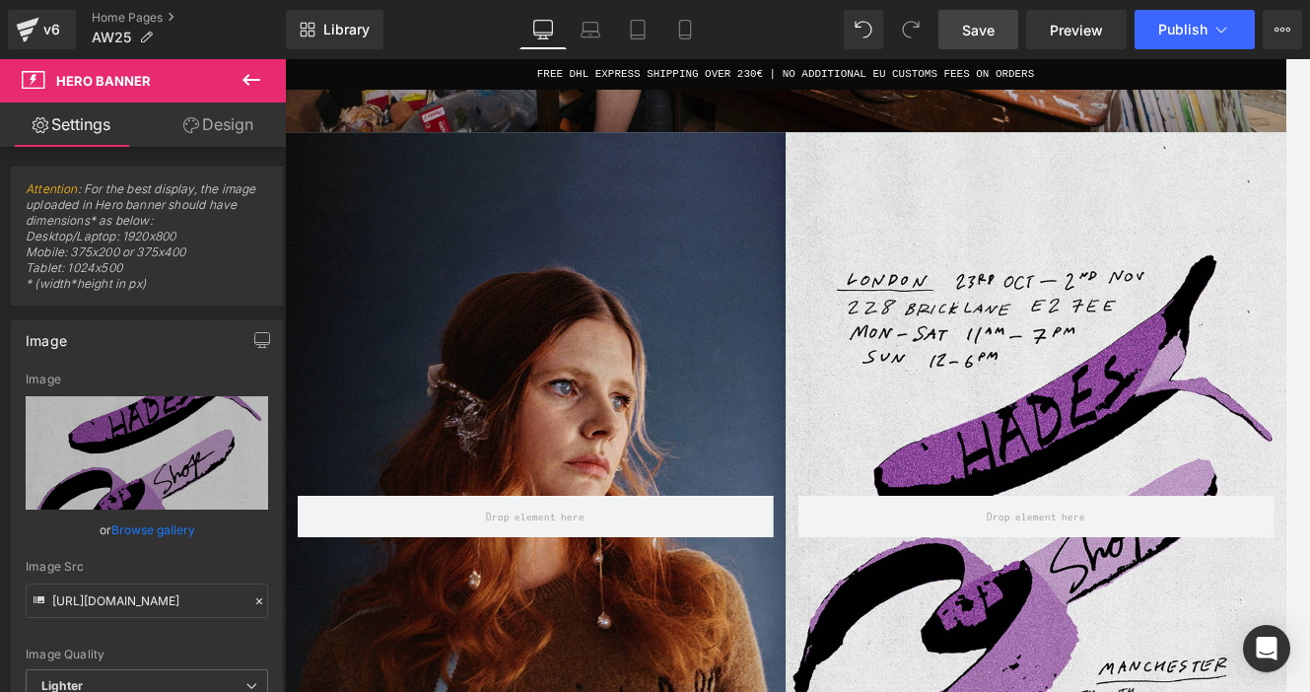
click at [969, 35] on span "Save" at bounding box center [978, 30] width 33 height 21
click at [1206, 34] on span "Publish" at bounding box center [1182, 30] width 49 height 16
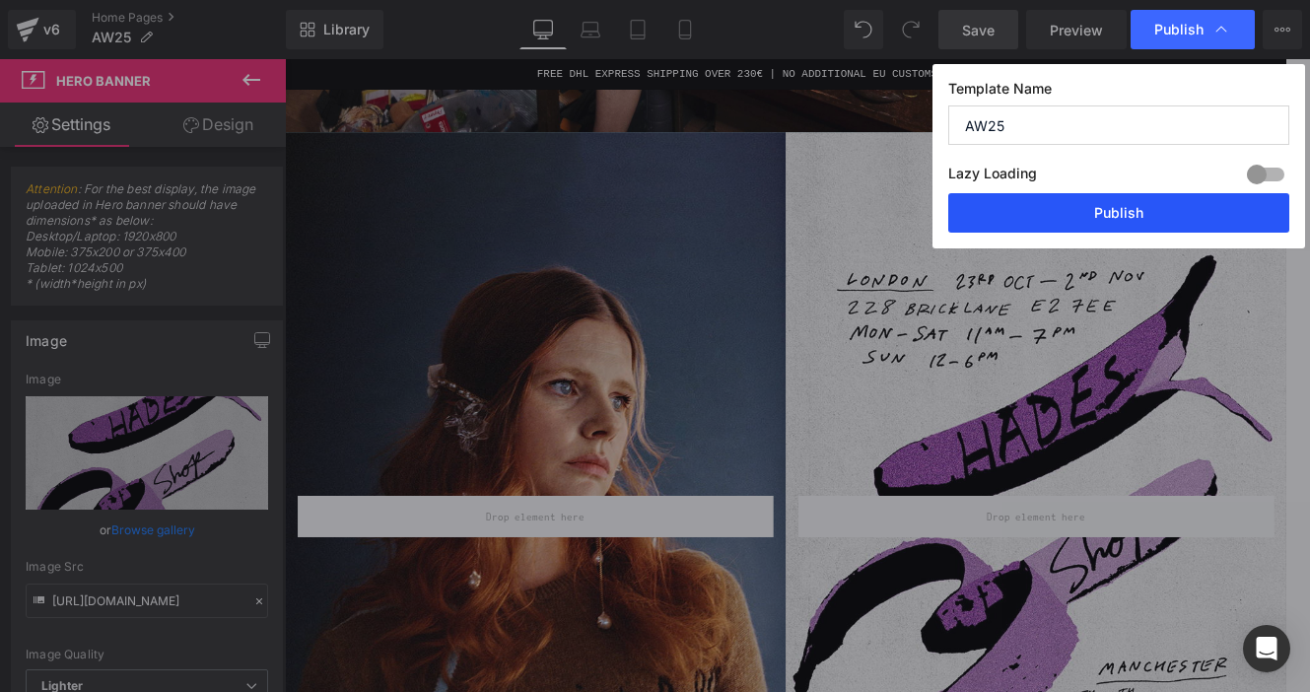
click at [1108, 220] on button "Publish" at bounding box center [1118, 212] width 341 height 39
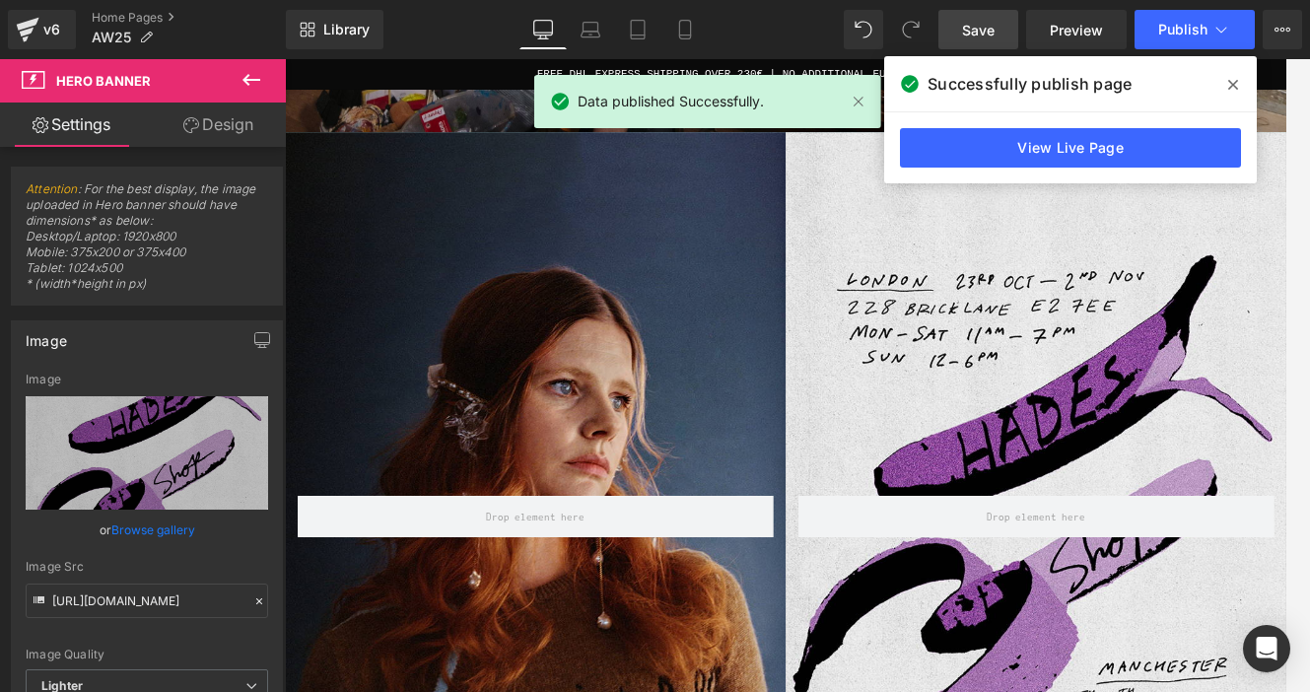
drag, startPoint x: 1229, startPoint y: 85, endPoint x: 1104, endPoint y: 33, distance: 135.6
click at [1229, 85] on icon at bounding box center [1233, 85] width 10 height 16
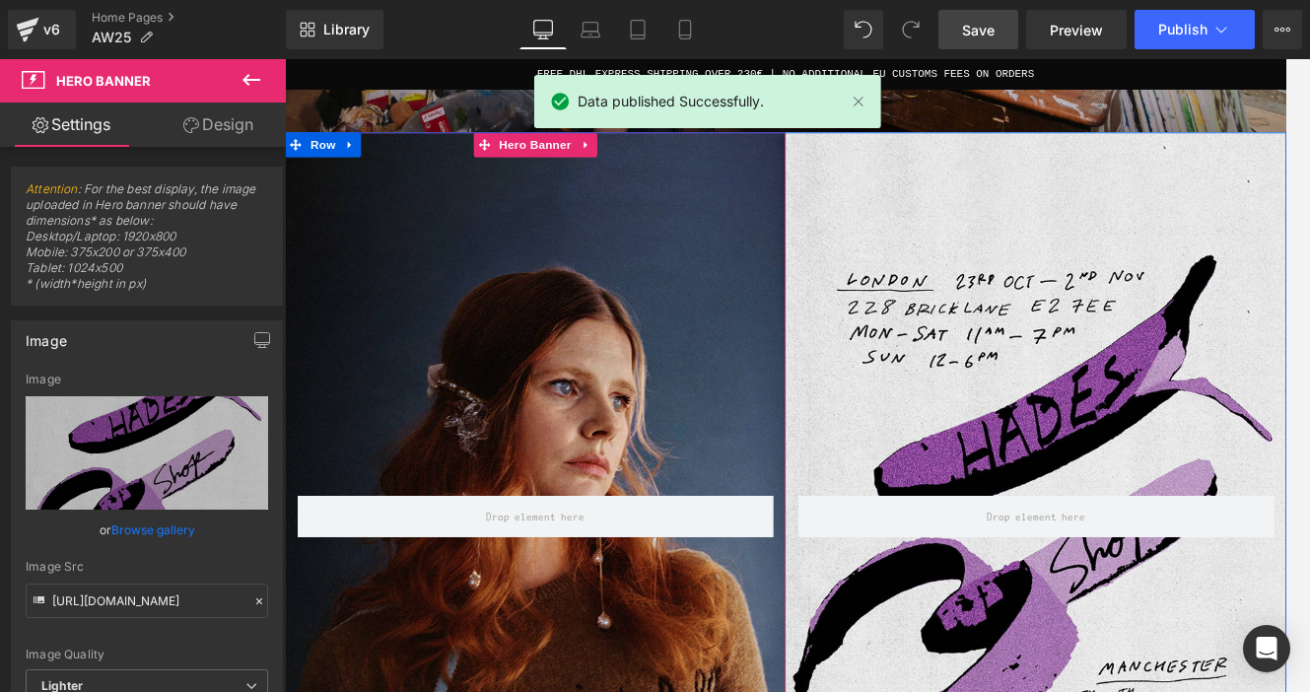
click at [576, 383] on div "Row" at bounding box center [583, 593] width 596 height 894
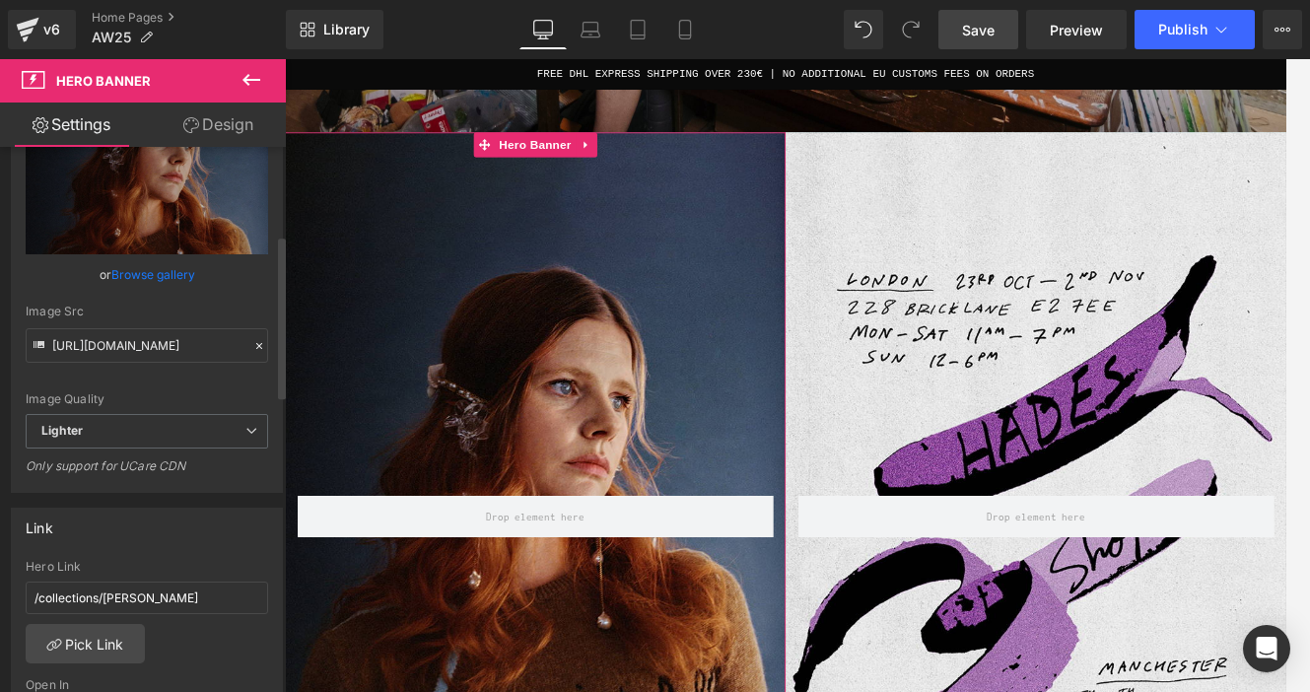
scroll to position [295, 0]
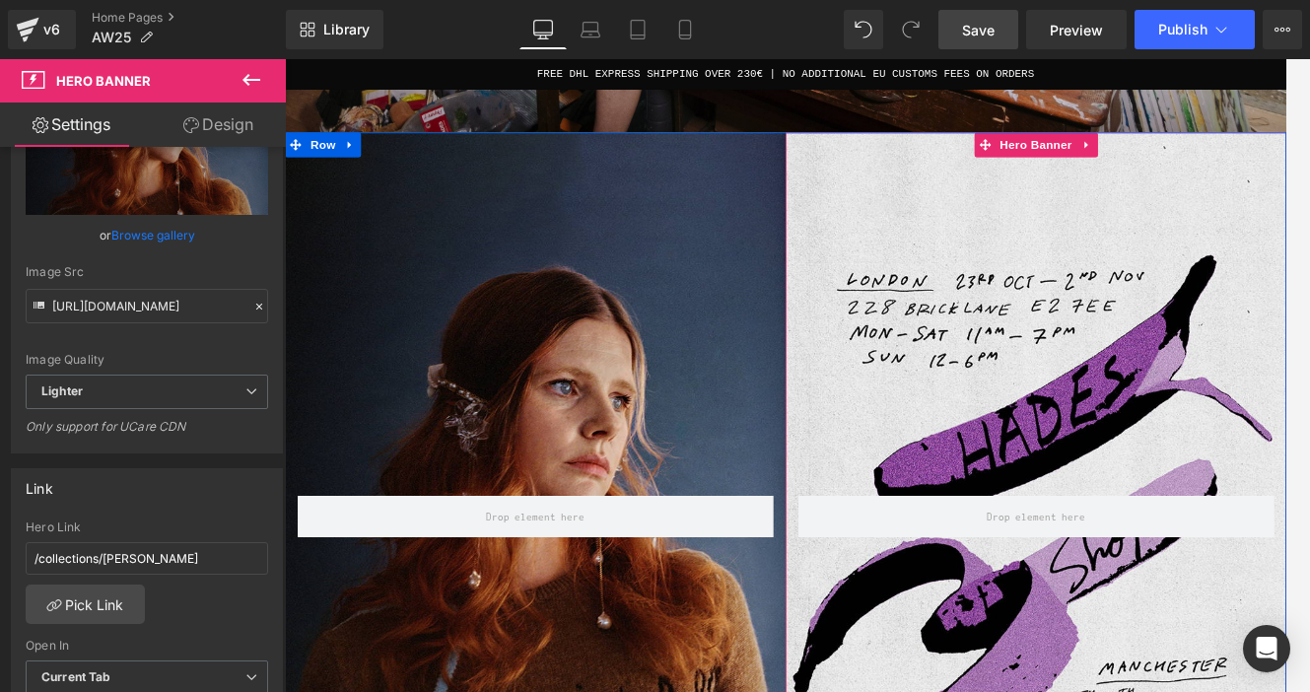
click at [1111, 355] on div "Row" at bounding box center [1179, 593] width 596 height 894
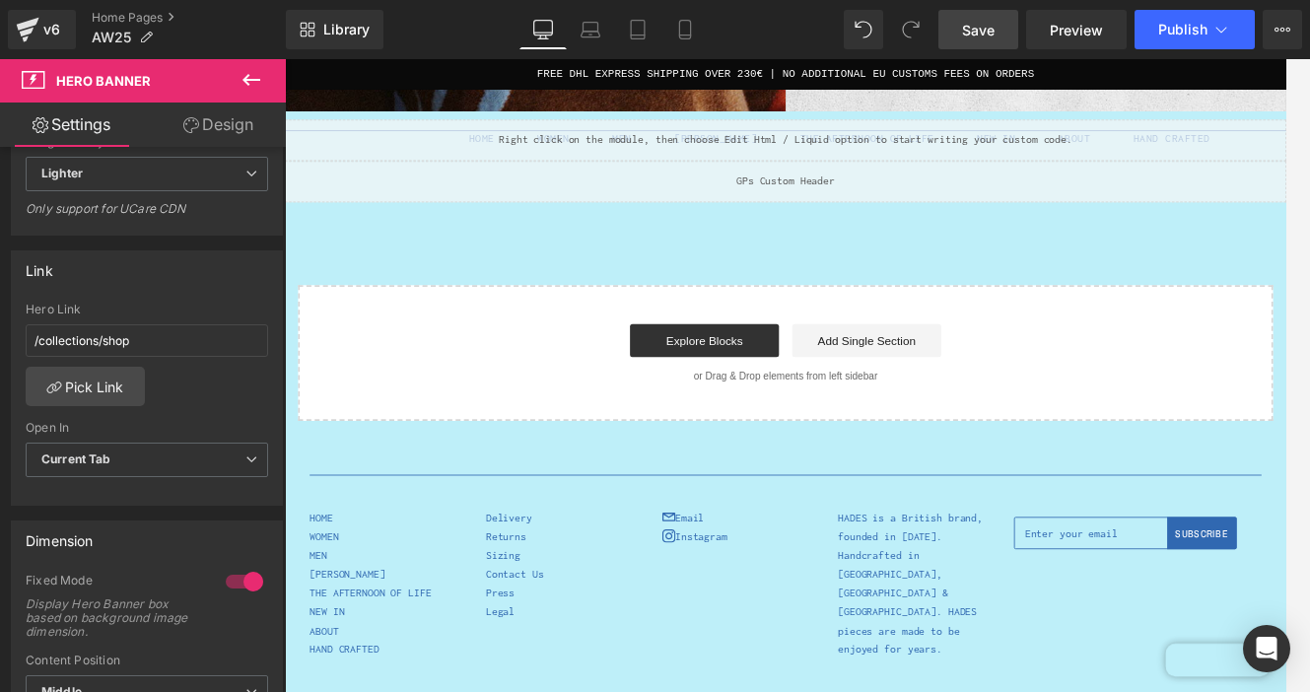
scroll to position [2034, 0]
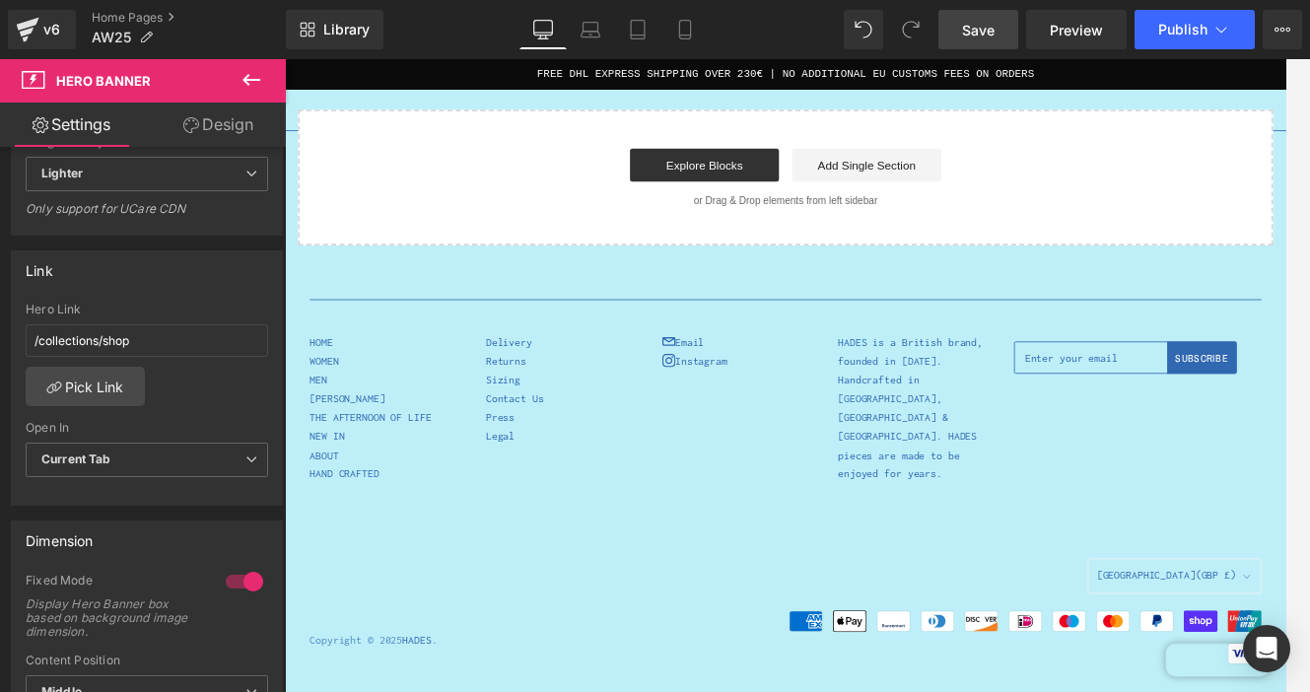
click at [1010, 32] on link "Save" at bounding box center [978, 29] width 80 height 39
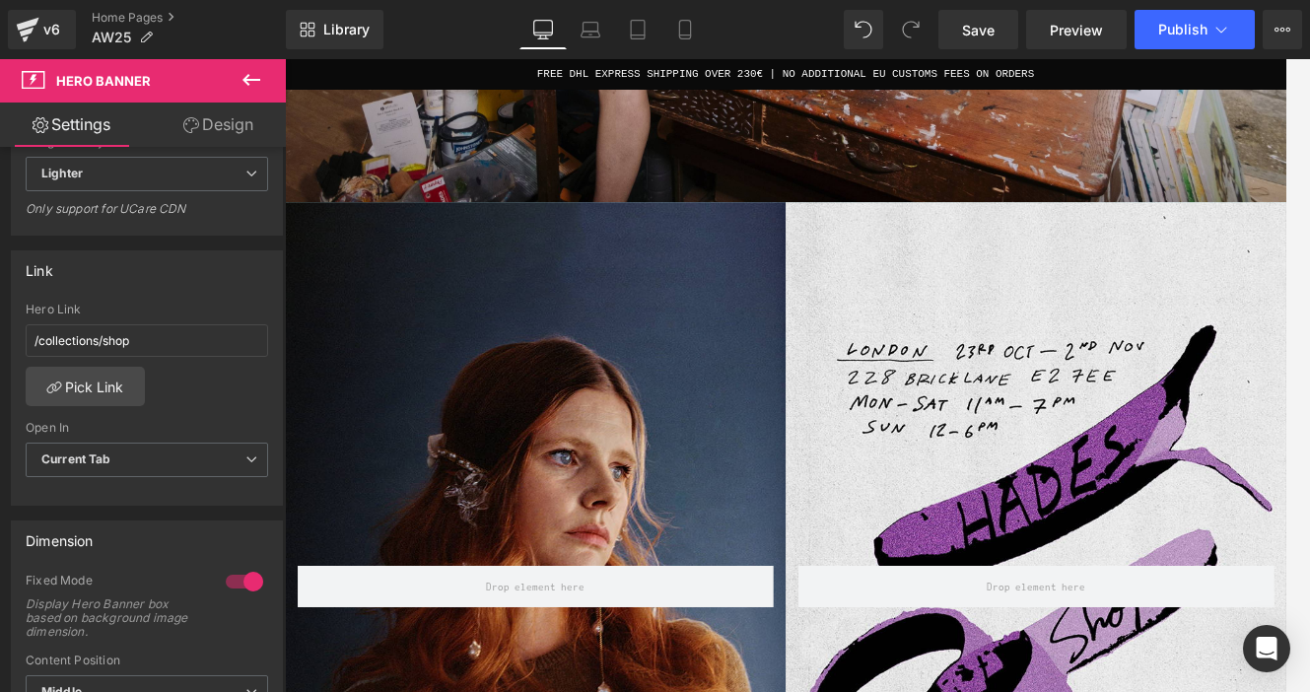
scroll to position [0, 0]
